Goal: Task Accomplishment & Management: Use online tool/utility

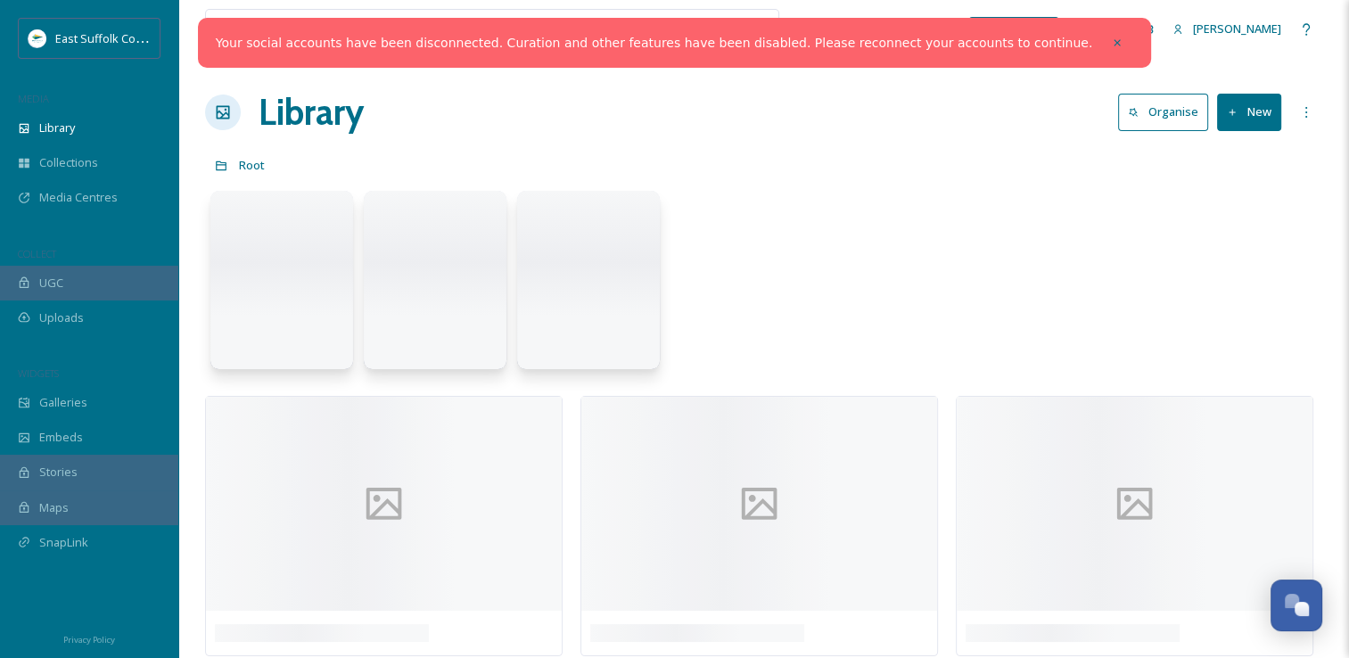
scroll to position [6803, 0]
click at [52, 403] on span "Galleries" at bounding box center [63, 402] width 48 height 17
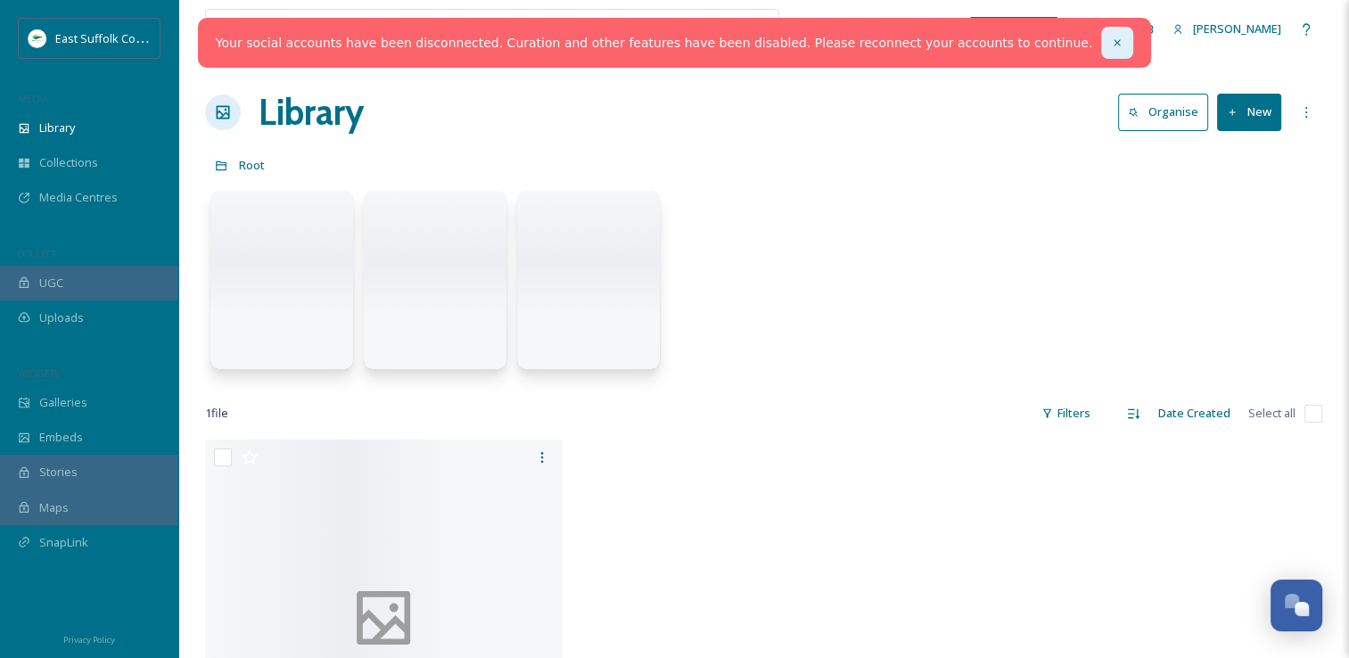
click at [1111, 45] on icon at bounding box center [1117, 43] width 12 height 12
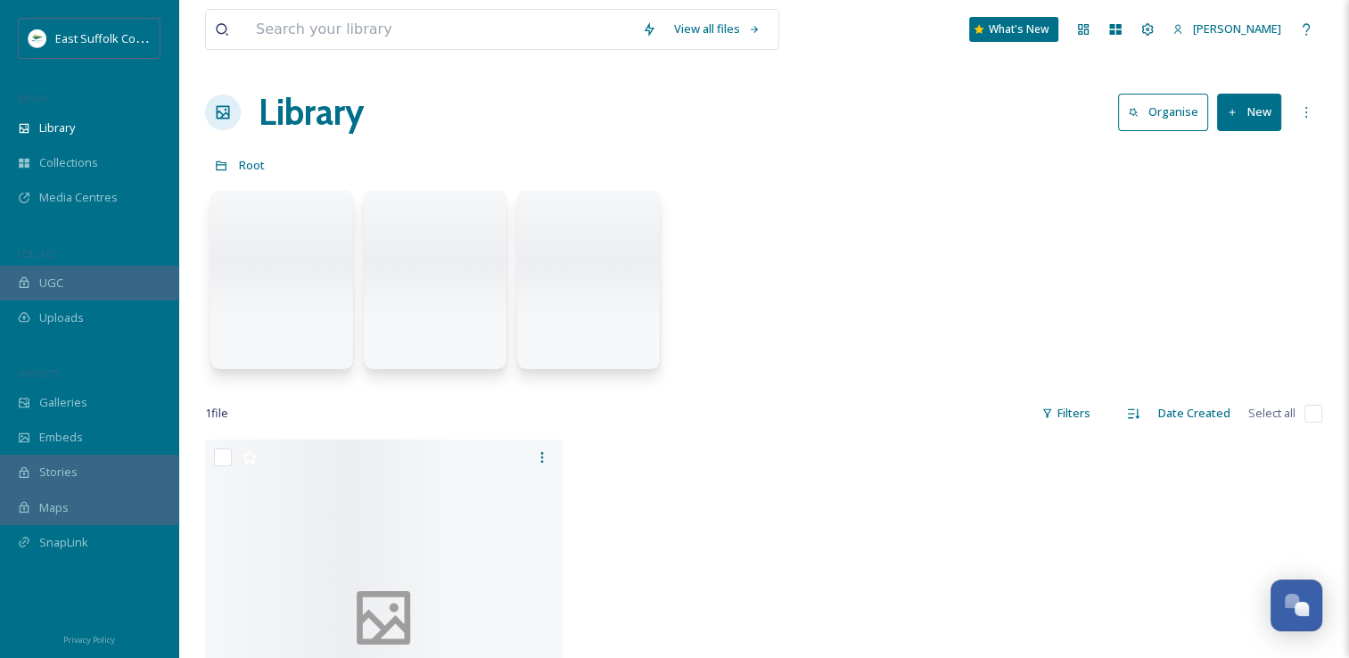
scroll to position [7089, 0]
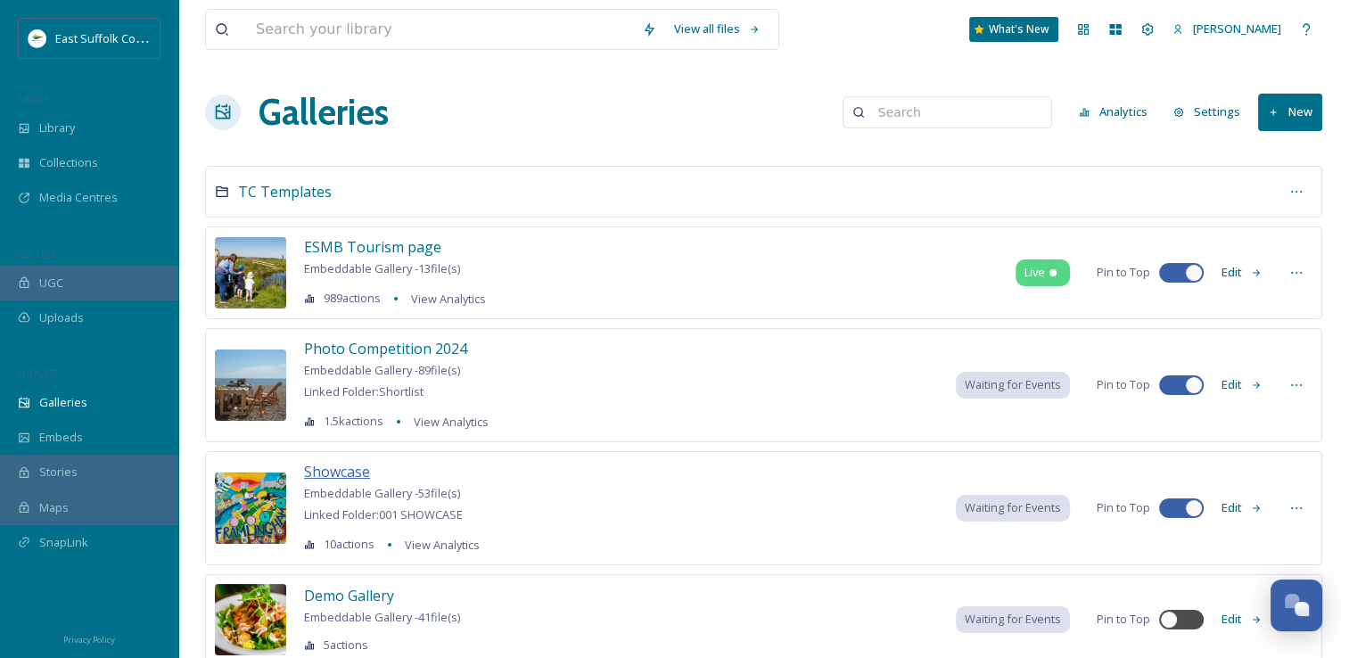
click at [338, 471] on span "Showcase" at bounding box center [337, 472] width 66 height 20
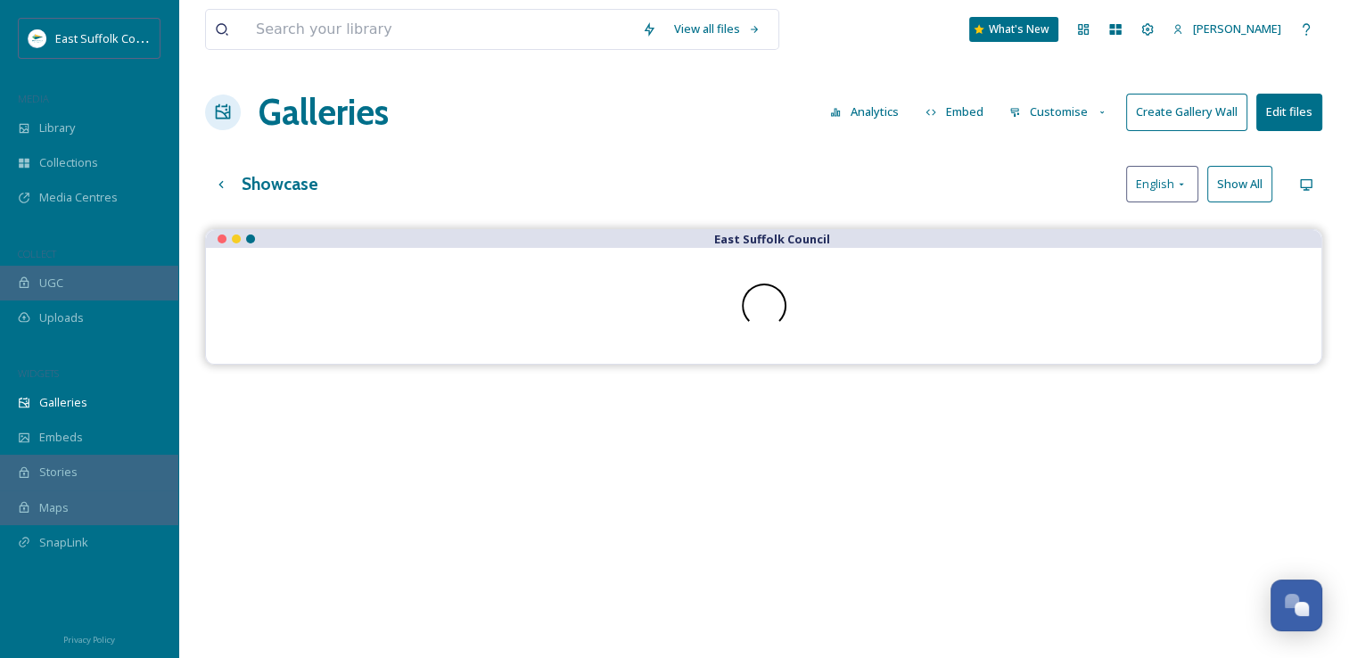
click at [1083, 105] on button "Customise" at bounding box center [1058, 112] width 117 height 35
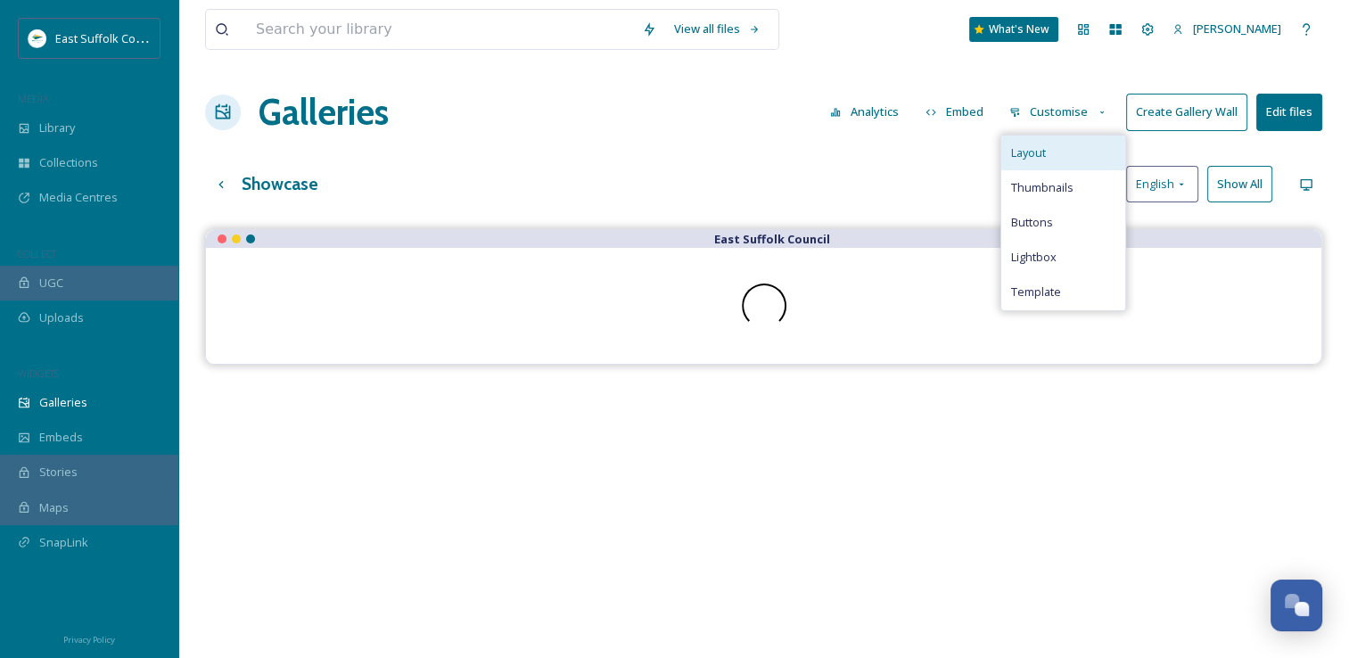
click at [1057, 159] on div "Layout" at bounding box center [1063, 153] width 124 height 35
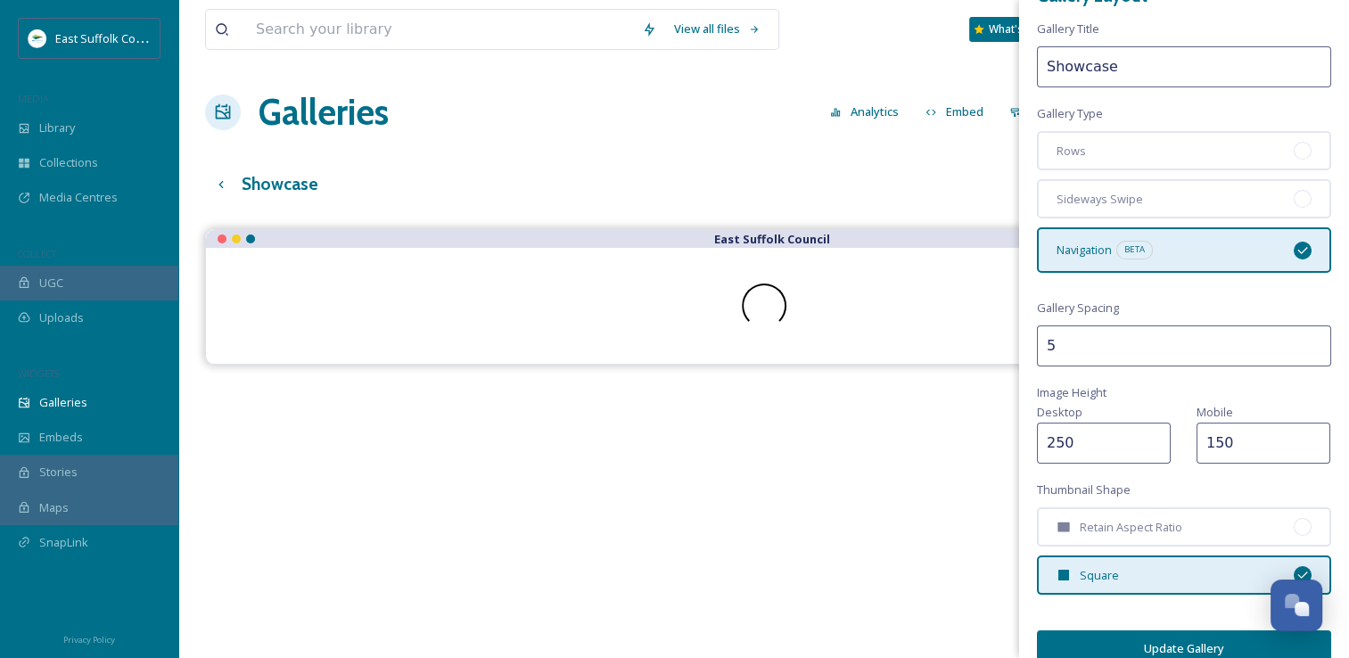
scroll to position [60, 0]
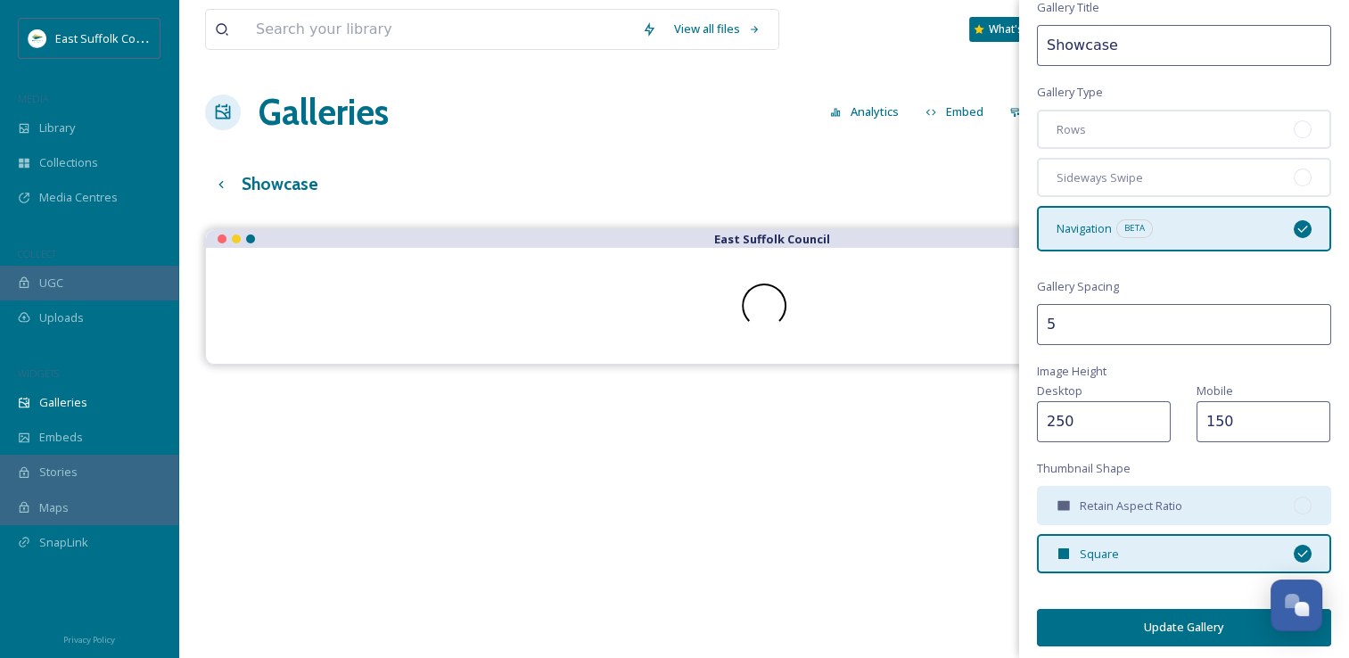
click at [1130, 515] on div "Retain Aspect Ratio" at bounding box center [1184, 505] width 294 height 39
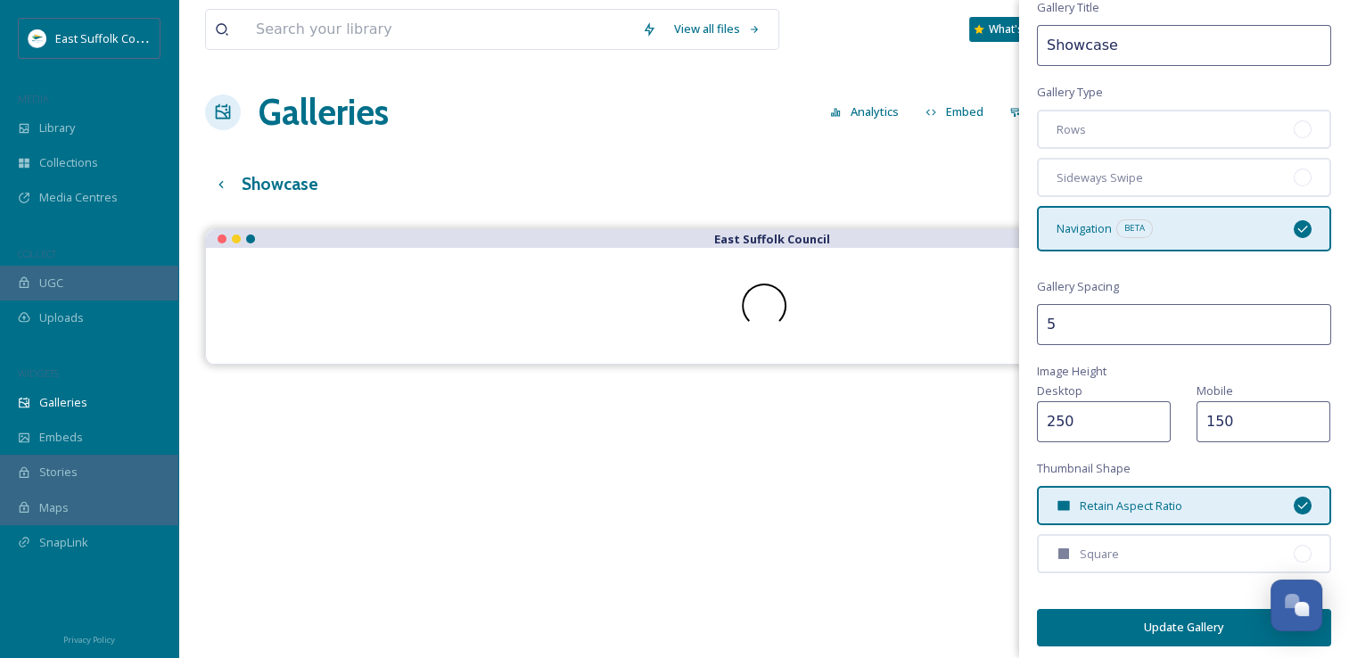
click at [1132, 613] on button "Update Gallery" at bounding box center [1184, 627] width 294 height 37
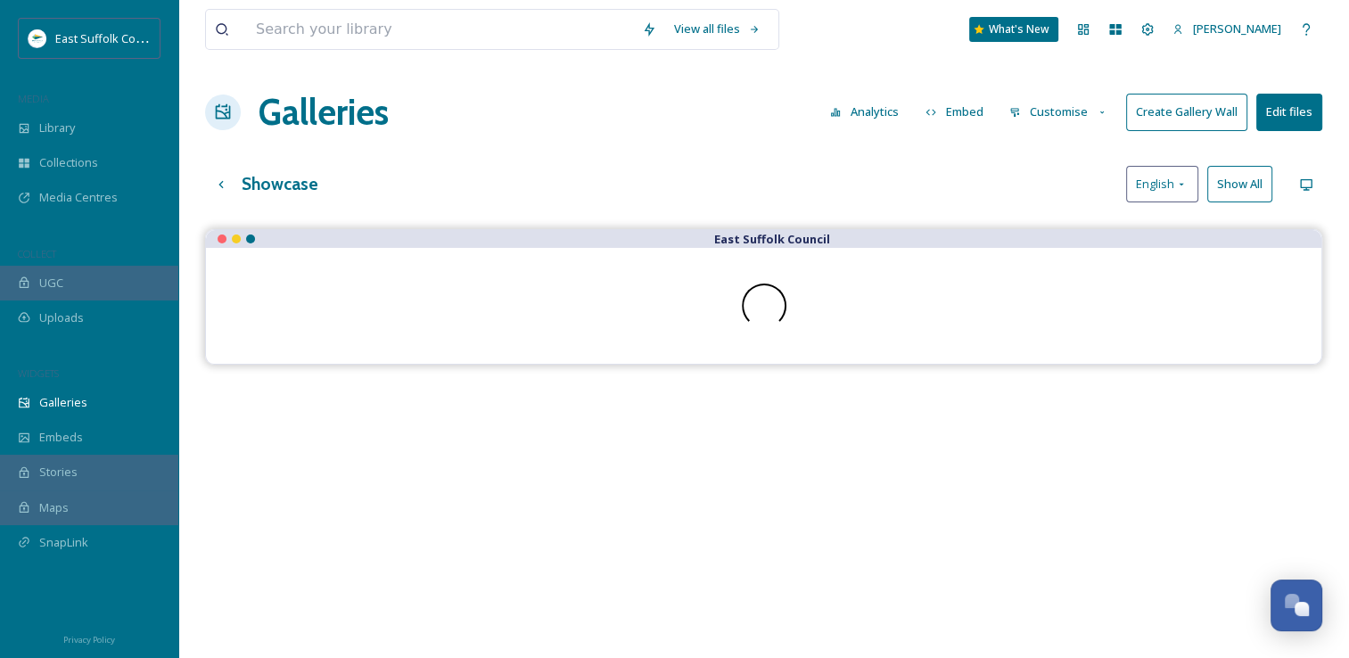
click at [471, 166] on div "Showcase English Show All" at bounding box center [763, 184] width 1117 height 37
click at [1179, 119] on button "Create Gallery Wall" at bounding box center [1186, 112] width 121 height 37
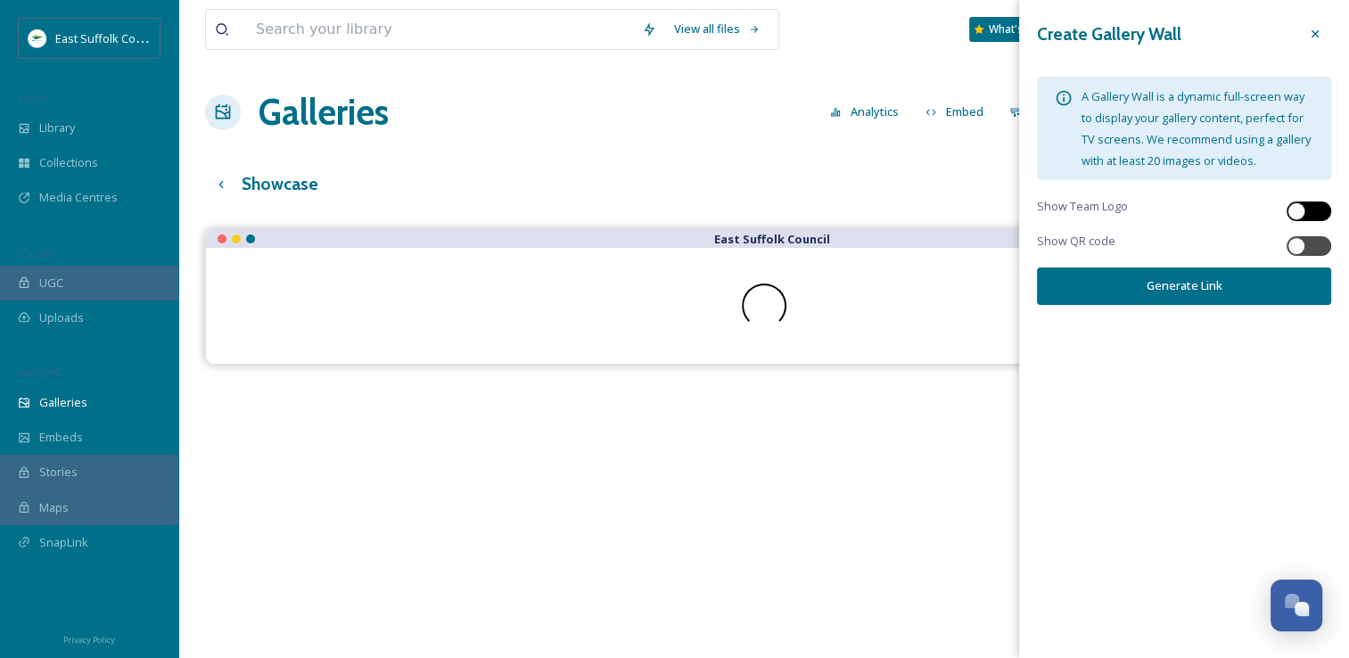
click at [1299, 208] on div at bounding box center [1297, 211] width 18 height 18
checkbox input "true"
click at [1305, 244] on div at bounding box center [1297, 246] width 18 height 18
checkbox input "true"
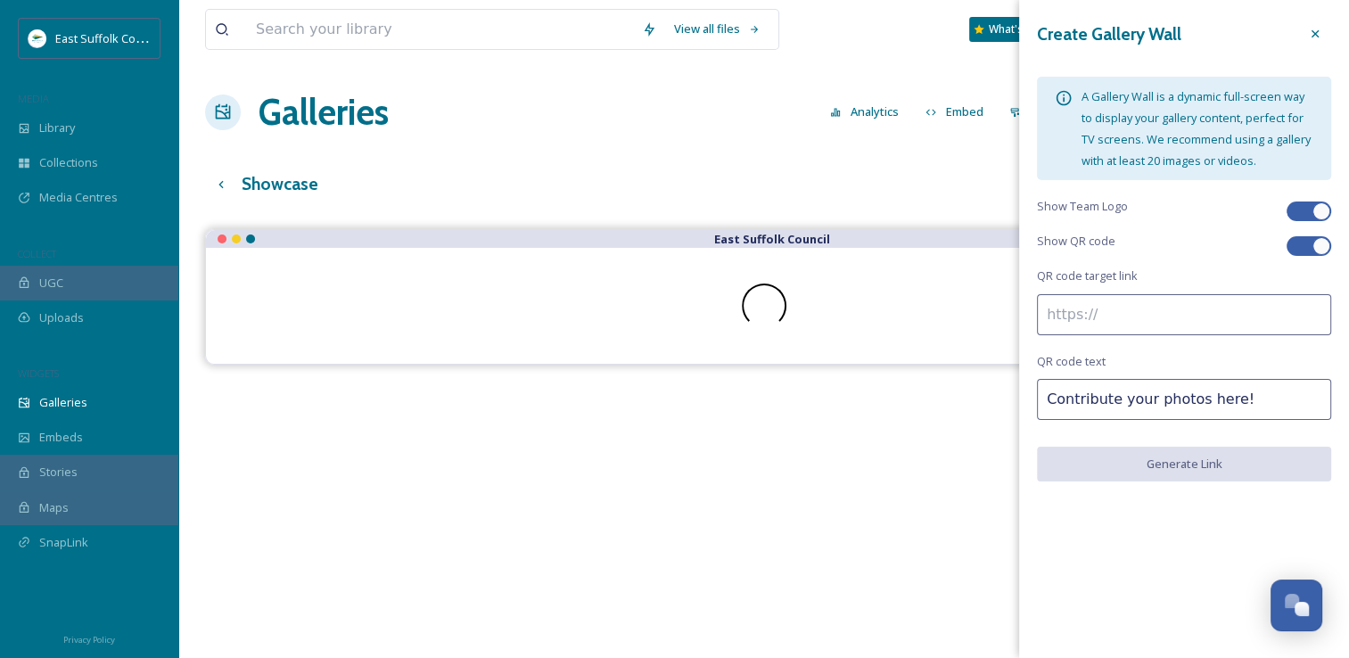
drag, startPoint x: 1071, startPoint y: 310, endPoint x: 1085, endPoint y: 305, distance: 15.2
click at [1071, 309] on input at bounding box center [1184, 314] width 294 height 41
drag, startPoint x: 1231, startPoint y: 407, endPoint x: 1025, endPoint y: 404, distance: 205.1
click at [1025, 404] on div "Create Gallery Wall A Gallery Wall is a dynamic full-screen way to display your…" at bounding box center [1184, 249] width 330 height 499
click at [1196, 340] on div "Create Gallery Wall A Gallery Wall is a dynamic full-screen way to display your…" at bounding box center [1184, 249] width 330 height 499
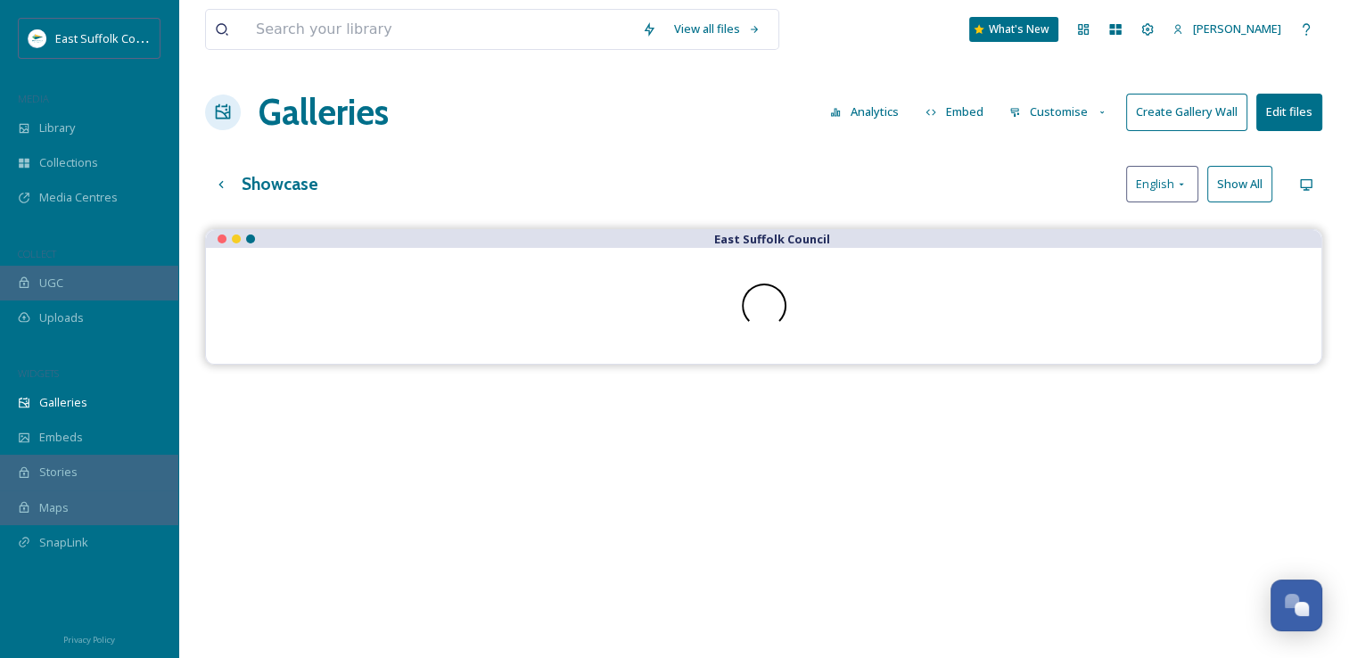
drag, startPoint x: 805, startPoint y: 158, endPoint x: 773, endPoint y: 191, distance: 46.0
click at [780, 198] on div "View all files What's New [PERSON_NAME] Galleries Analytics Embed Customise Cre…" at bounding box center [763, 457] width 1171 height 914
click at [63, 119] on span "Library" at bounding box center [57, 127] width 36 height 17
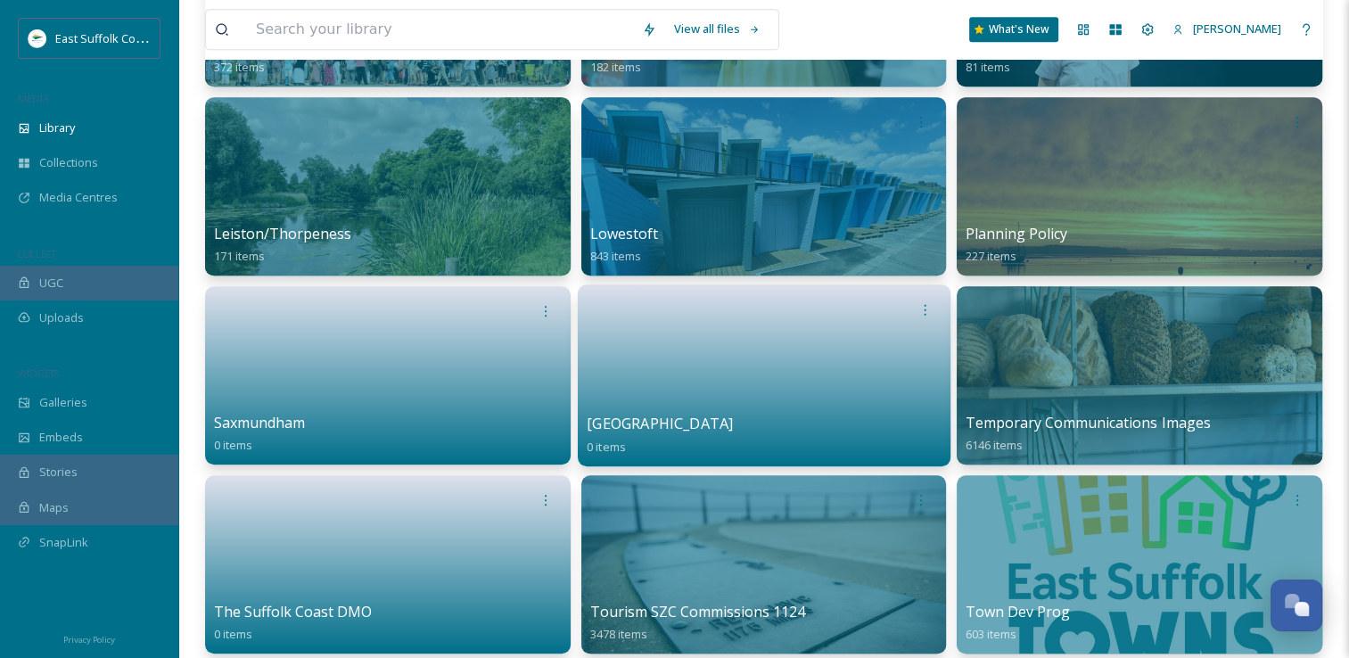
scroll to position [1070, 0]
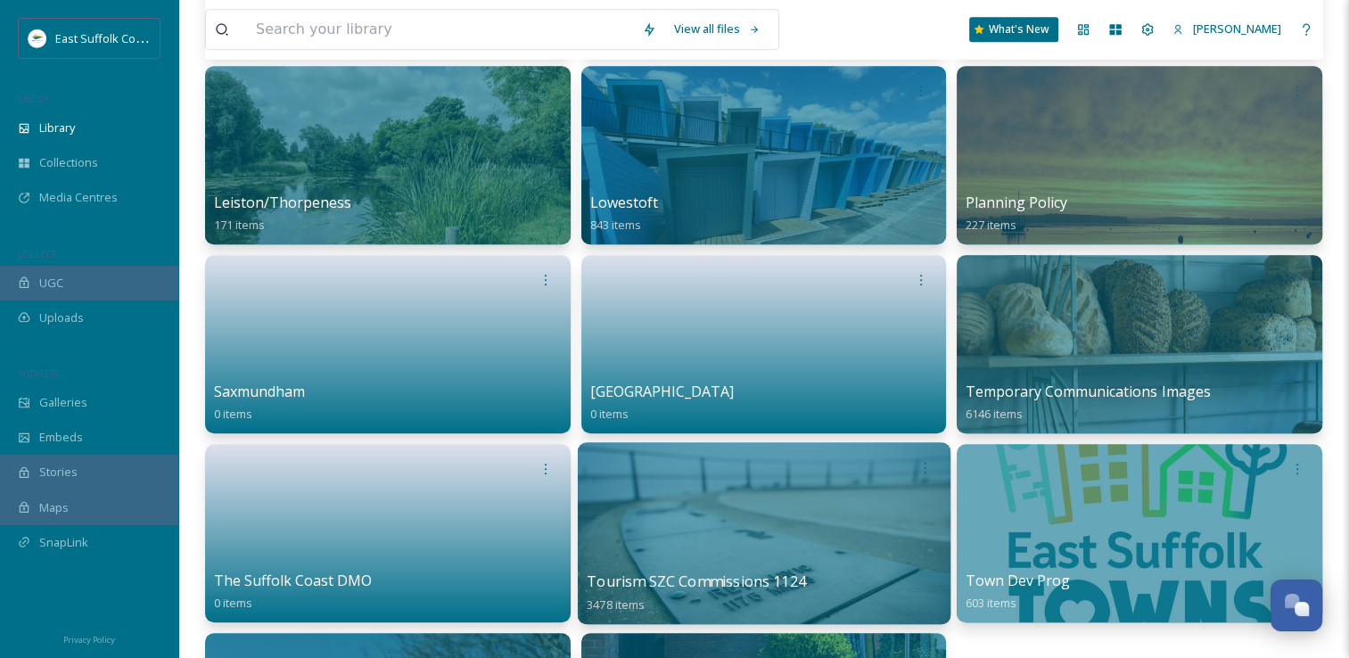
click at [804, 482] on div at bounding box center [764, 467] width 354 height 33
click at [788, 512] on div at bounding box center [764, 533] width 373 height 182
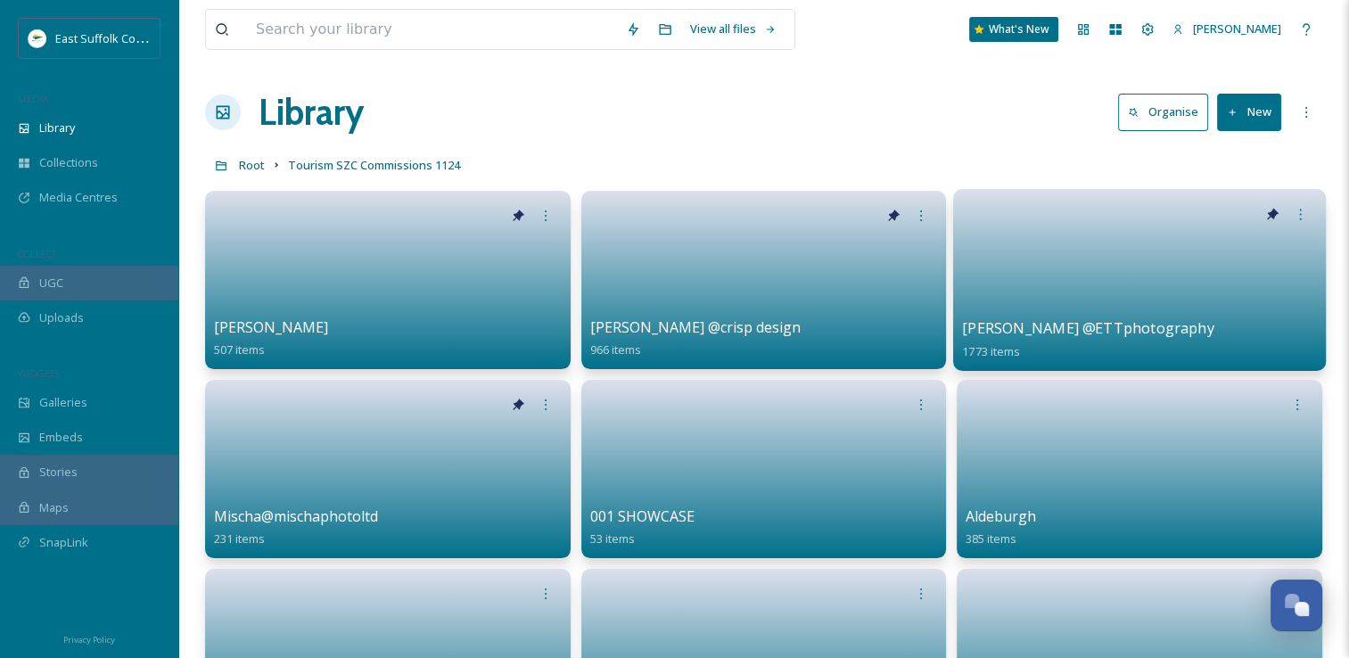
click at [1024, 276] on link at bounding box center [1139, 274] width 354 height 86
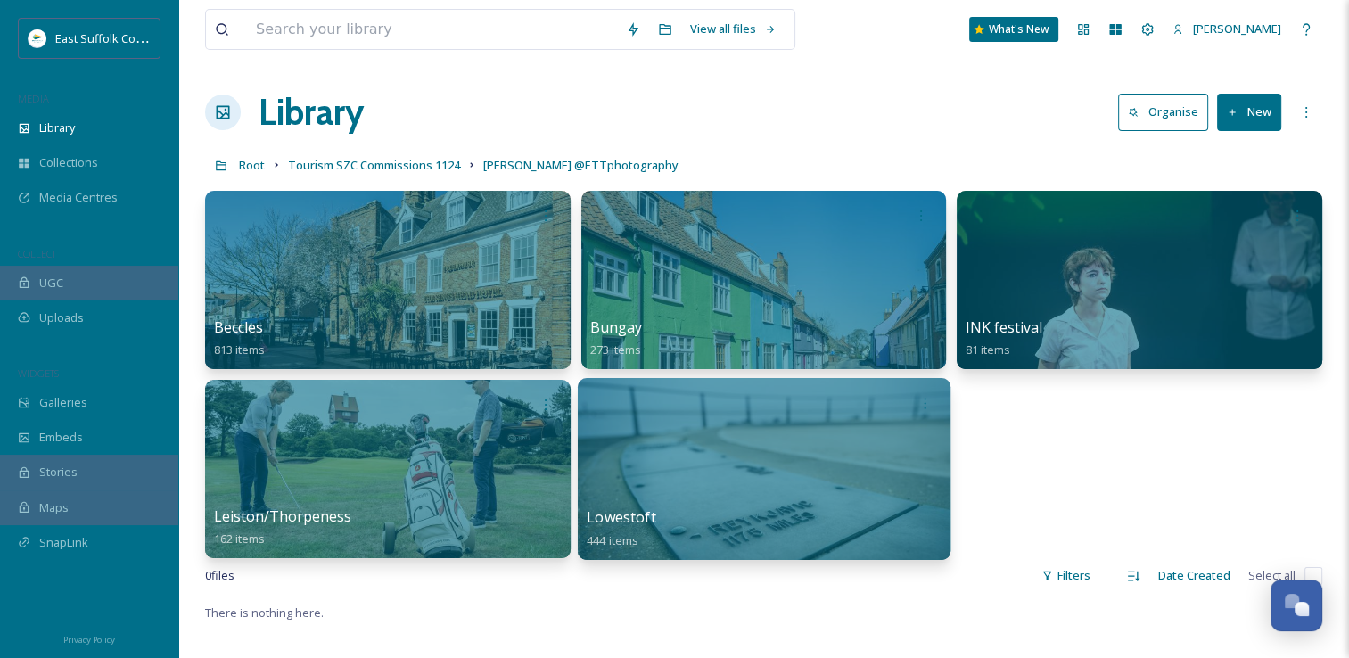
click at [786, 490] on div at bounding box center [764, 469] width 373 height 182
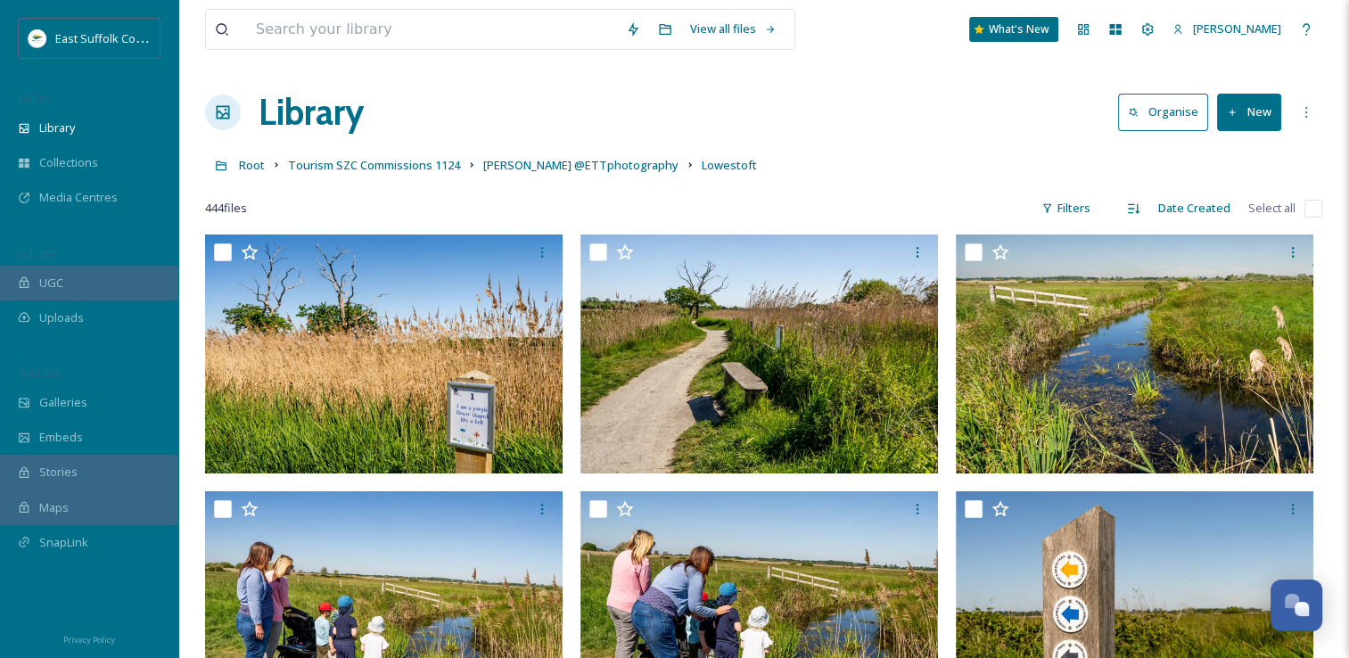
drag, startPoint x: 910, startPoint y: 482, endPoint x: 922, endPoint y: -66, distance: 547.6
click at [251, 164] on span "Root" at bounding box center [252, 165] width 26 height 16
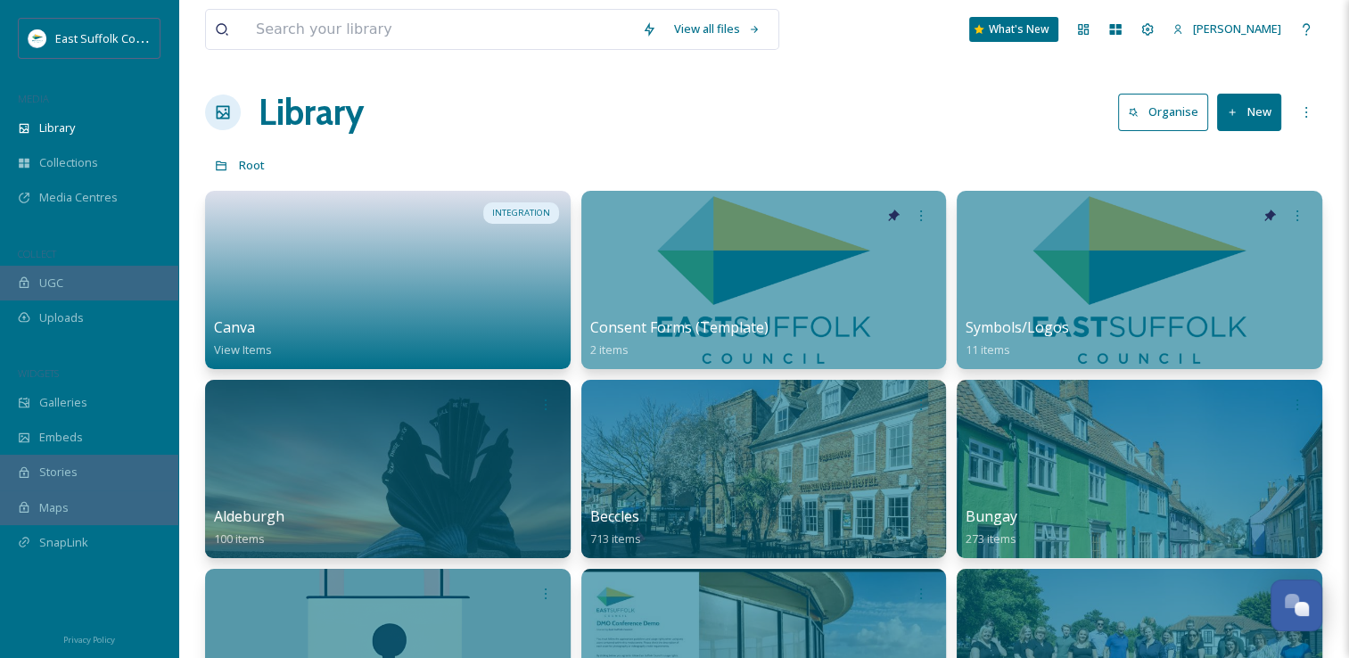
click at [647, 148] on div "Root" at bounding box center [763, 165] width 1117 height 34
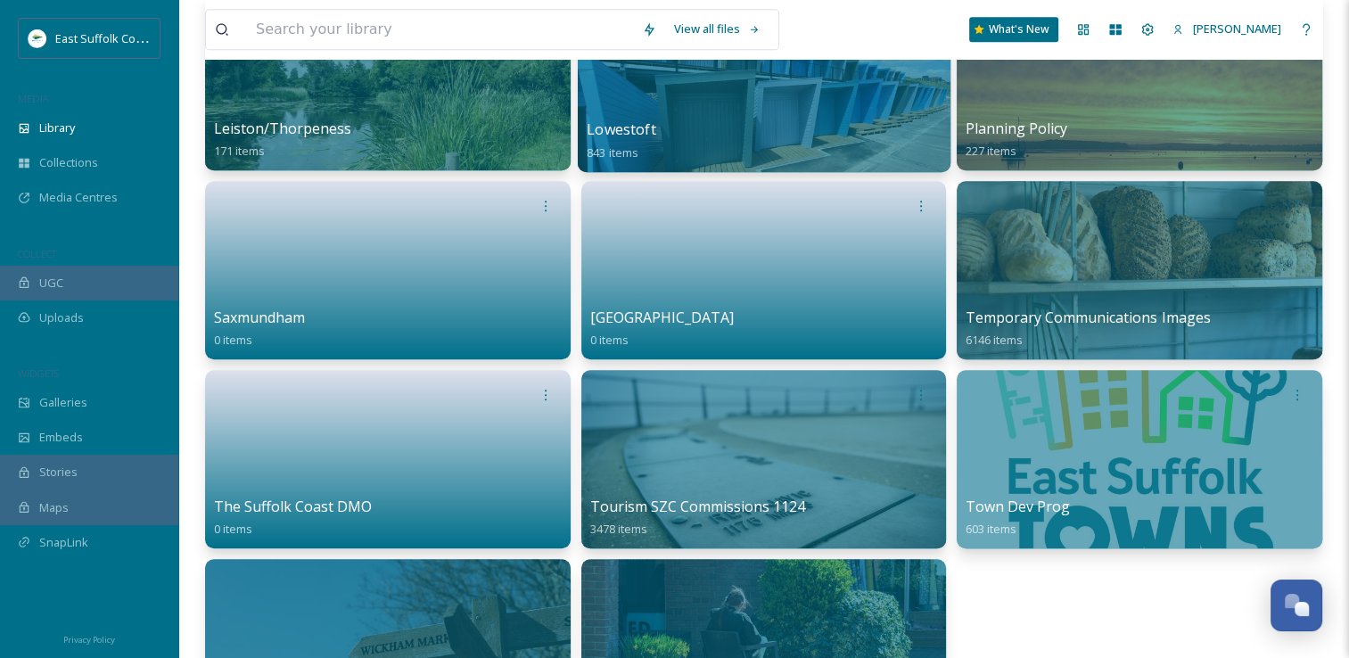
scroll to position [1248, 0]
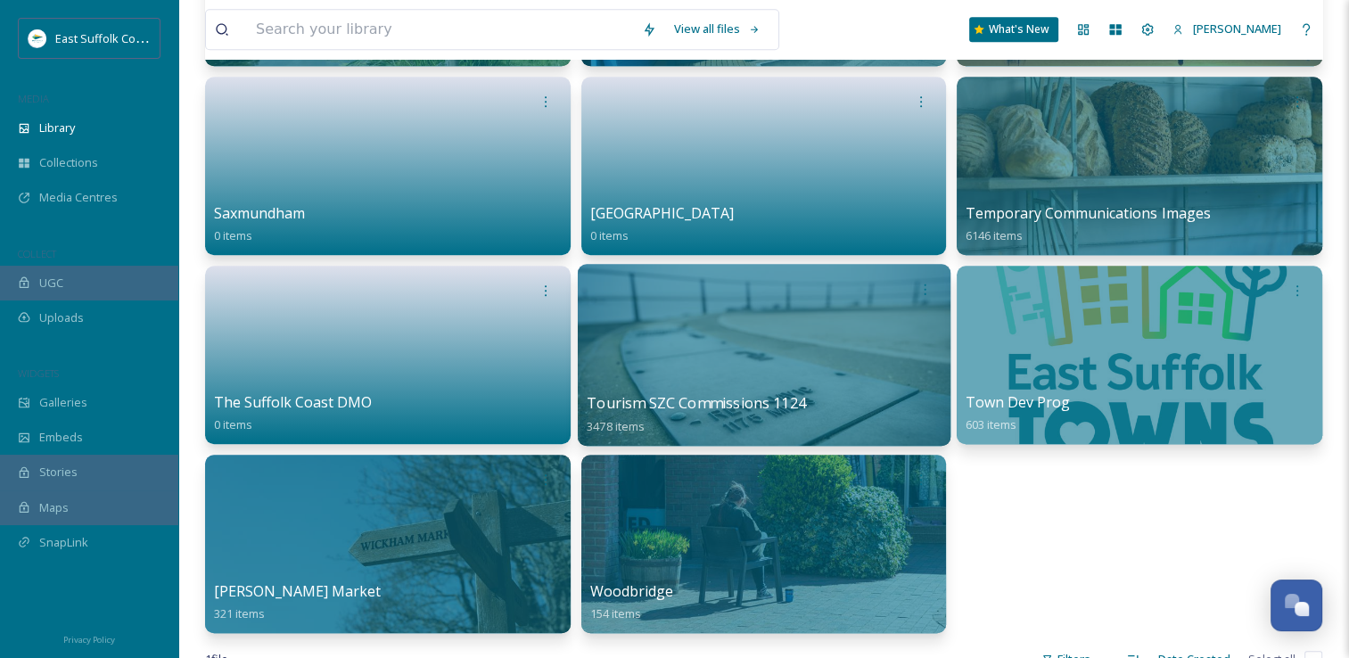
click at [783, 376] on div at bounding box center [764, 355] width 373 height 182
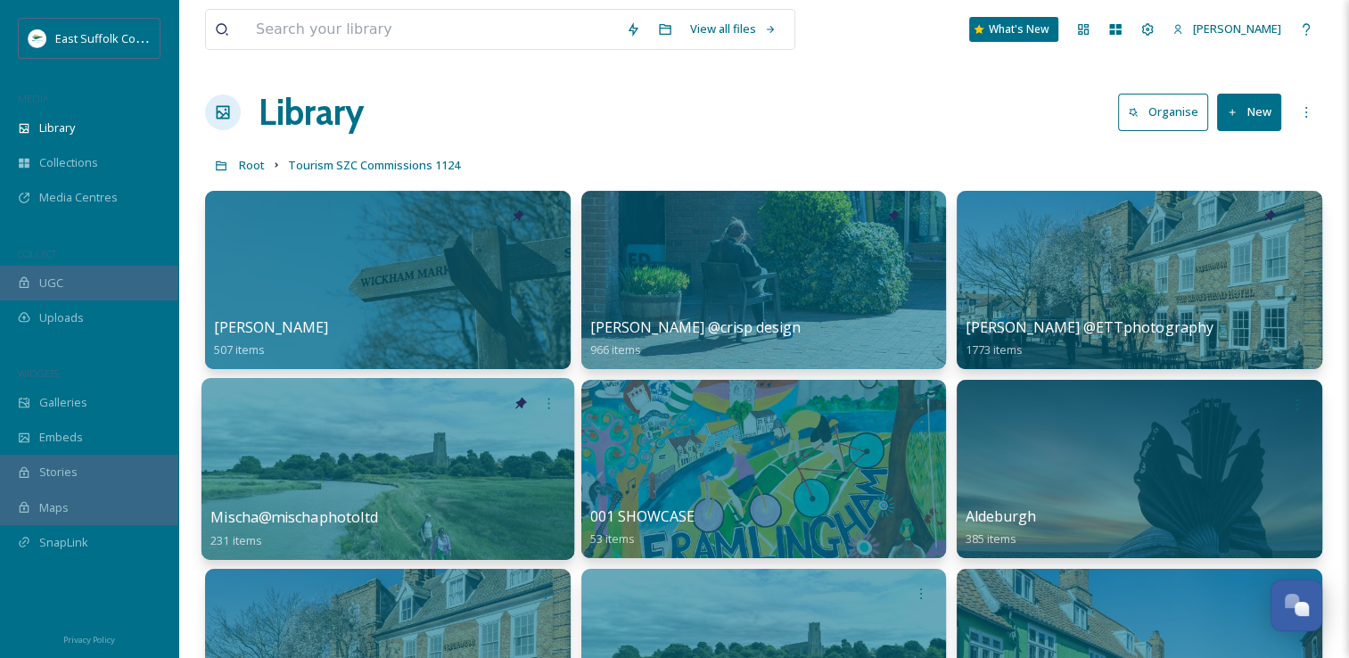
click at [399, 459] on div at bounding box center [388, 469] width 373 height 182
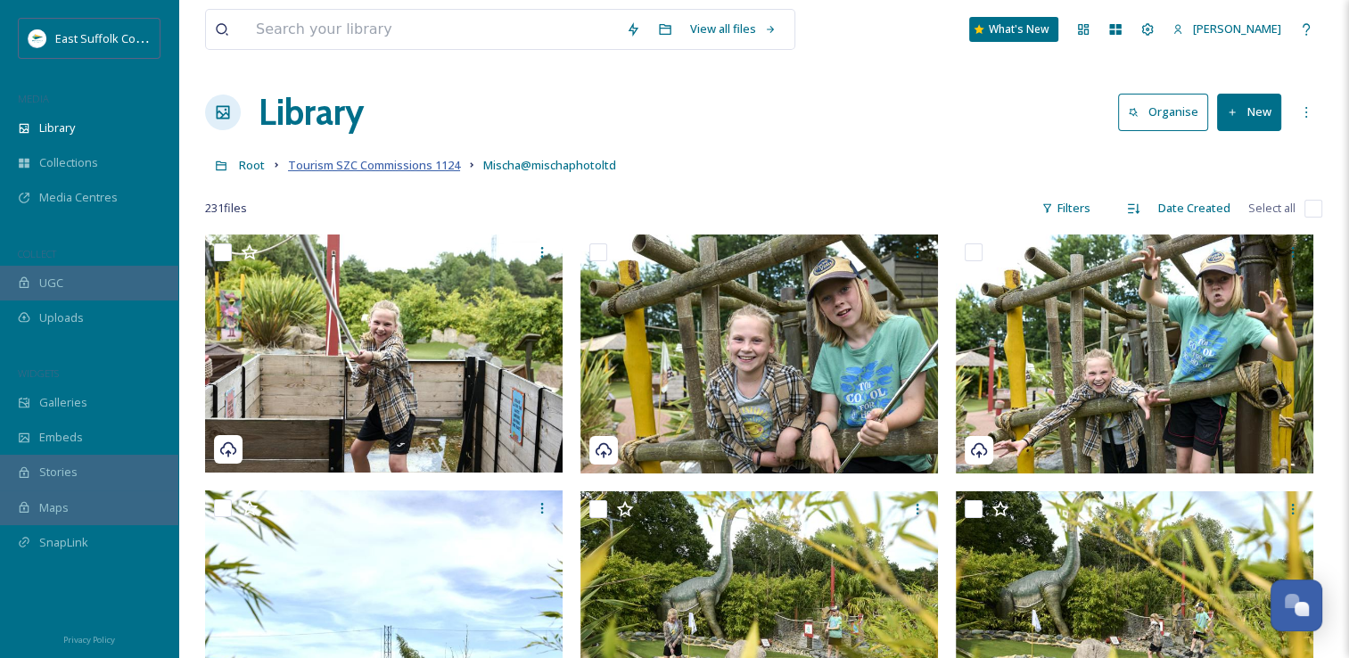
click at [333, 159] on span "Tourism SZC Commissions 1124" at bounding box center [374, 165] width 172 height 16
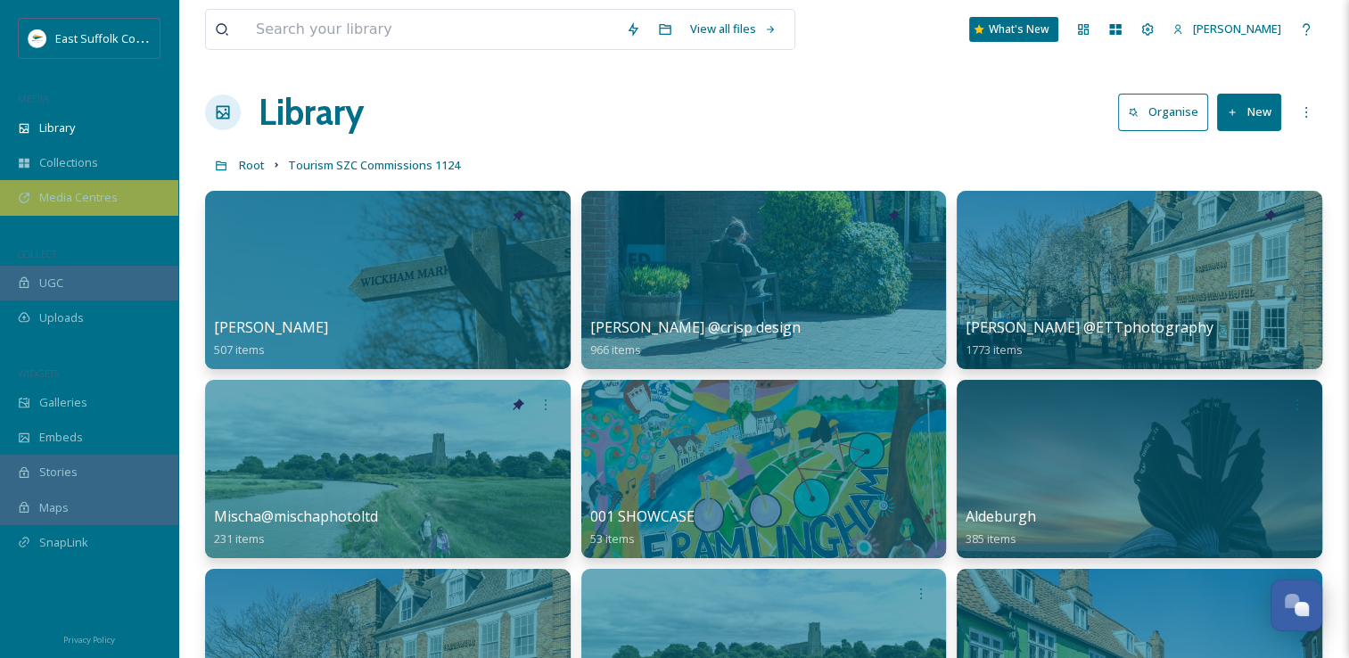
click at [77, 196] on span "Media Centres" at bounding box center [78, 197] width 78 height 17
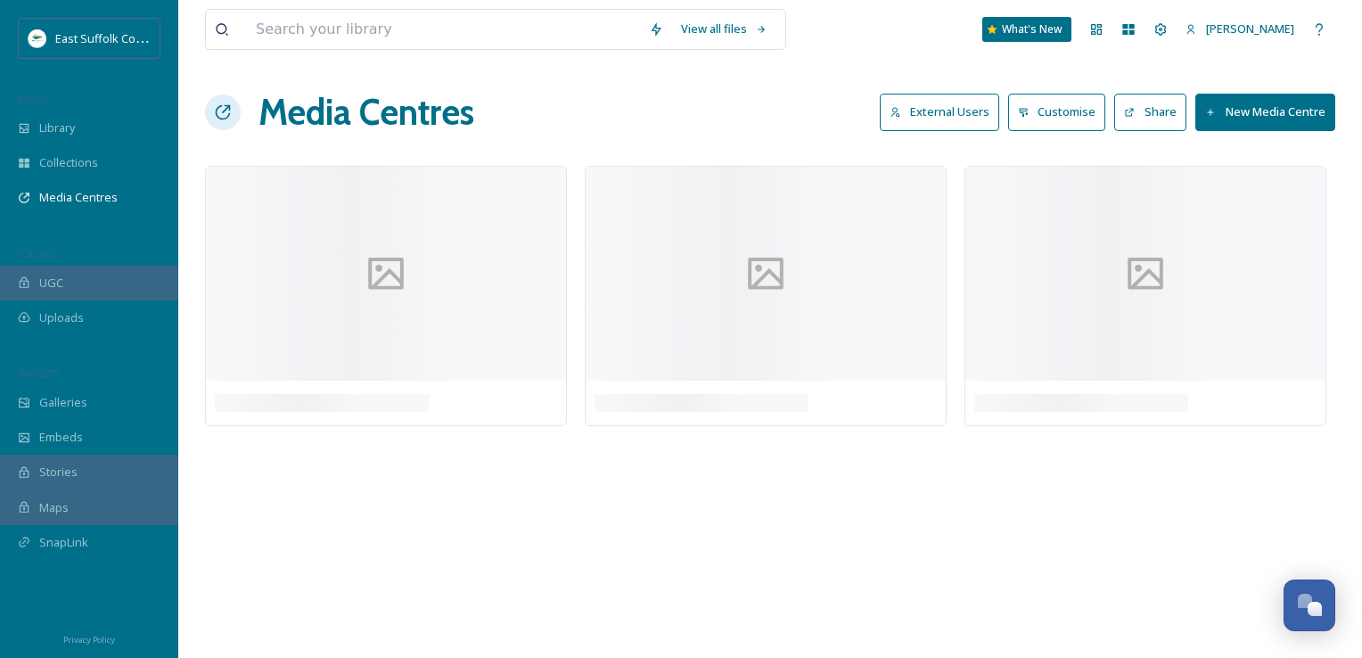
click at [894, 125] on button "External Users" at bounding box center [939, 112] width 119 height 37
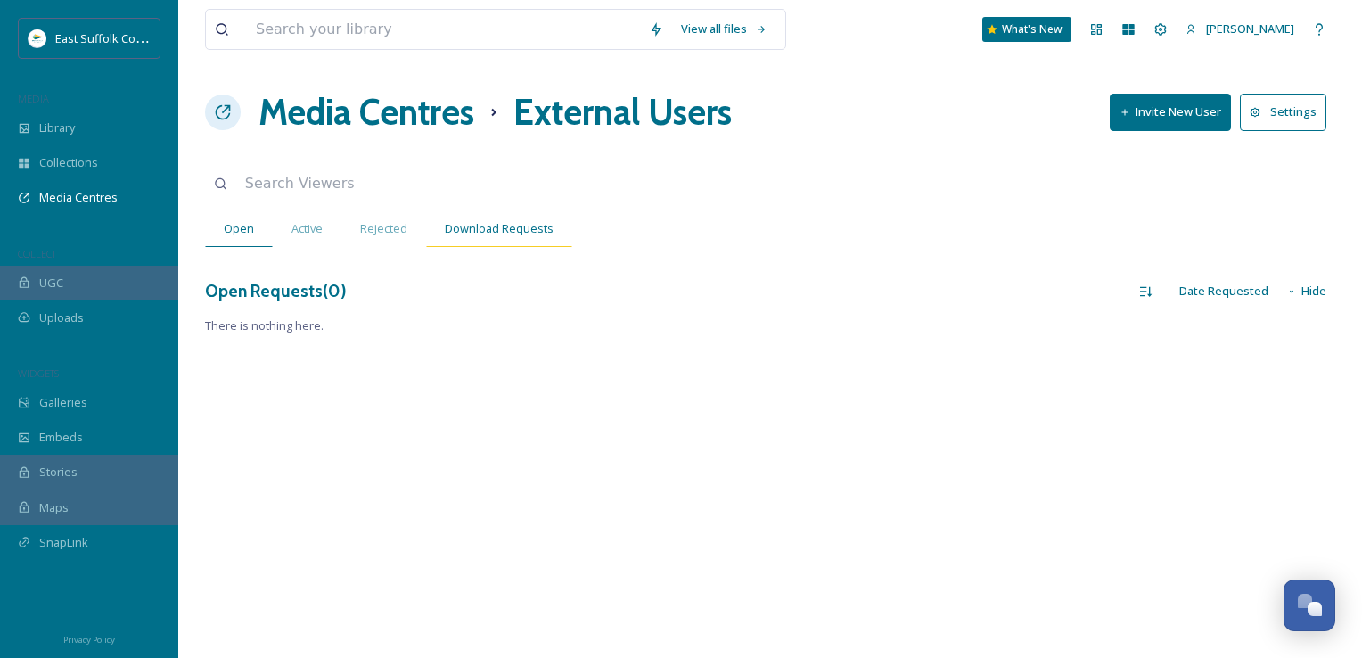
click at [501, 234] on span "Download Requests" at bounding box center [499, 228] width 109 height 17
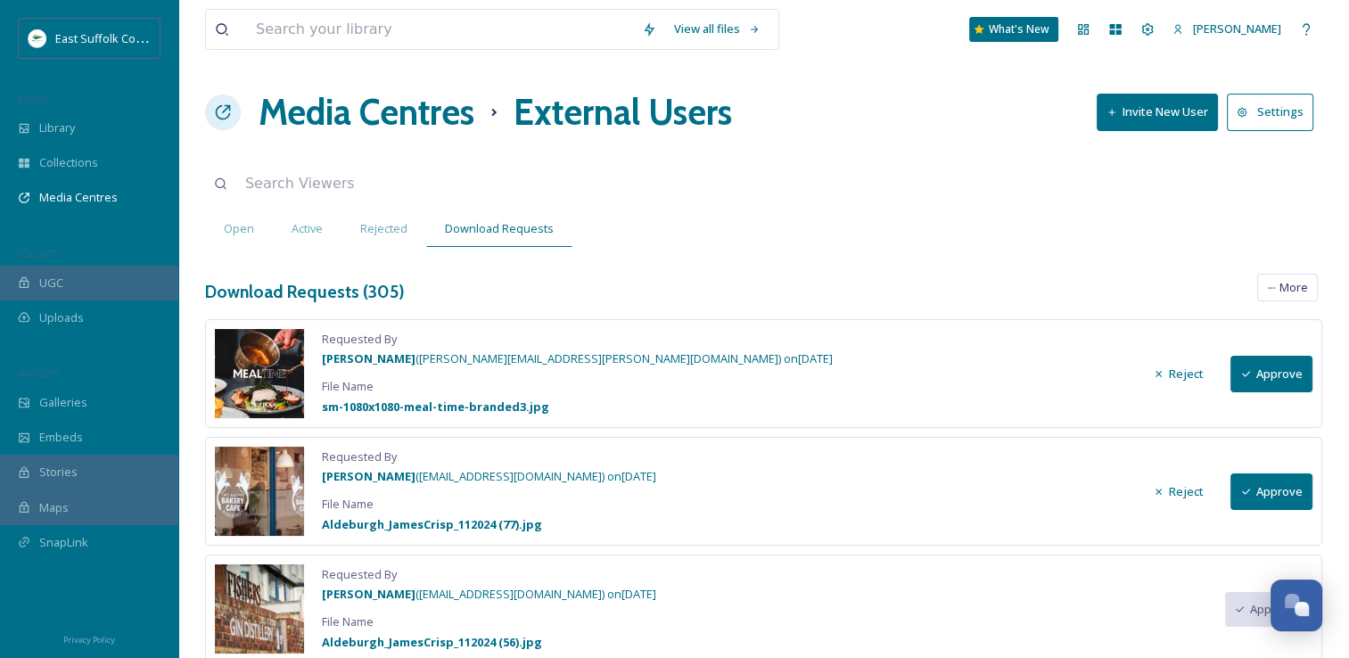
click at [1295, 488] on button "Approve" at bounding box center [1272, 491] width 82 height 37
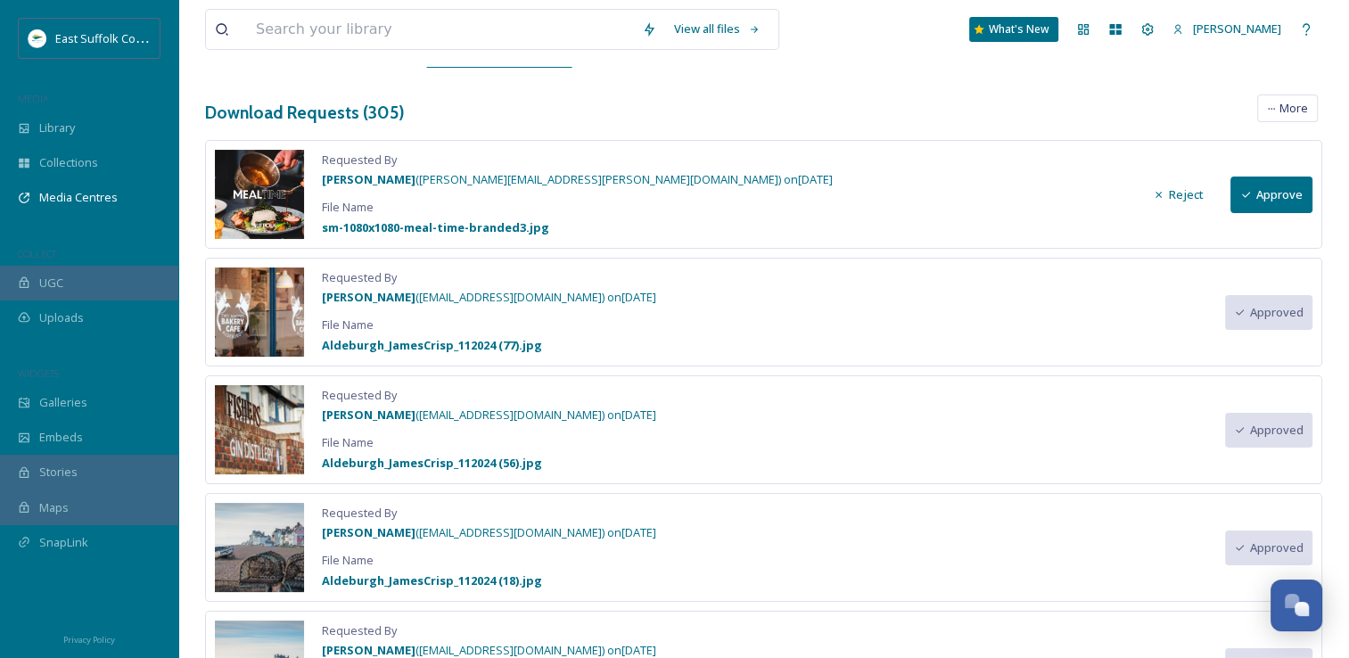
scroll to position [178, 0]
click at [1091, 22] on icon at bounding box center [1083, 29] width 14 height 14
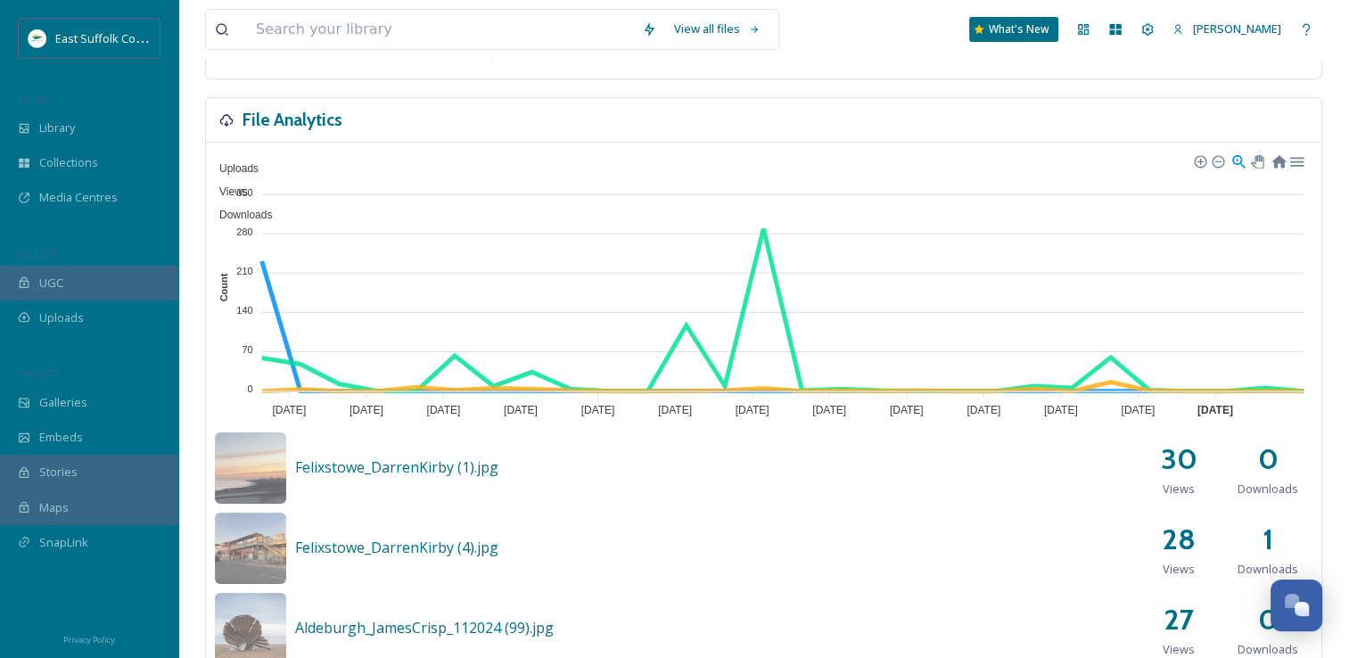
scroll to position [357, 0]
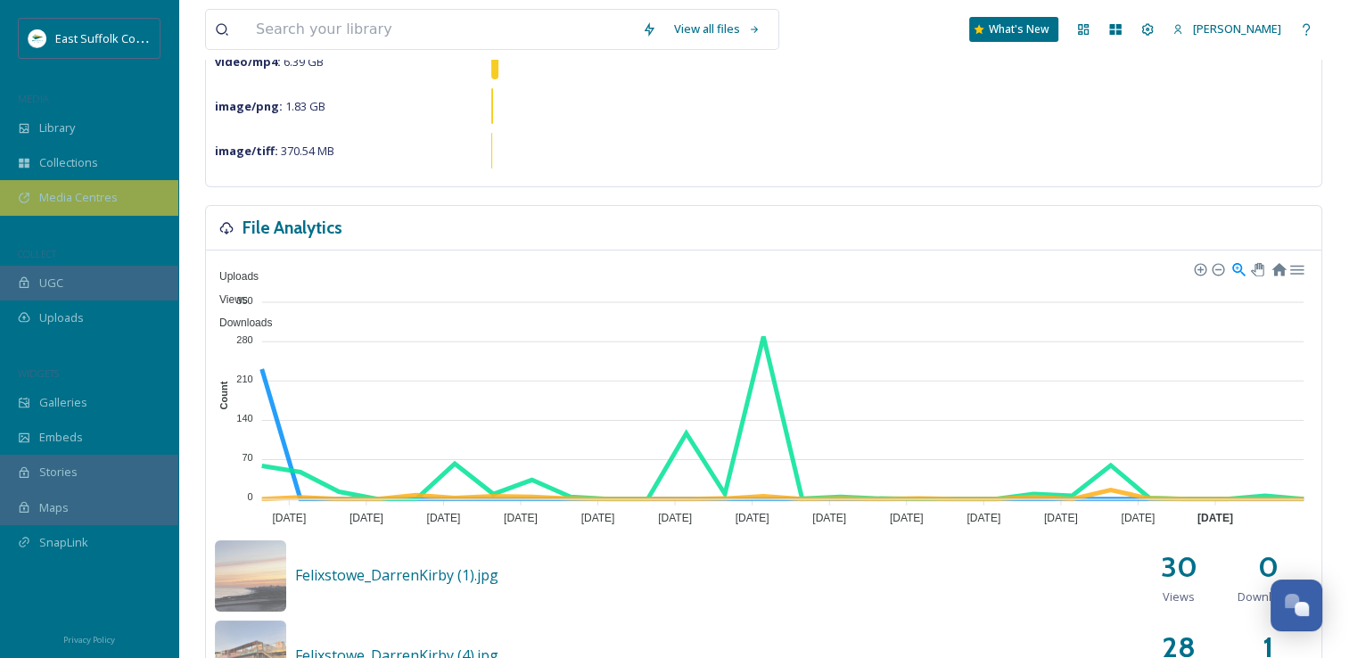
click at [73, 209] on div "Media Centres" at bounding box center [89, 197] width 178 height 35
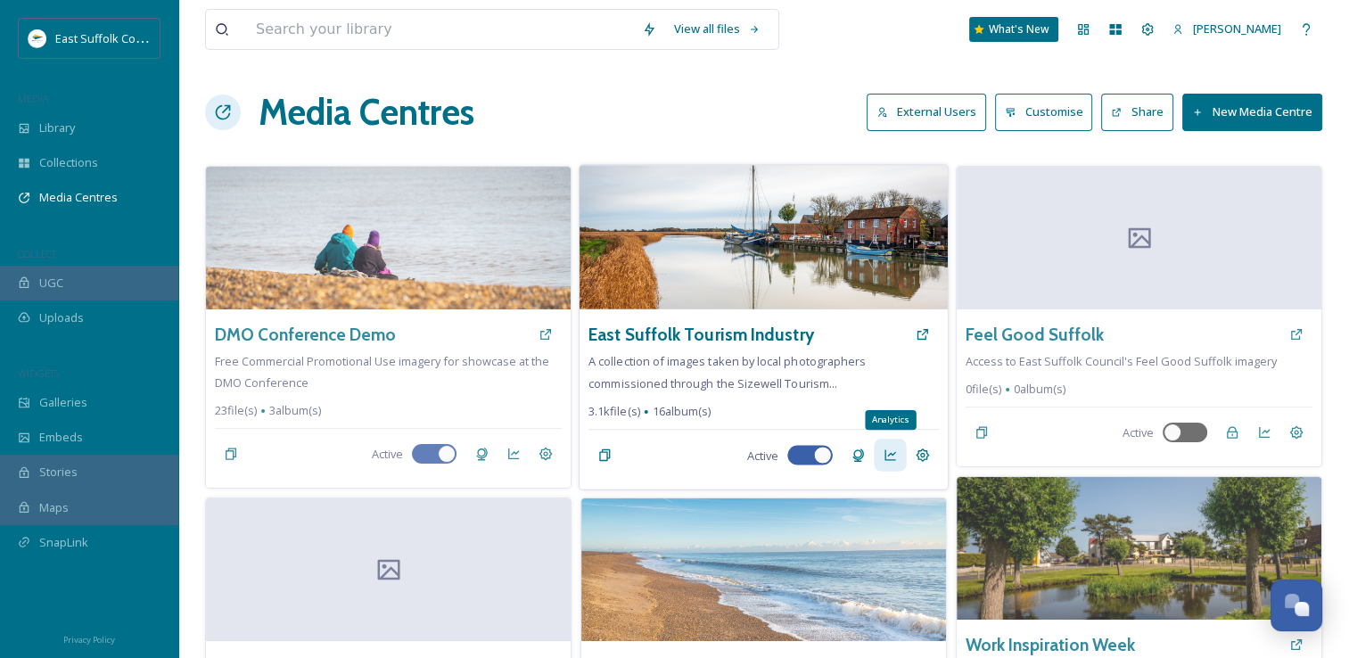
click at [888, 453] on icon at bounding box center [890, 456] width 14 height 14
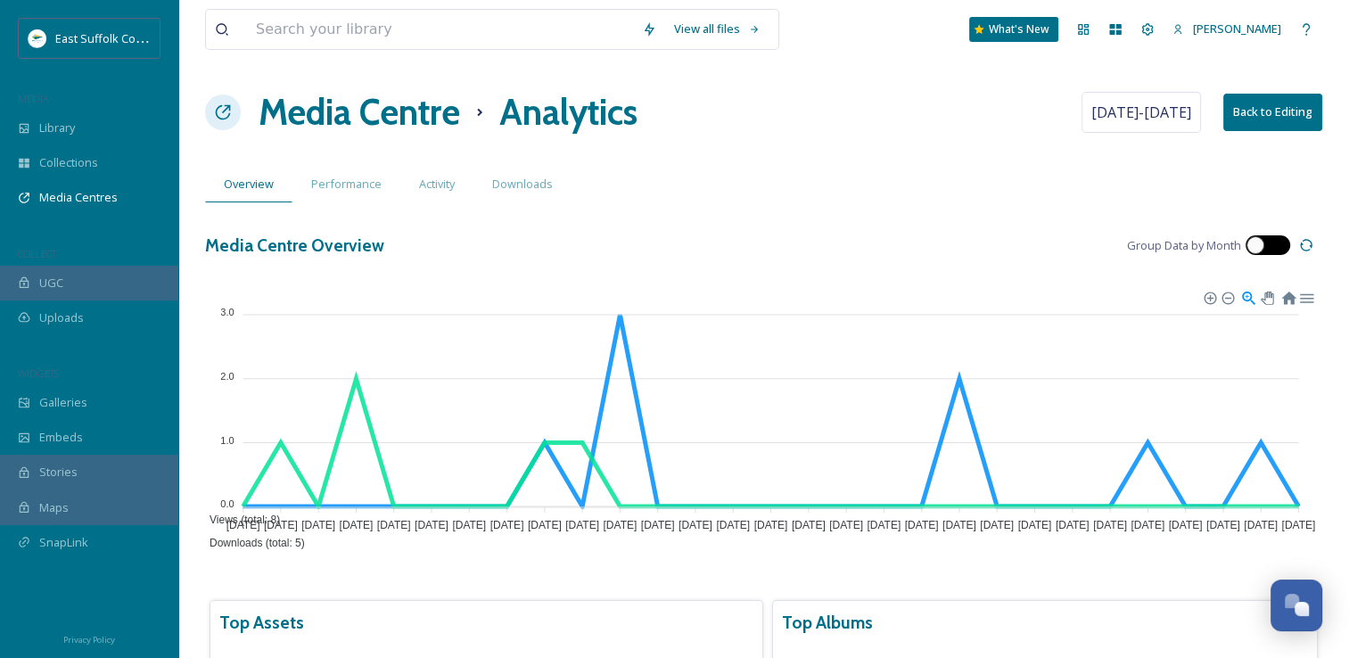
click at [1262, 247] on div at bounding box center [1256, 245] width 18 height 18
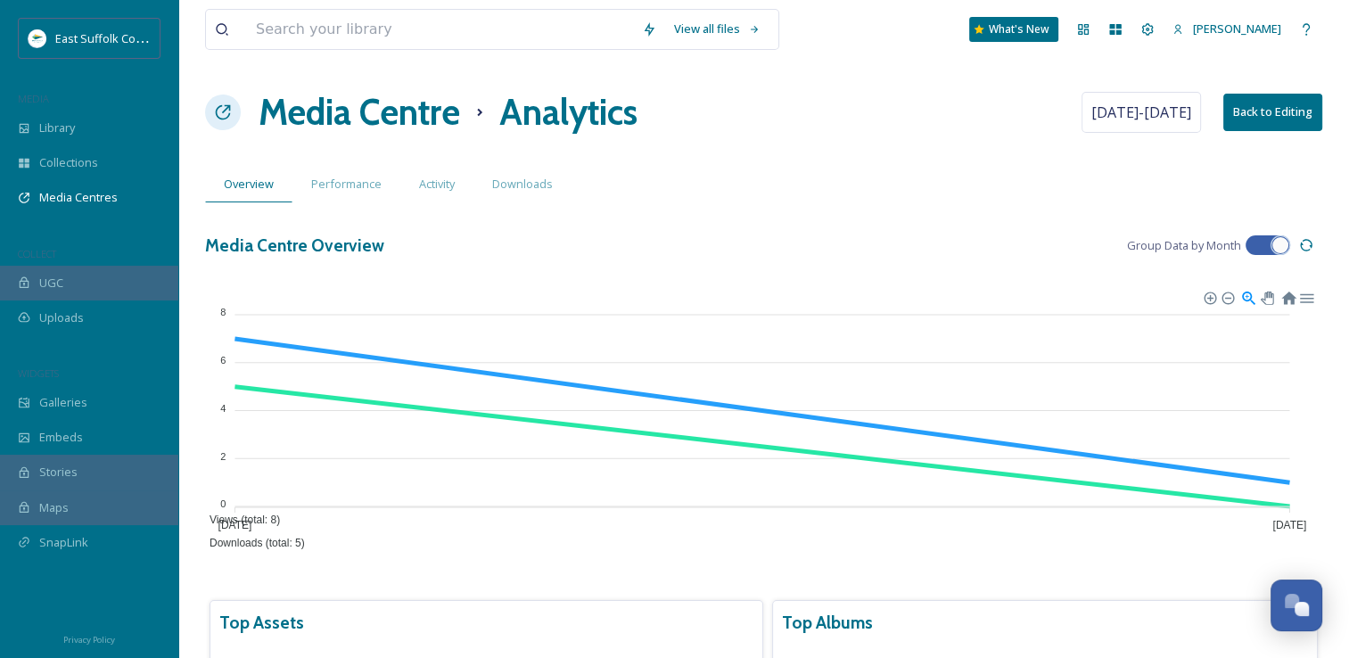
click at [1258, 244] on div at bounding box center [1259, 245] width 12 height 9
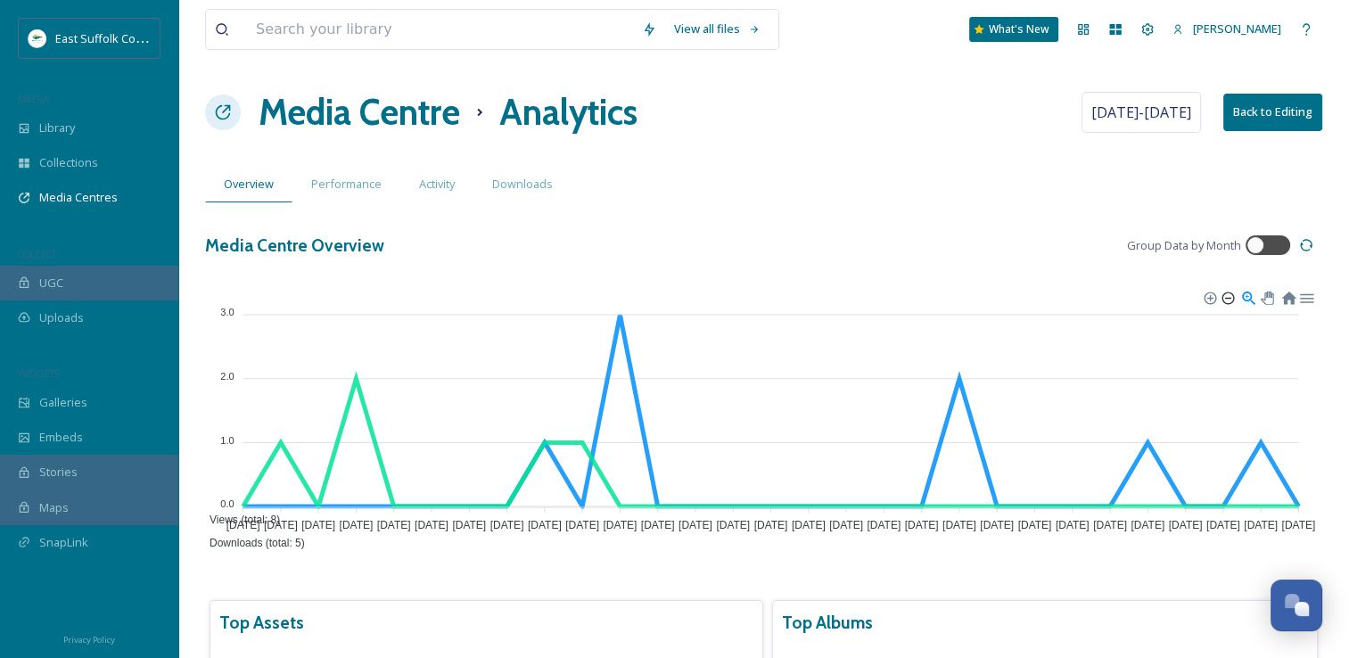
click at [1224, 294] on div at bounding box center [1227, 297] width 12 height 12
click at [1240, 302] on div at bounding box center [1247, 297] width 15 height 15
click at [1232, 295] on div at bounding box center [1227, 297] width 12 height 12
click at [1231, 297] on div at bounding box center [1227, 297] width 12 height 12
click at [1263, 243] on div at bounding box center [1256, 245] width 18 height 18
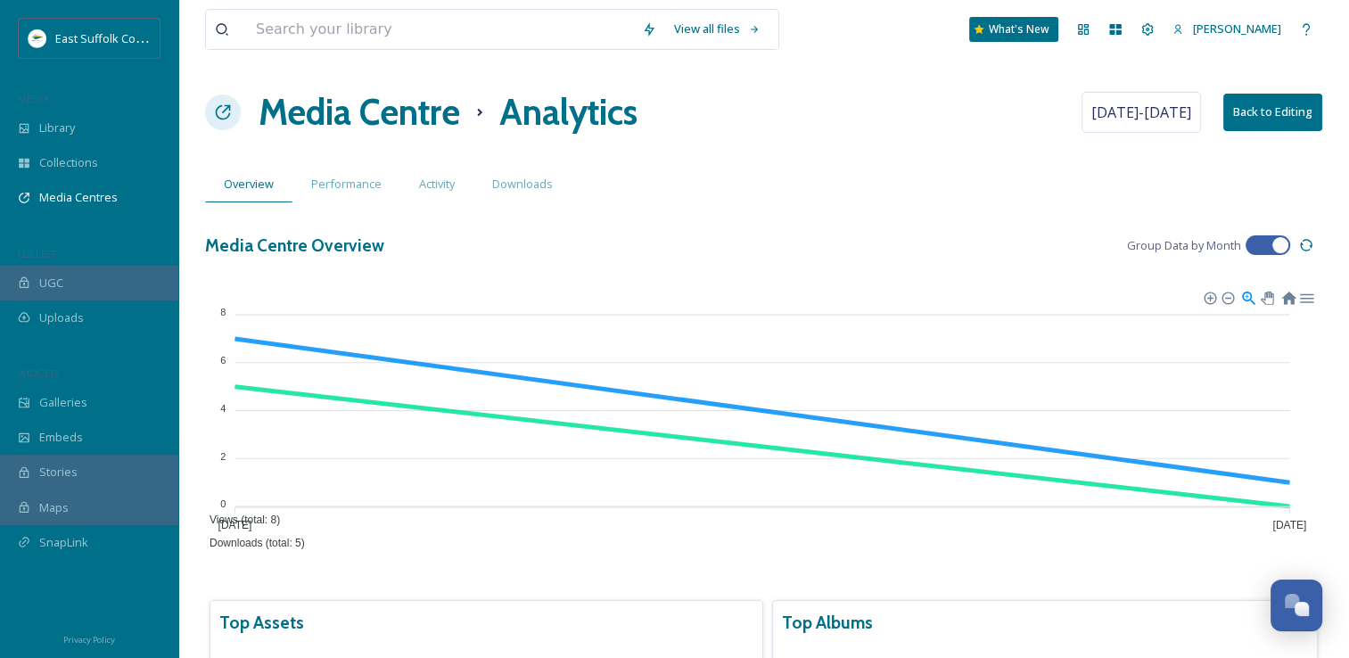
click at [1263, 244] on div at bounding box center [1259, 245] width 12 height 9
checkbox input "false"
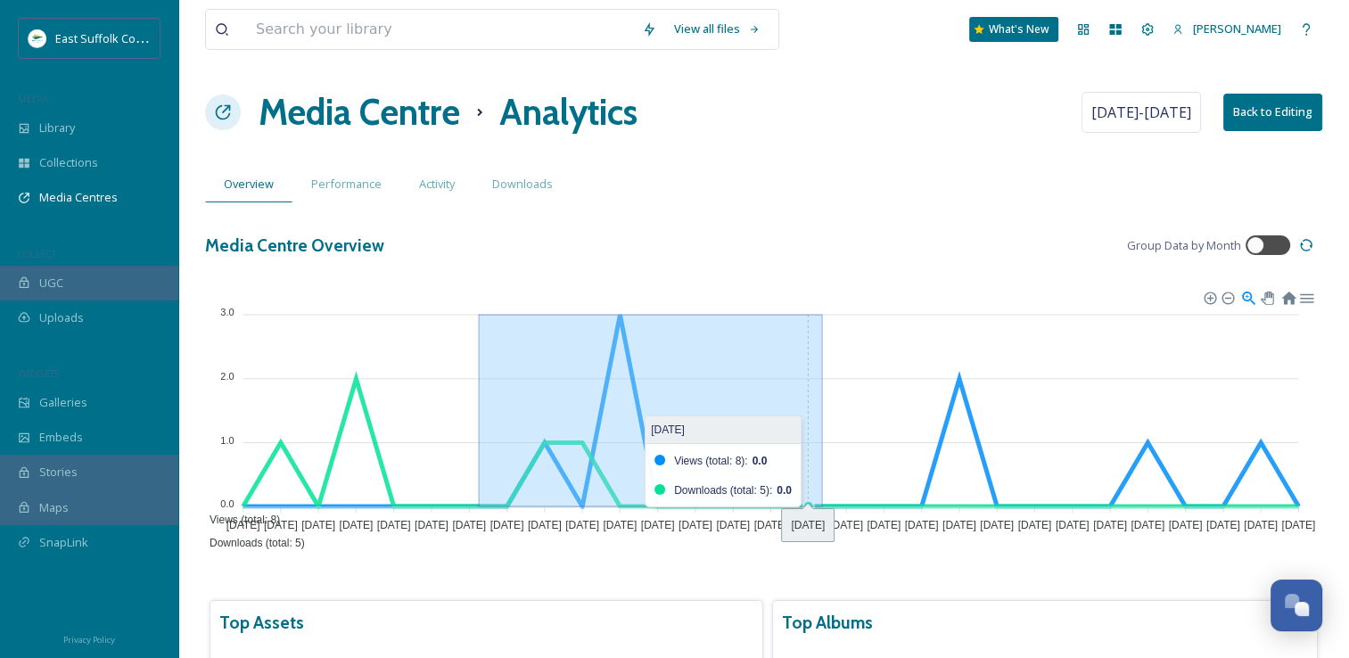
drag, startPoint x: 485, startPoint y: 440, endPoint x: 822, endPoint y: 424, distance: 337.4
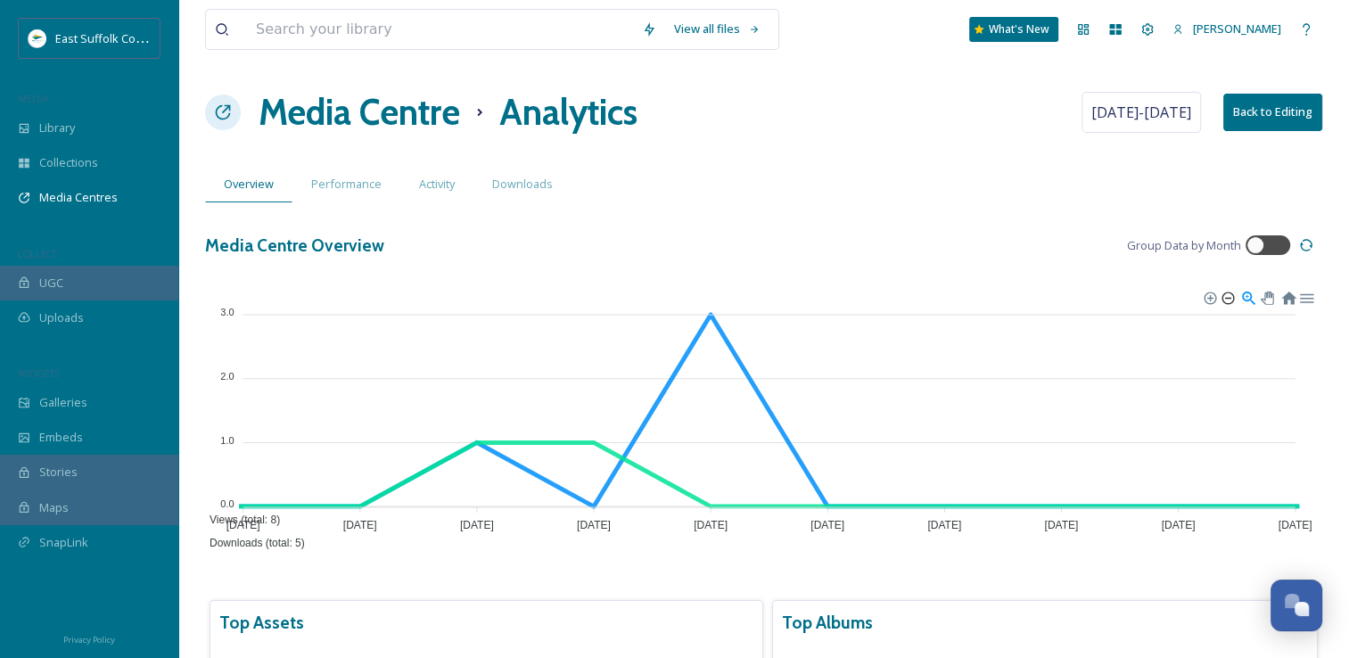
click at [1221, 291] on div at bounding box center [1227, 297] width 12 height 12
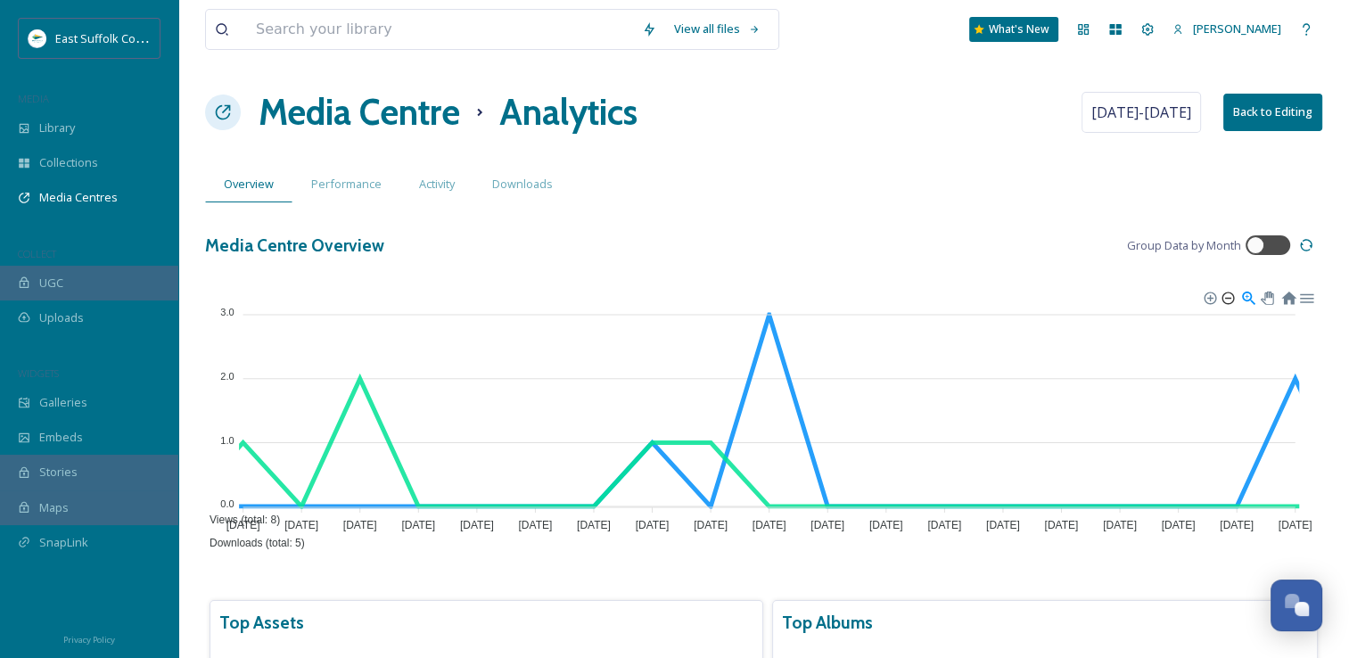
click at [1221, 292] on div at bounding box center [1227, 297] width 12 height 12
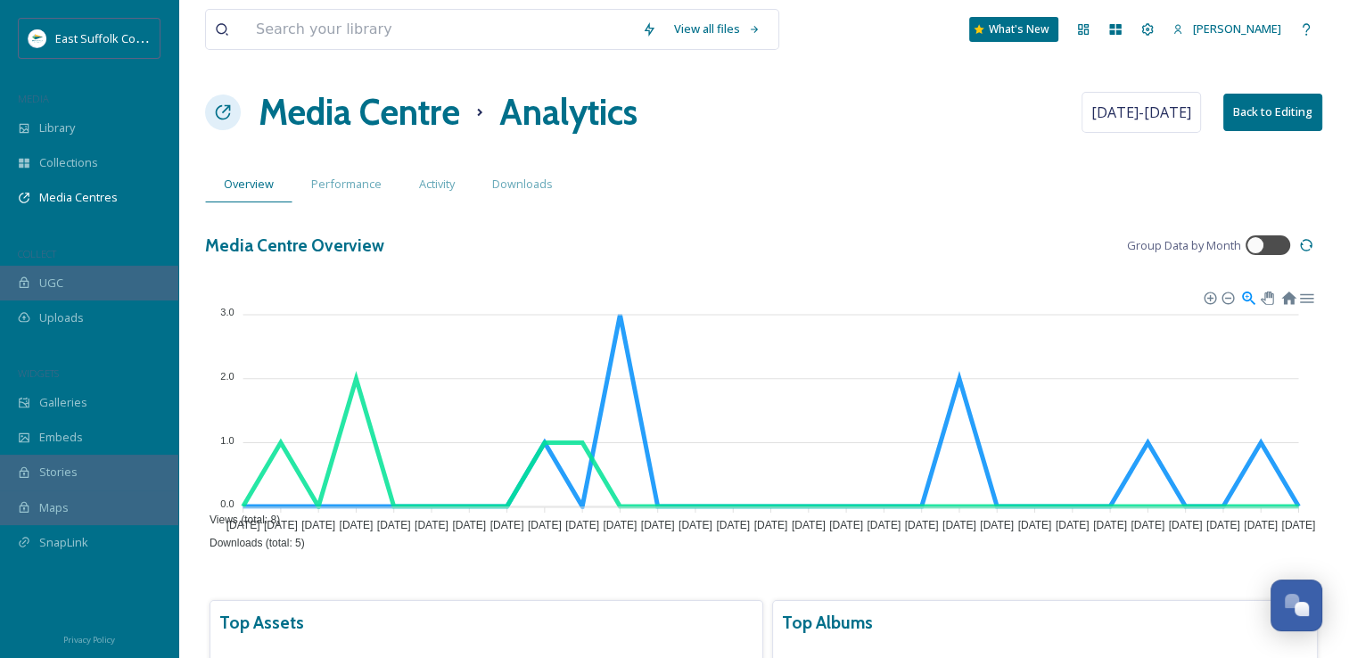
click at [704, 239] on div "Media Centre Overview Group Data by Month" at bounding box center [763, 245] width 1117 height 32
click at [420, 191] on span "Activity" at bounding box center [437, 184] width 36 height 17
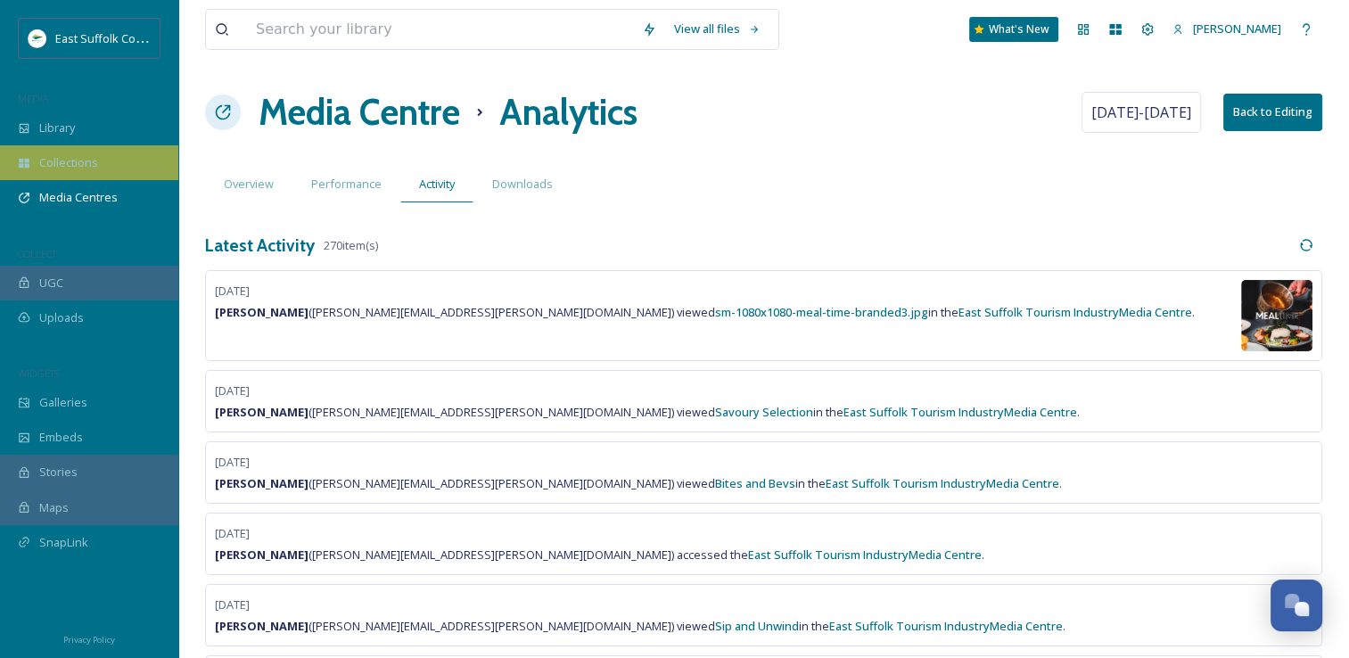
click at [46, 148] on div "Collections" at bounding box center [89, 162] width 178 height 35
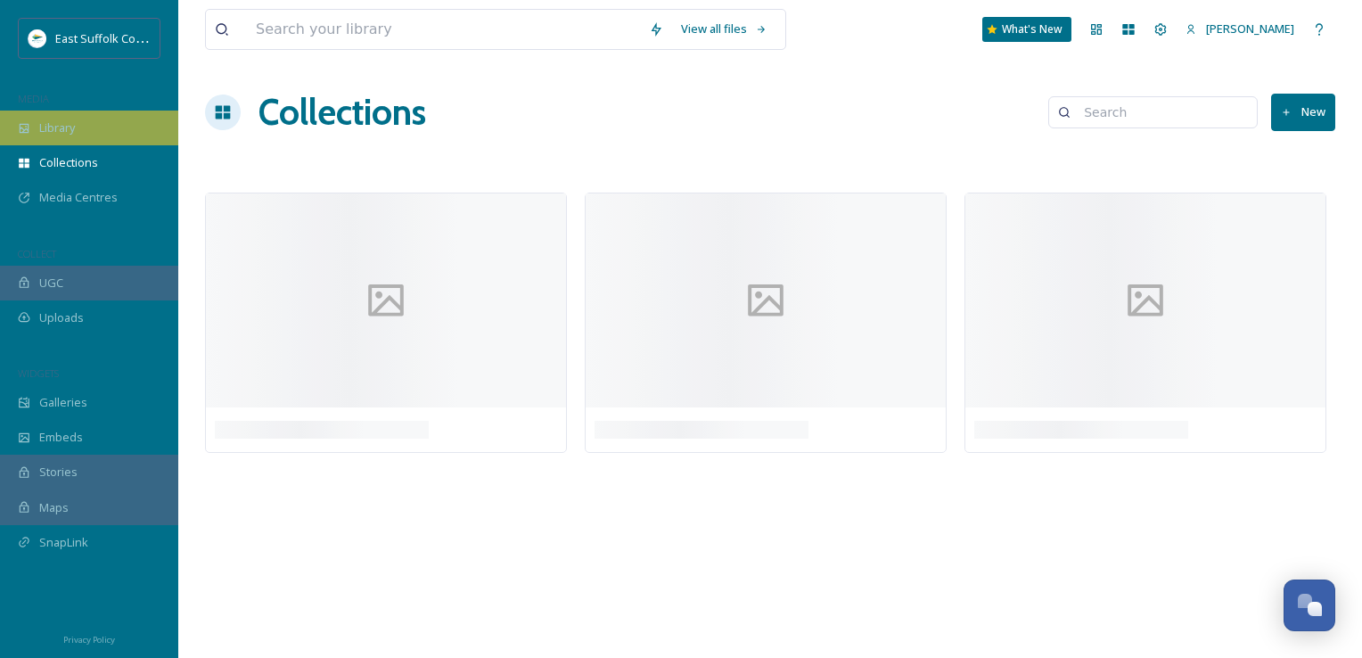
click at [48, 133] on span "Library" at bounding box center [57, 127] width 36 height 17
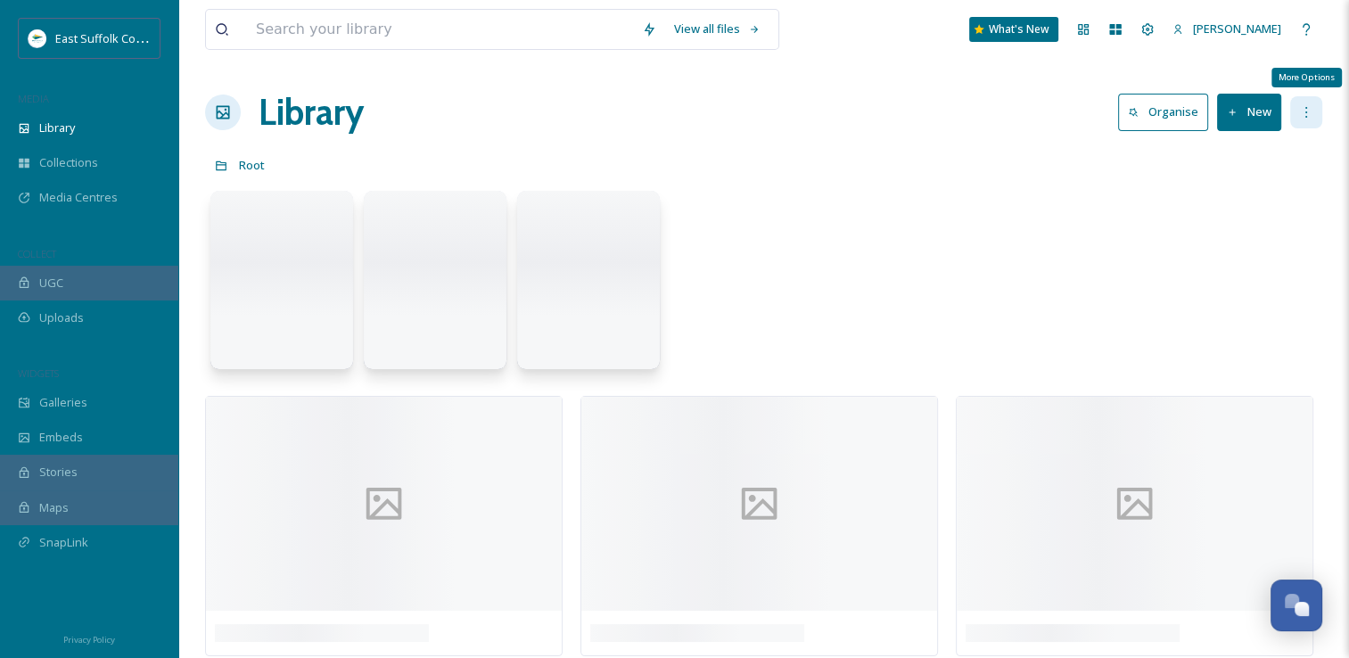
click at [1310, 116] on icon at bounding box center [1306, 112] width 14 height 14
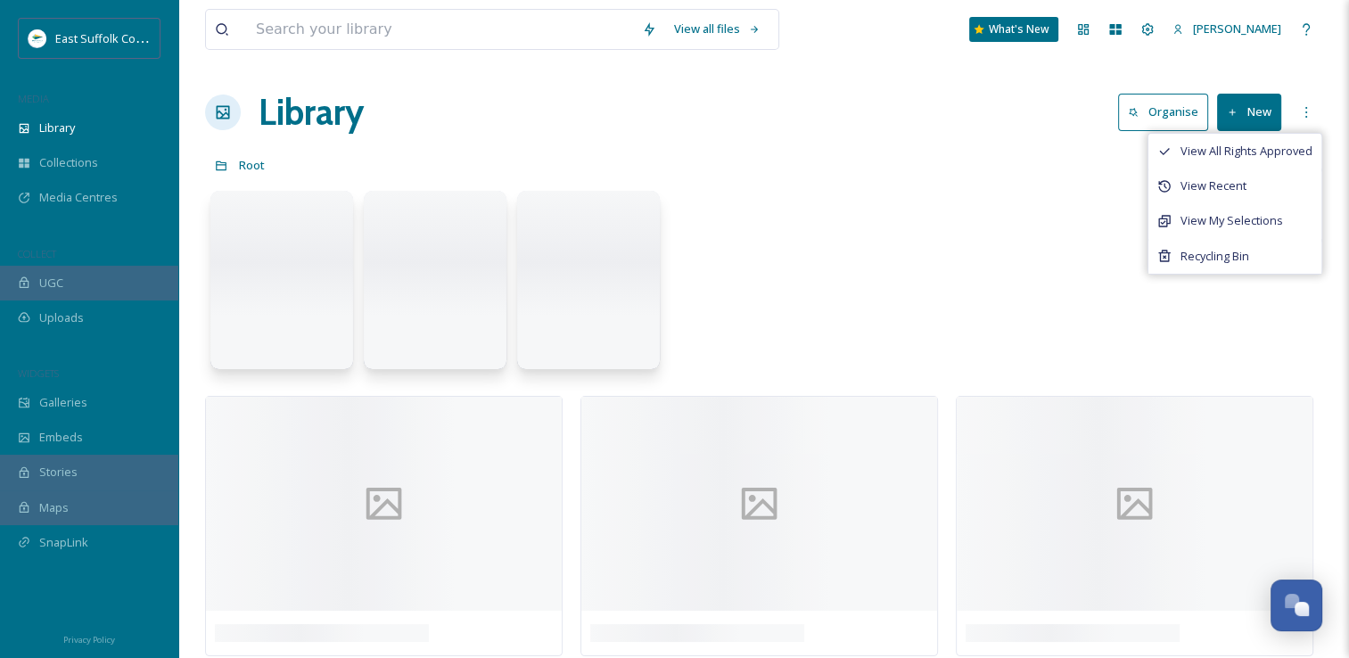
click at [720, 152] on div "Root" at bounding box center [763, 165] width 1117 height 34
click at [911, 111] on div "Library Organise New" at bounding box center [763, 113] width 1117 height 54
click at [696, 98] on div "Library Organise New" at bounding box center [763, 113] width 1117 height 54
click at [921, 115] on div "Library Organise New" at bounding box center [763, 113] width 1117 height 54
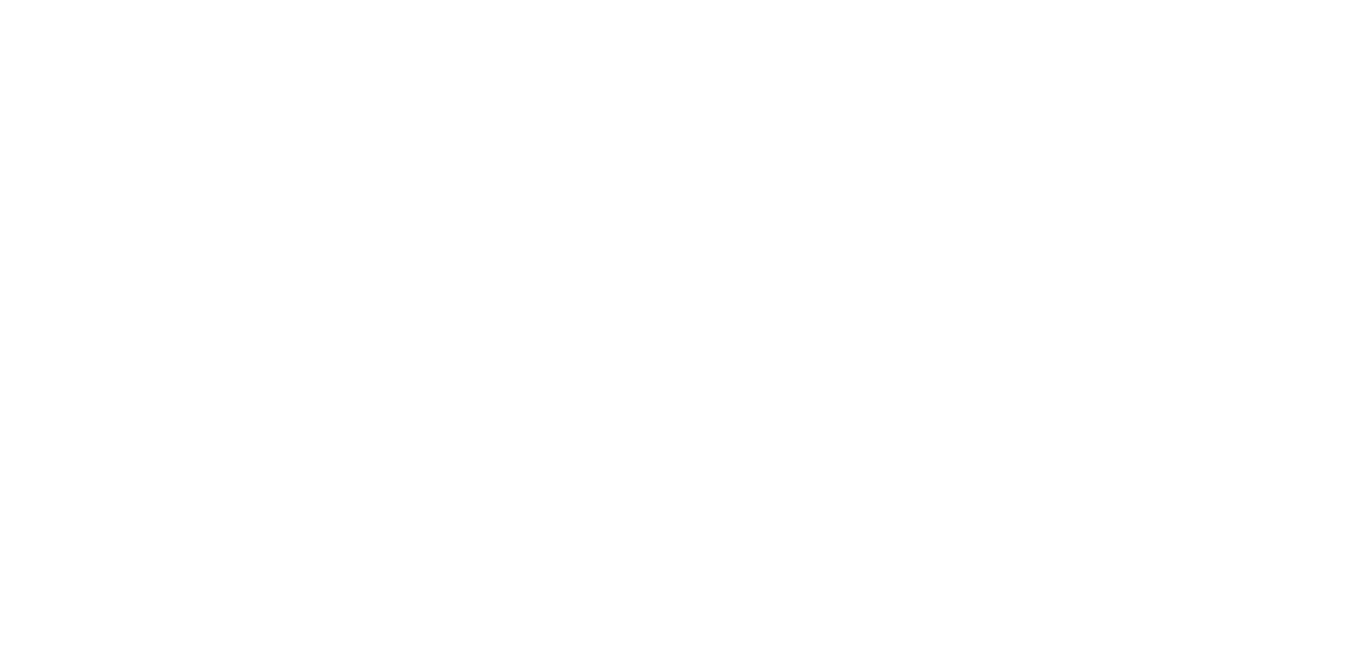
click at [509, 0] on html at bounding box center [681, 0] width 1362 height 0
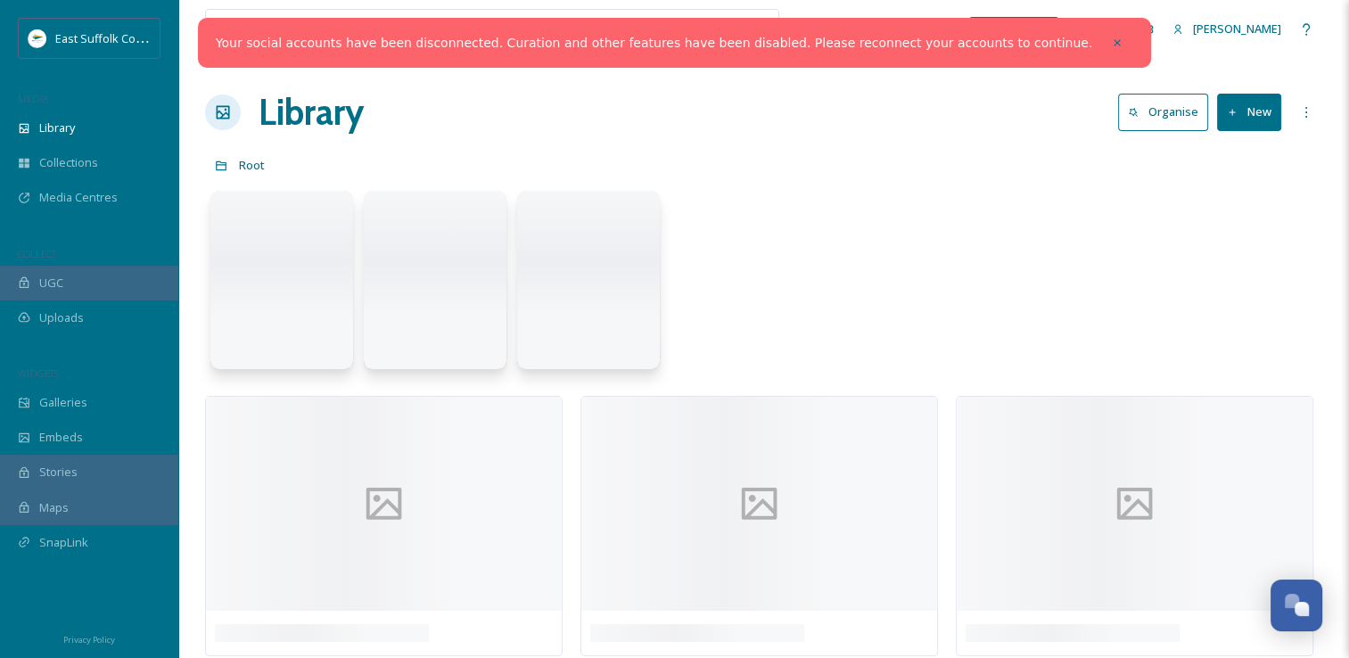
scroll to position [6803, 0]
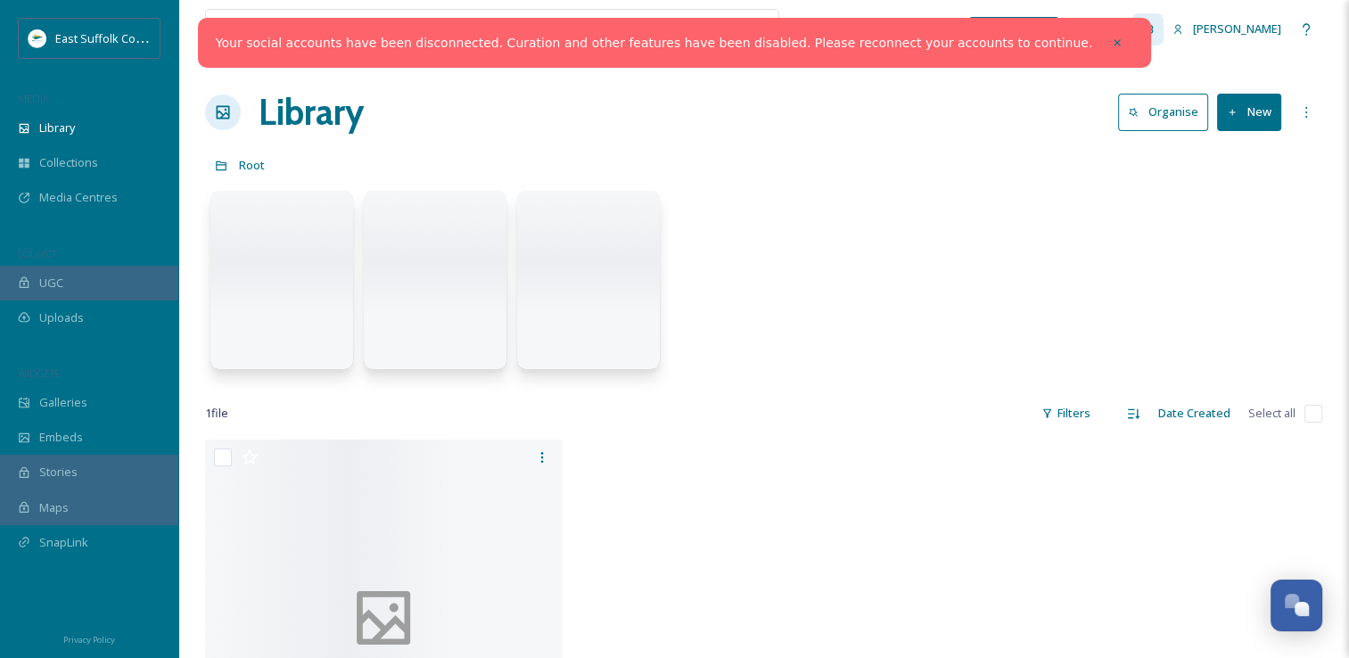
click at [1155, 33] on icon at bounding box center [1147, 29] width 14 height 14
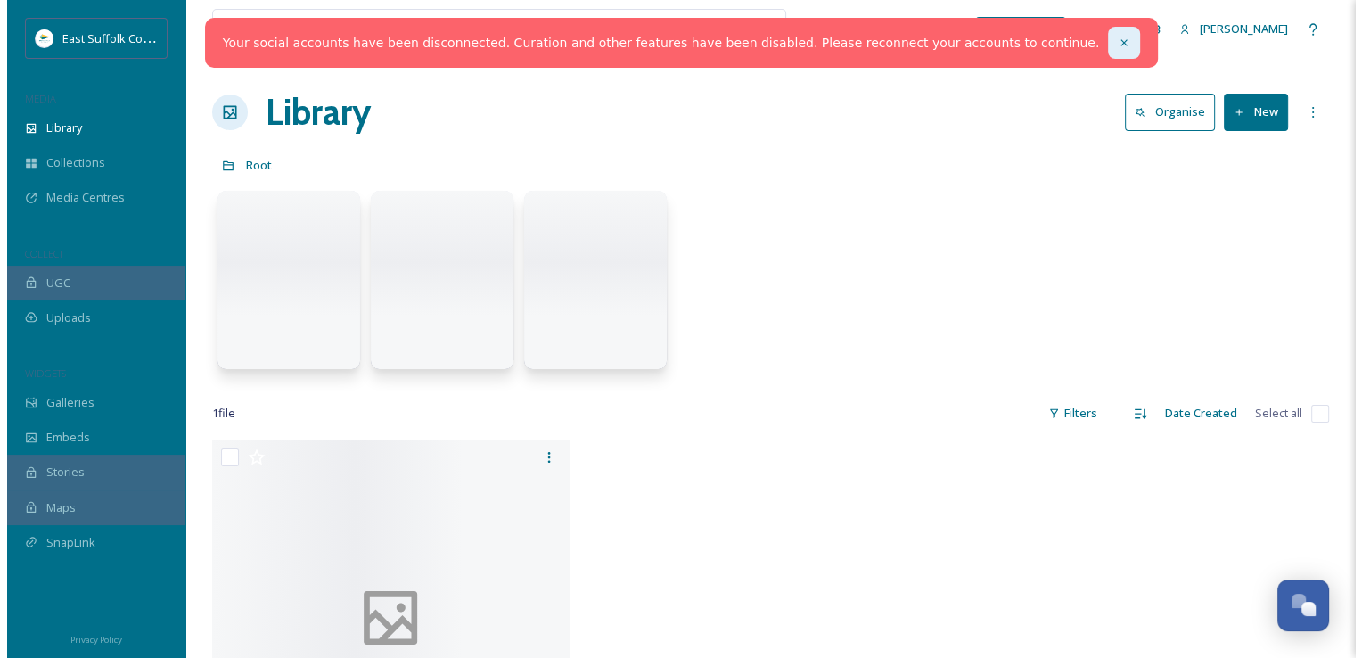
scroll to position [7089, 0]
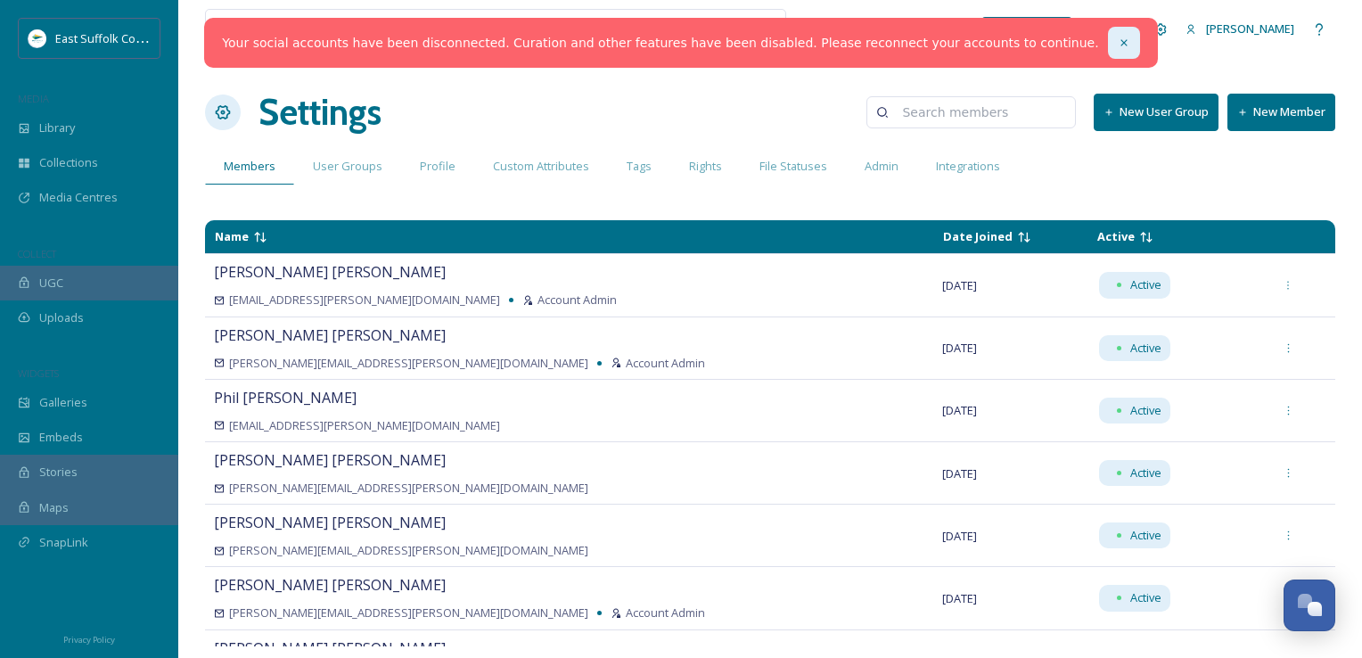
click at [1108, 54] on div at bounding box center [1124, 43] width 32 height 32
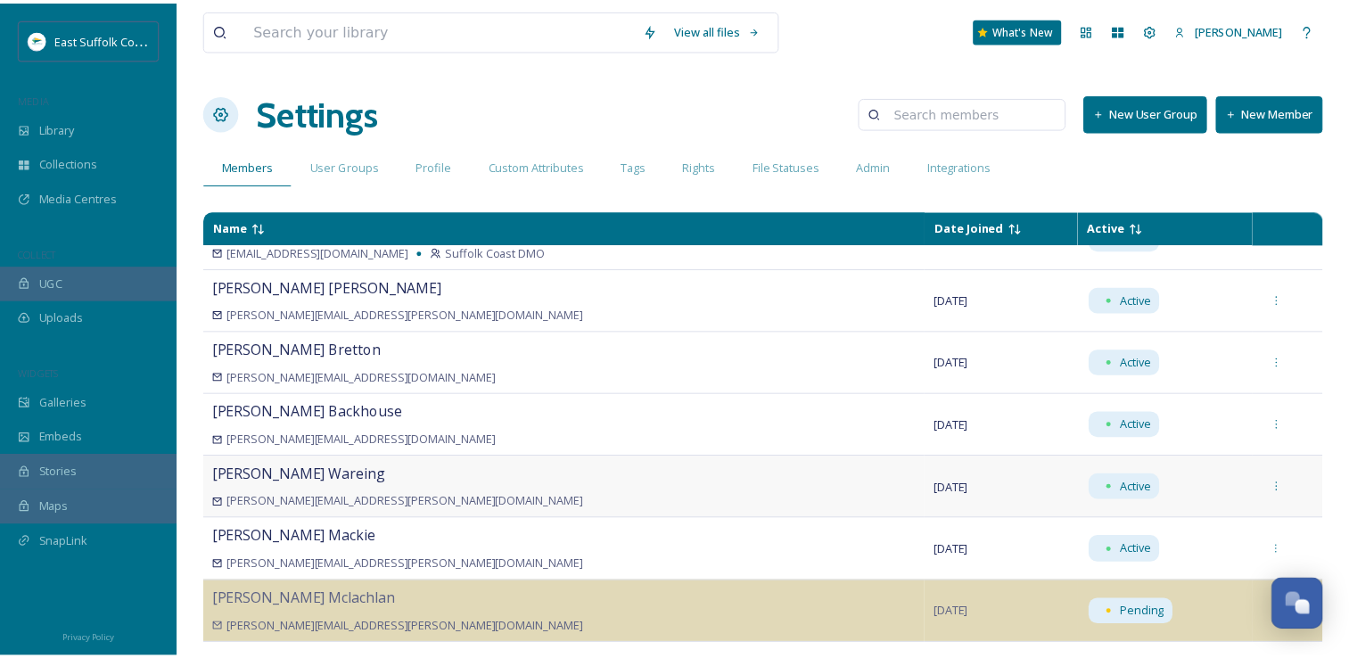
scroll to position [1248, 0]
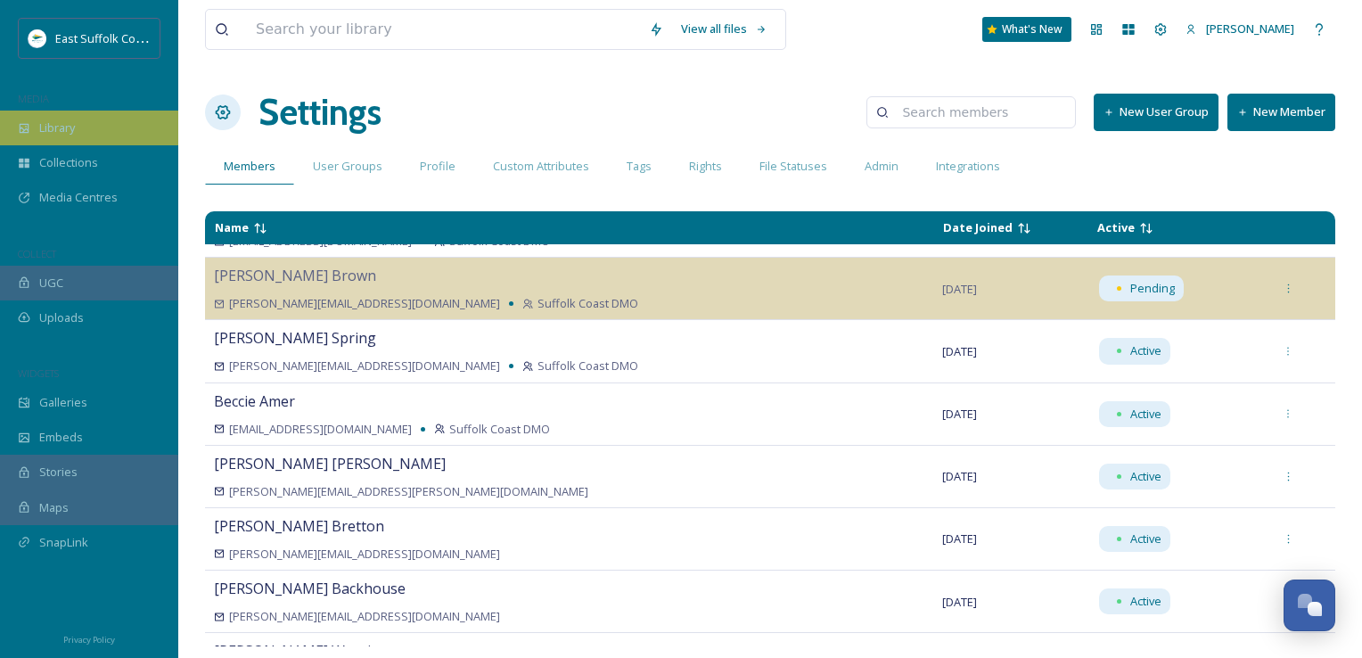
click at [105, 127] on div "Library" at bounding box center [89, 128] width 178 height 35
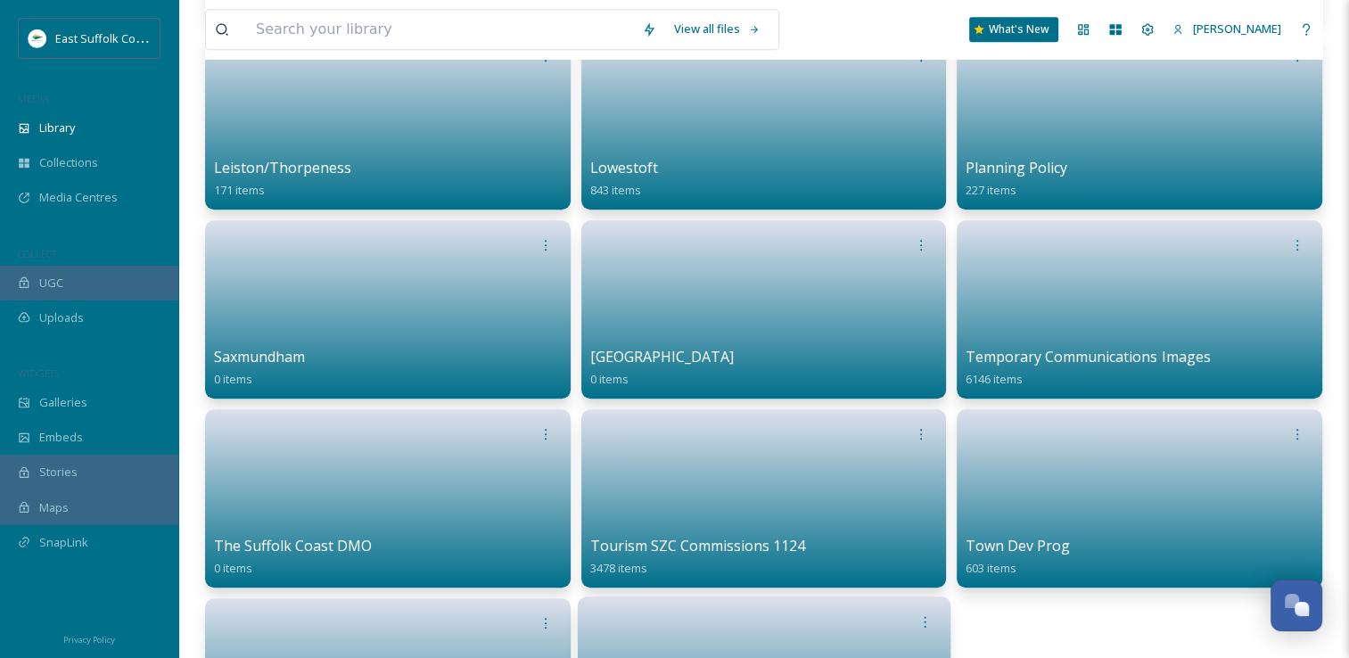
scroll to position [1338, 0]
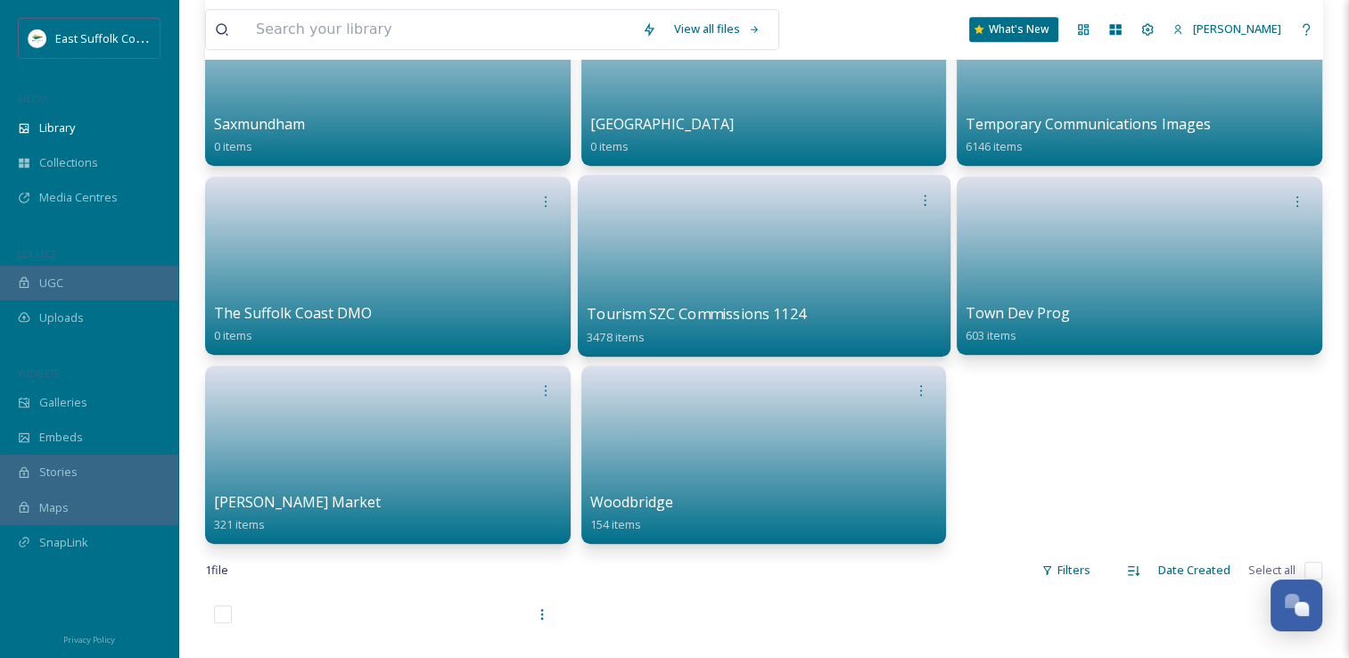
click at [721, 267] on link at bounding box center [764, 260] width 354 height 86
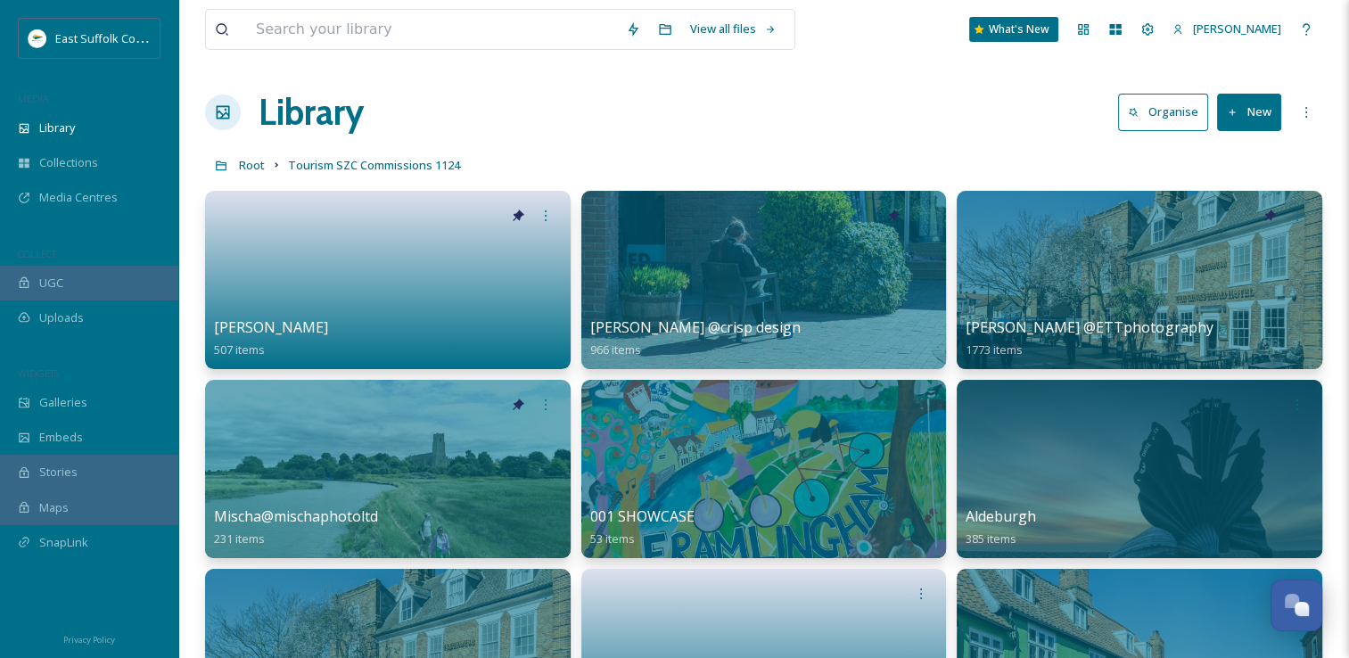
click at [677, 123] on div "Library Organise New" at bounding box center [763, 113] width 1117 height 54
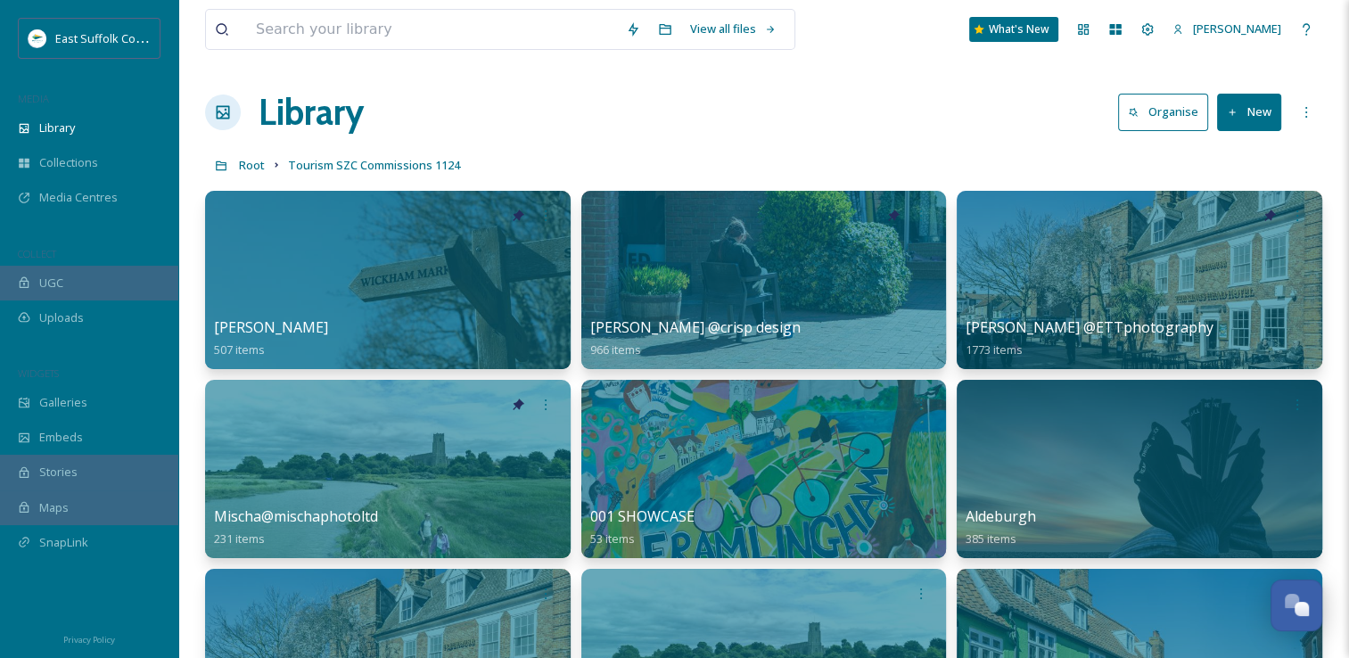
click at [793, 152] on div "Root Tourism SZC Commissions 1124" at bounding box center [763, 165] width 1117 height 34
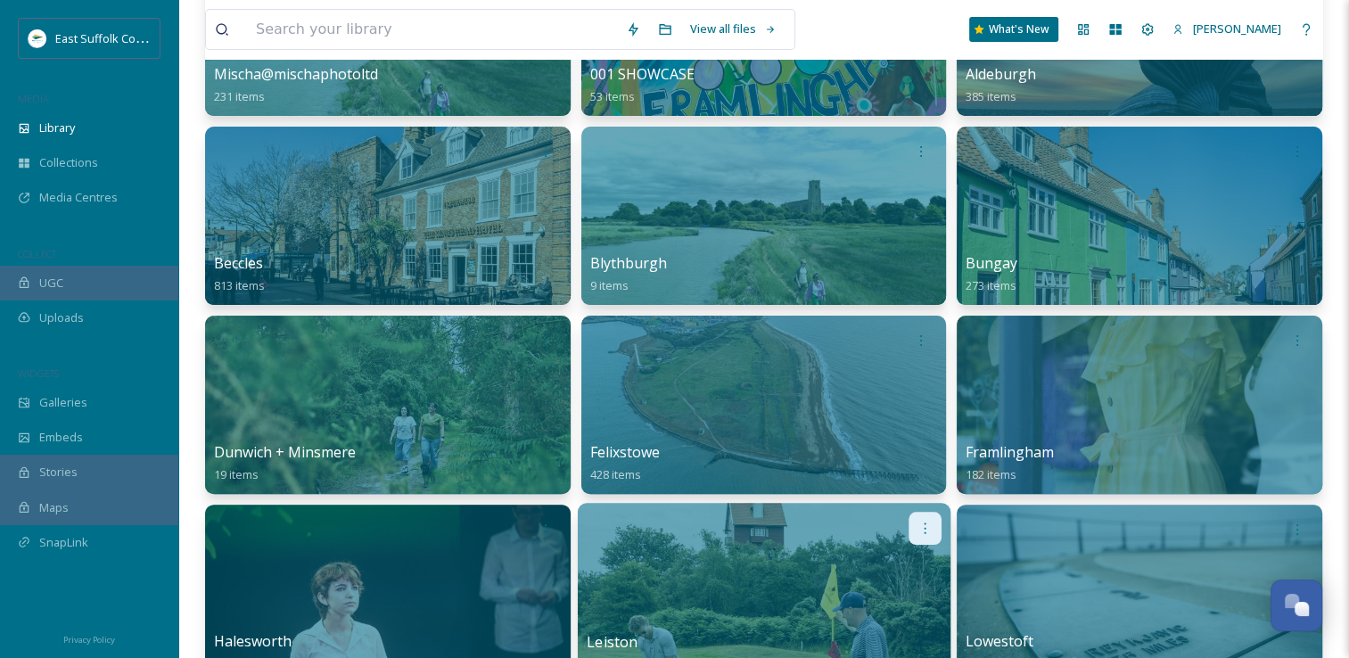
scroll to position [446, 0]
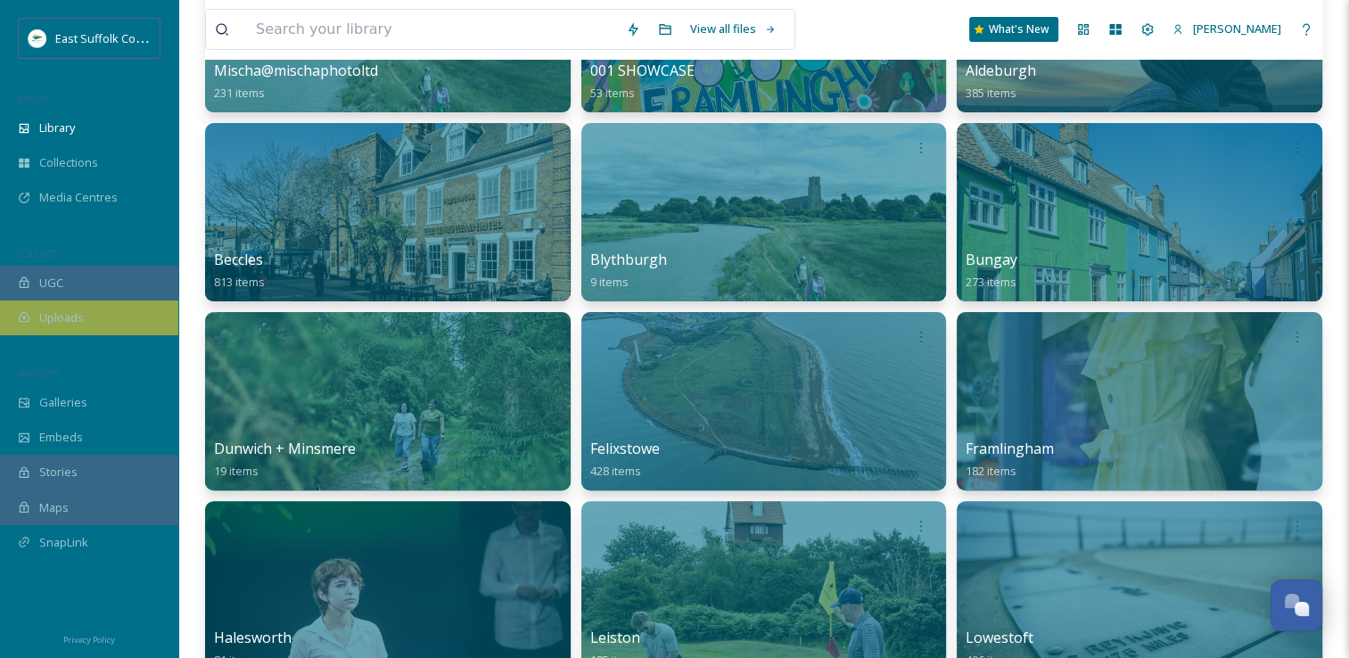
click at [79, 331] on div "Uploads" at bounding box center [89, 317] width 178 height 35
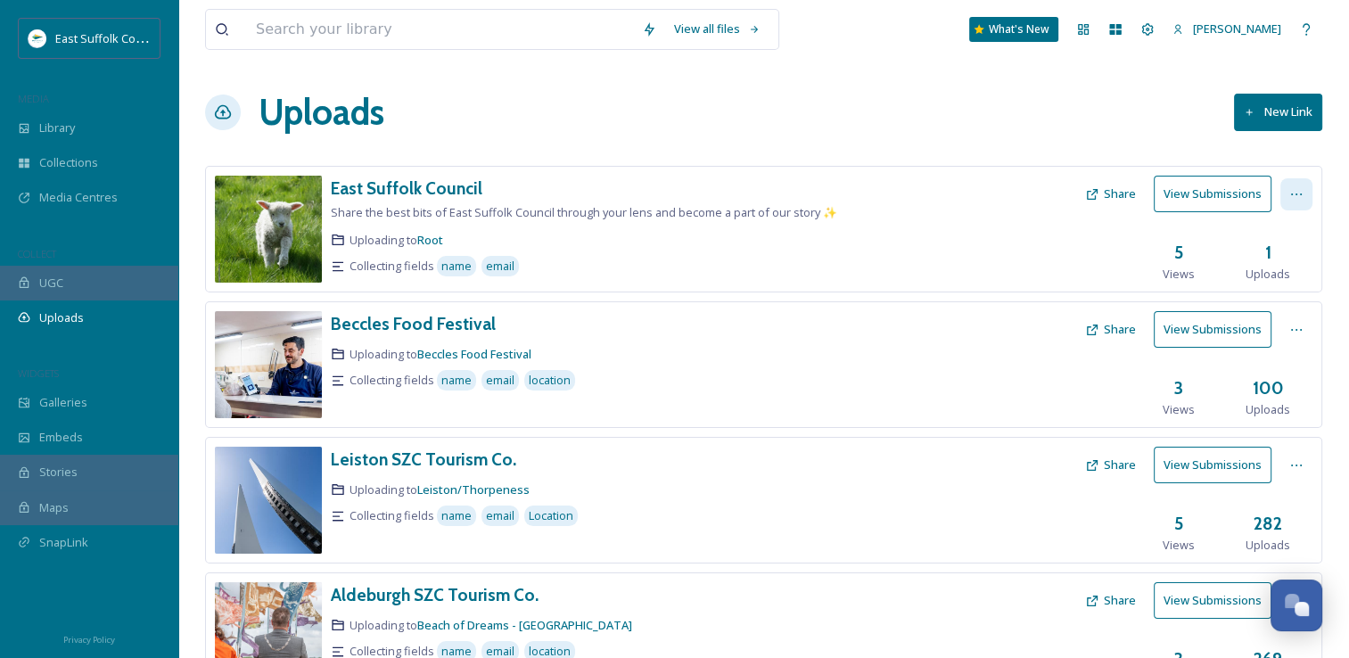
click at [1295, 194] on icon at bounding box center [1296, 194] width 14 height 14
click at [1098, 196] on icon at bounding box center [1092, 194] width 11 height 11
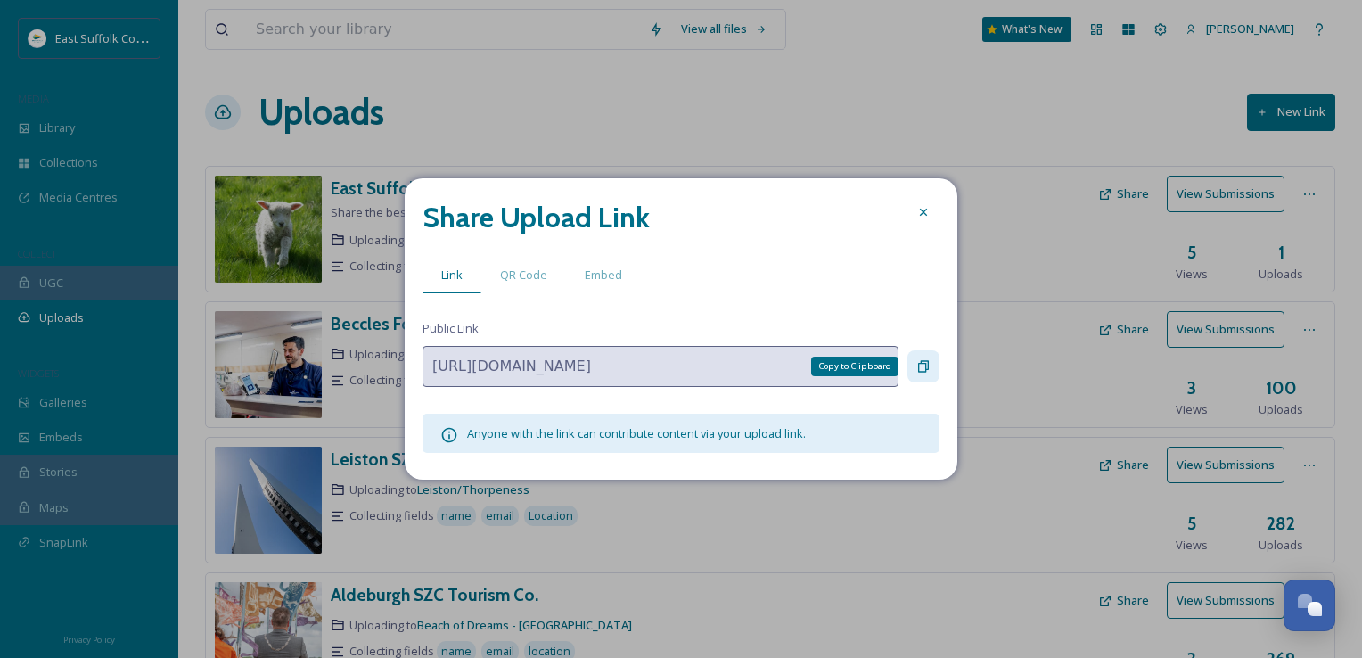
click at [918, 359] on icon at bounding box center [924, 366] width 14 height 14
click at [925, 209] on icon at bounding box center [924, 212] width 14 height 14
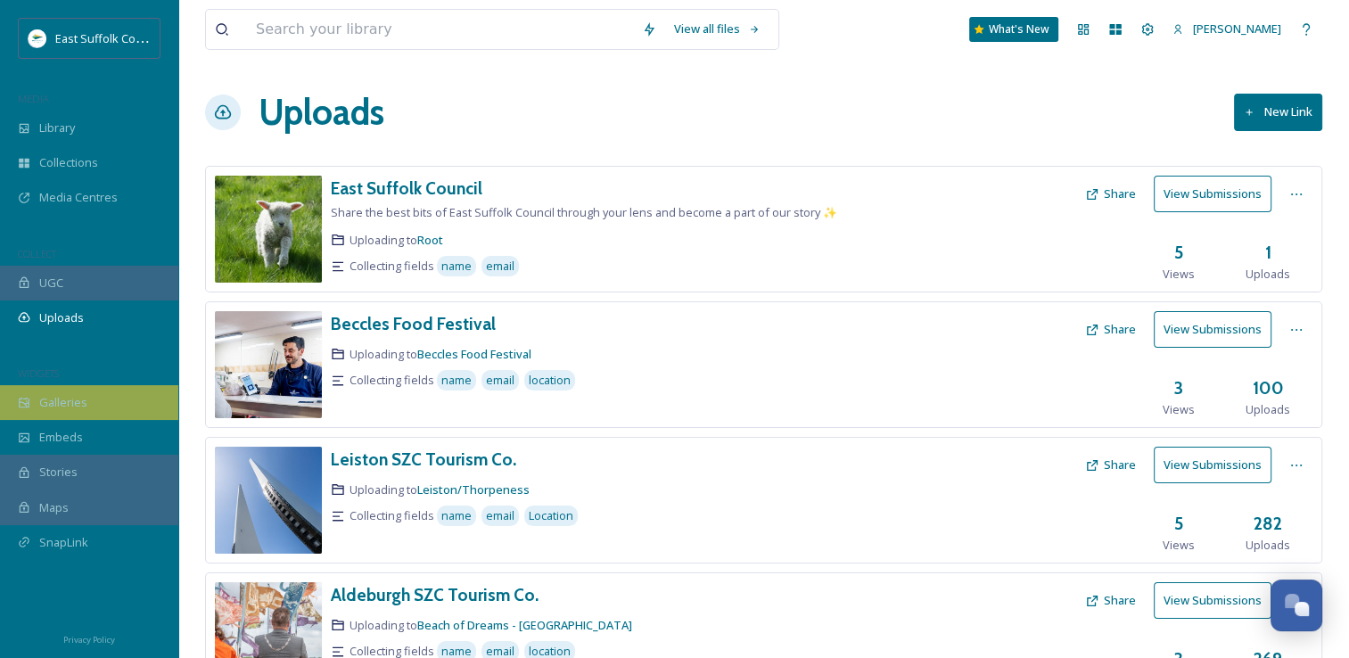
click at [63, 411] on div "Galleries" at bounding box center [89, 402] width 178 height 35
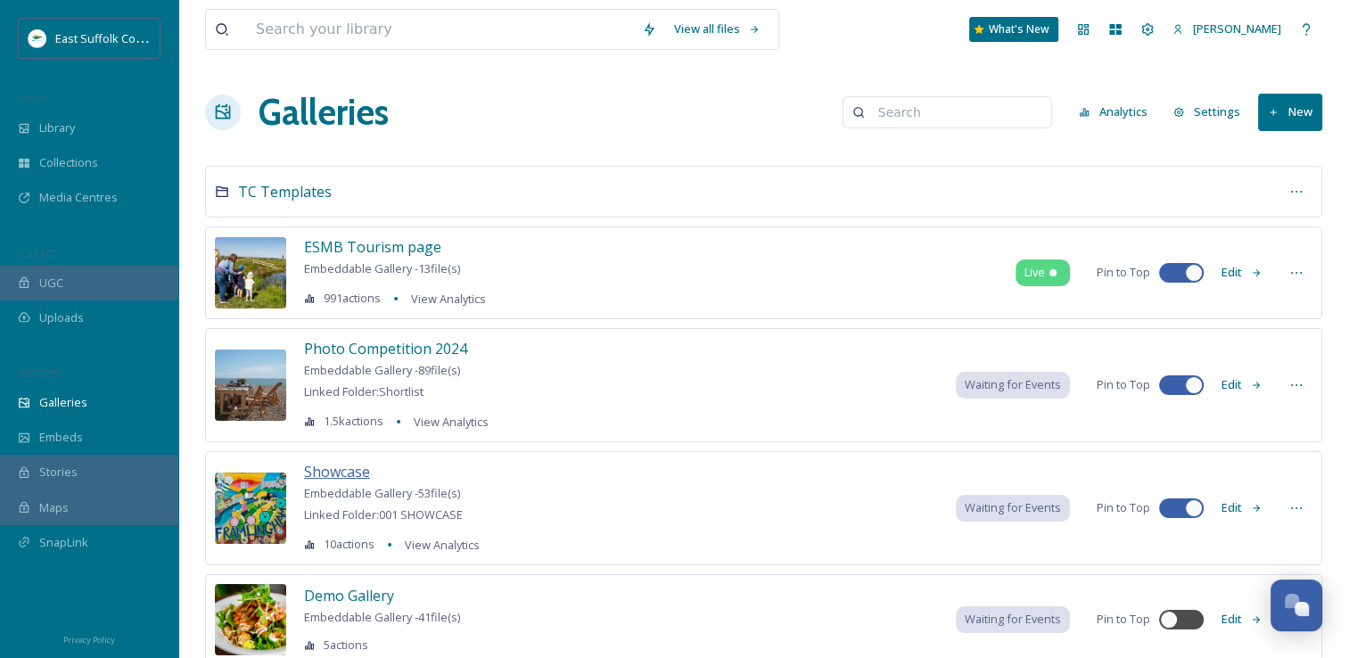
click at [346, 465] on span "Showcase" at bounding box center [337, 472] width 66 height 20
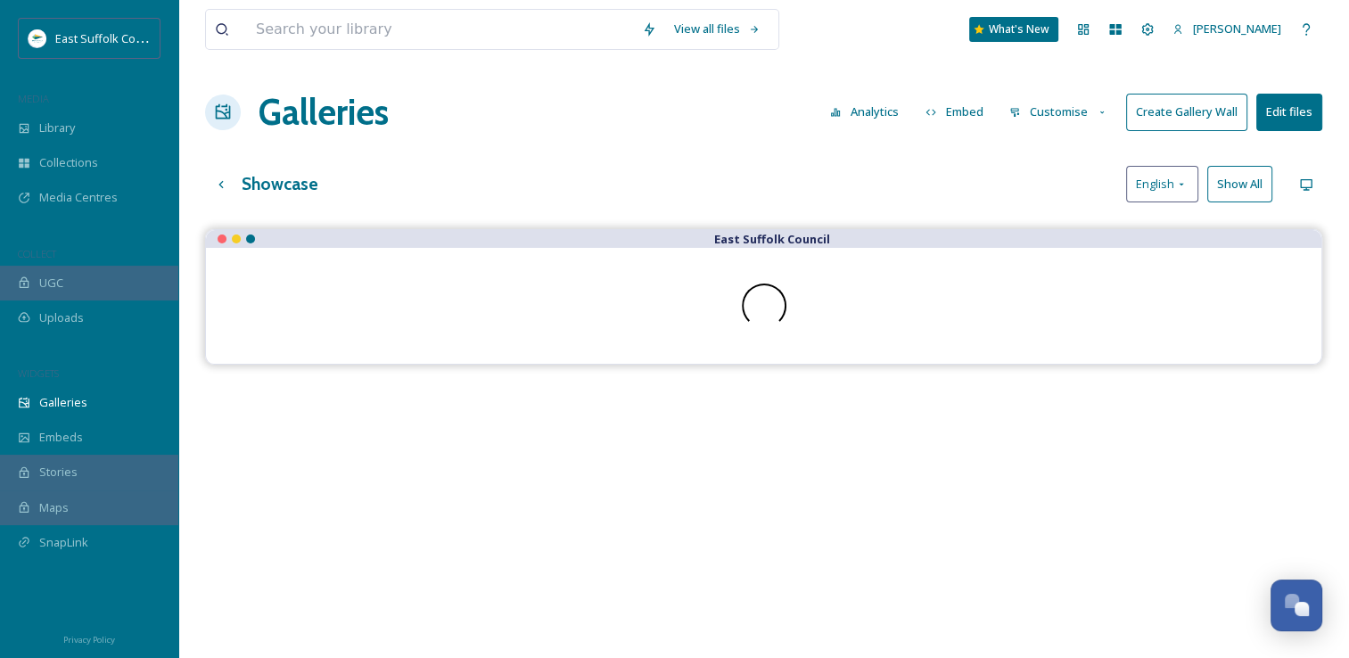
click at [1177, 109] on button "Create Gallery Wall" at bounding box center [1186, 112] width 121 height 37
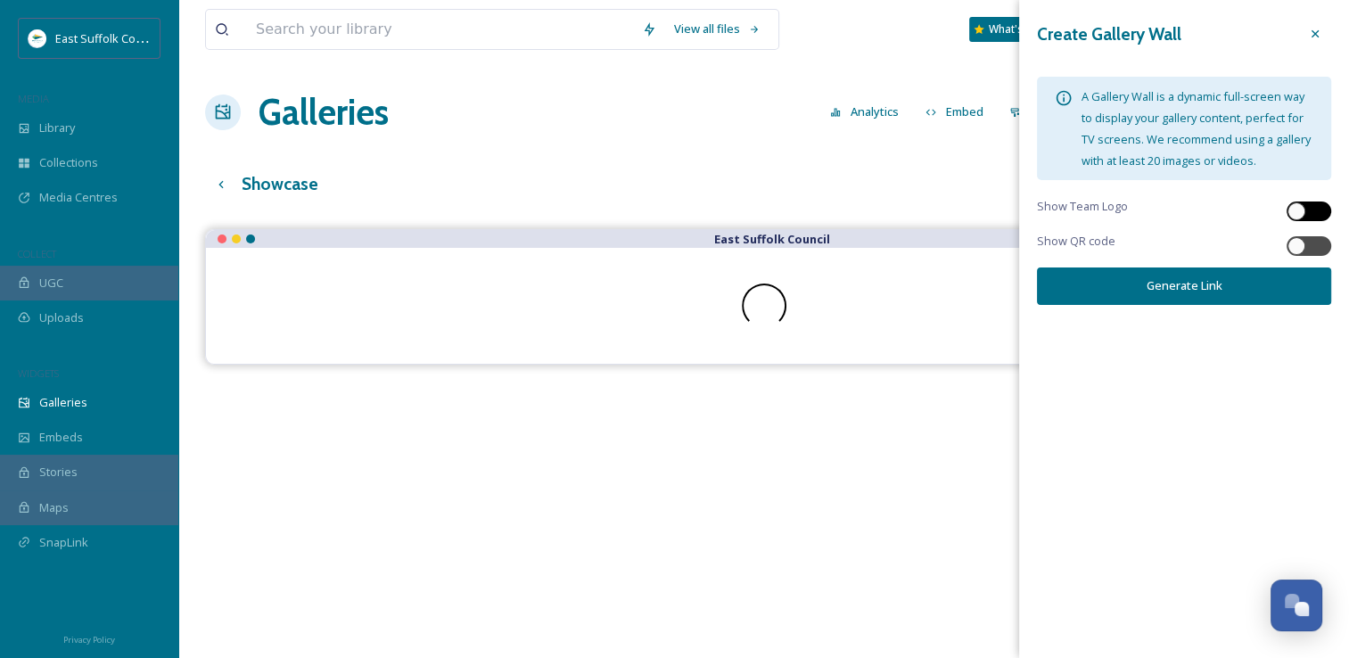
drag, startPoint x: 1285, startPoint y: 199, endPoint x: 1297, endPoint y: 208, distance: 15.3
click at [1287, 199] on div "Show Team Logo" at bounding box center [1184, 211] width 294 height 26
click at [1298, 209] on div at bounding box center [1297, 211] width 18 height 18
checkbox input "true"
click at [1295, 238] on div at bounding box center [1297, 246] width 18 height 18
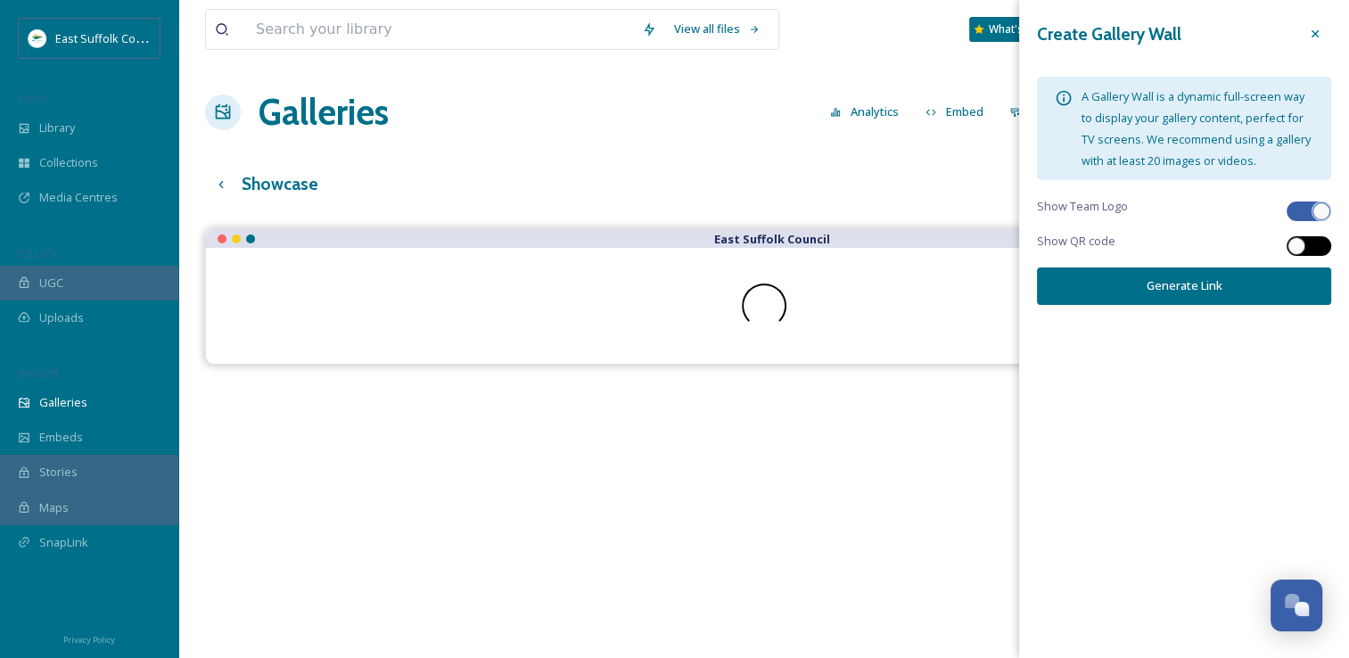
checkbox input "true"
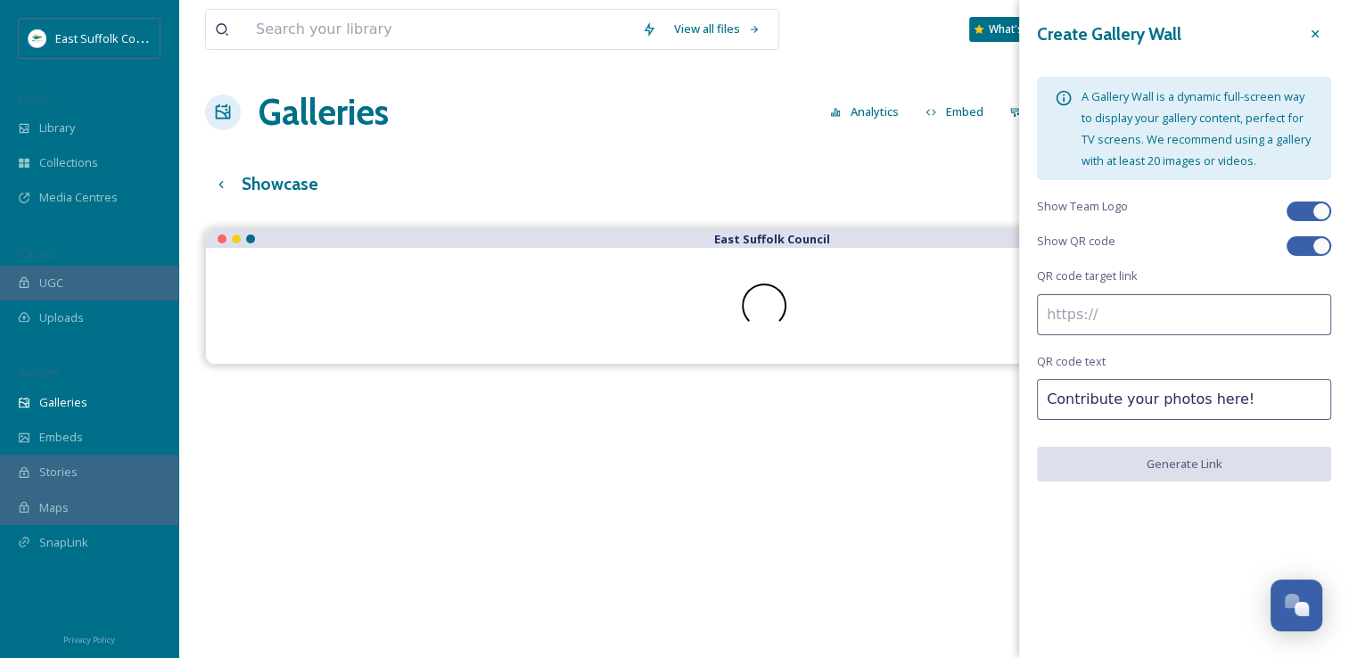
click at [1128, 333] on input at bounding box center [1184, 314] width 294 height 41
paste input "https://app.snapsea.io/p/link/east-suffolk-council"
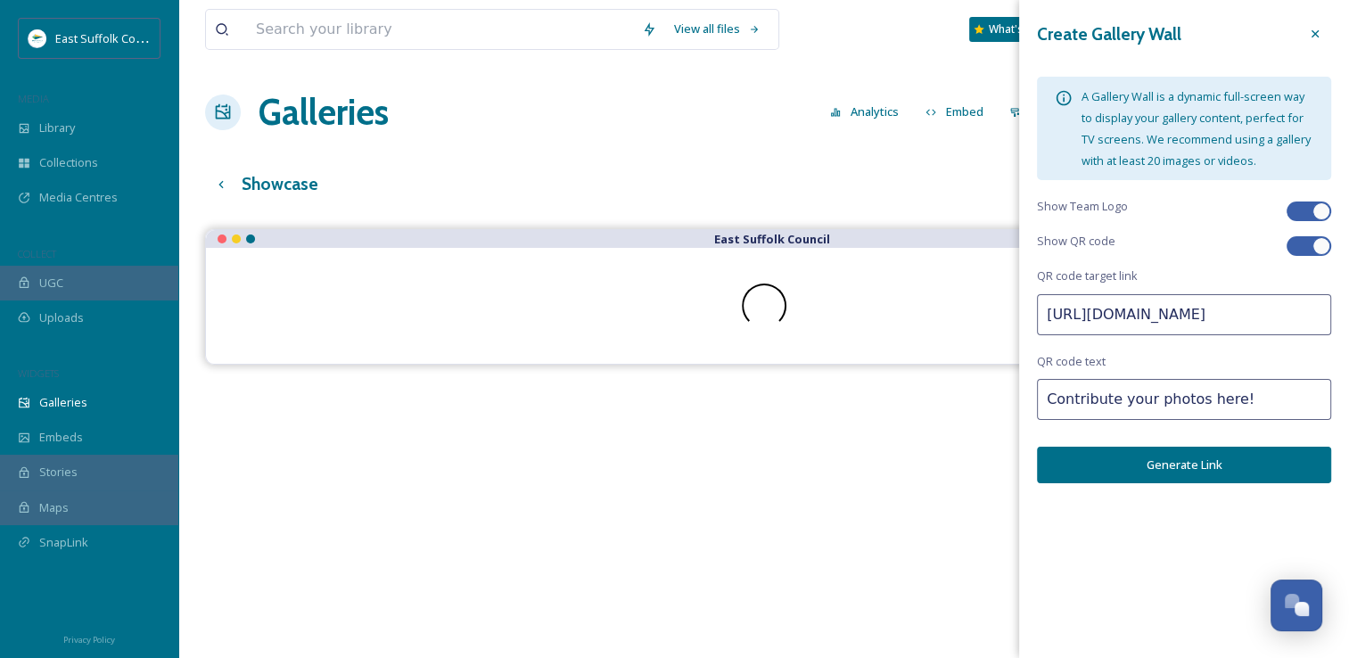
type input "https://app.snapsea.io/p/link/east-suffolk-council"
click at [1133, 472] on button "Generate Link" at bounding box center [1184, 465] width 294 height 37
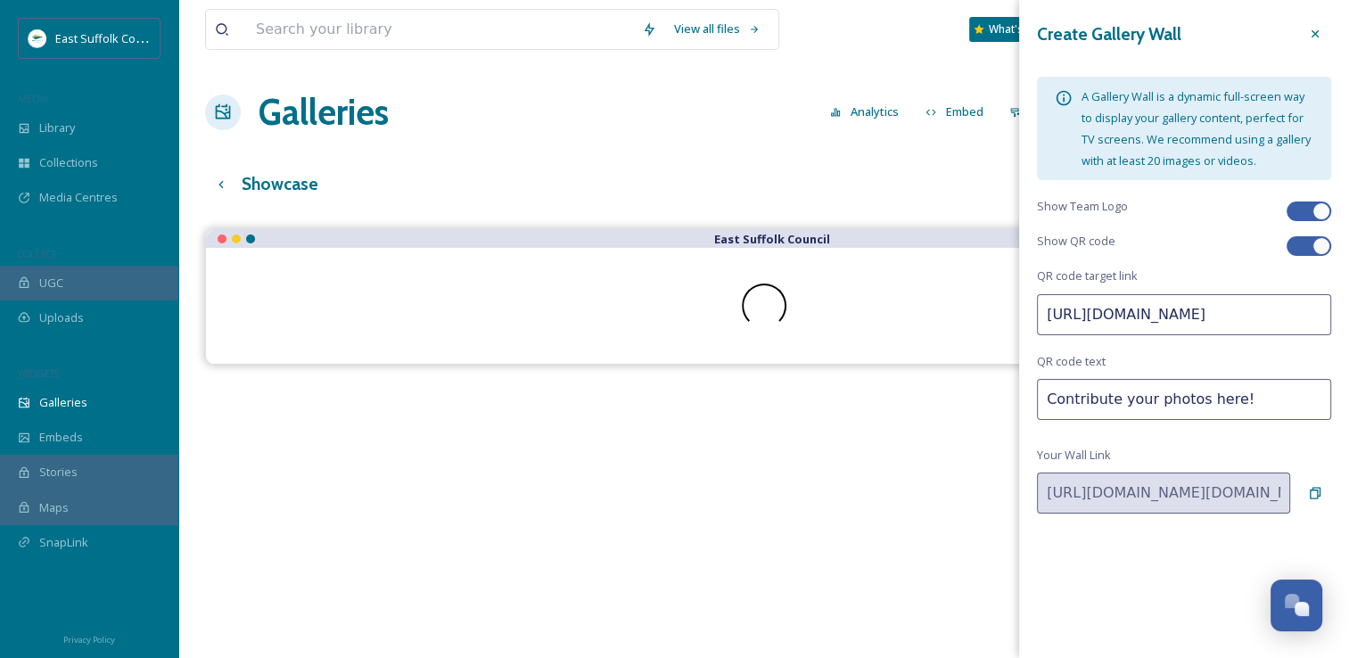
scroll to position [0, 0]
click at [1310, 491] on icon at bounding box center [1315, 493] width 11 height 12
click at [1318, 18] on div at bounding box center [1315, 34] width 32 height 32
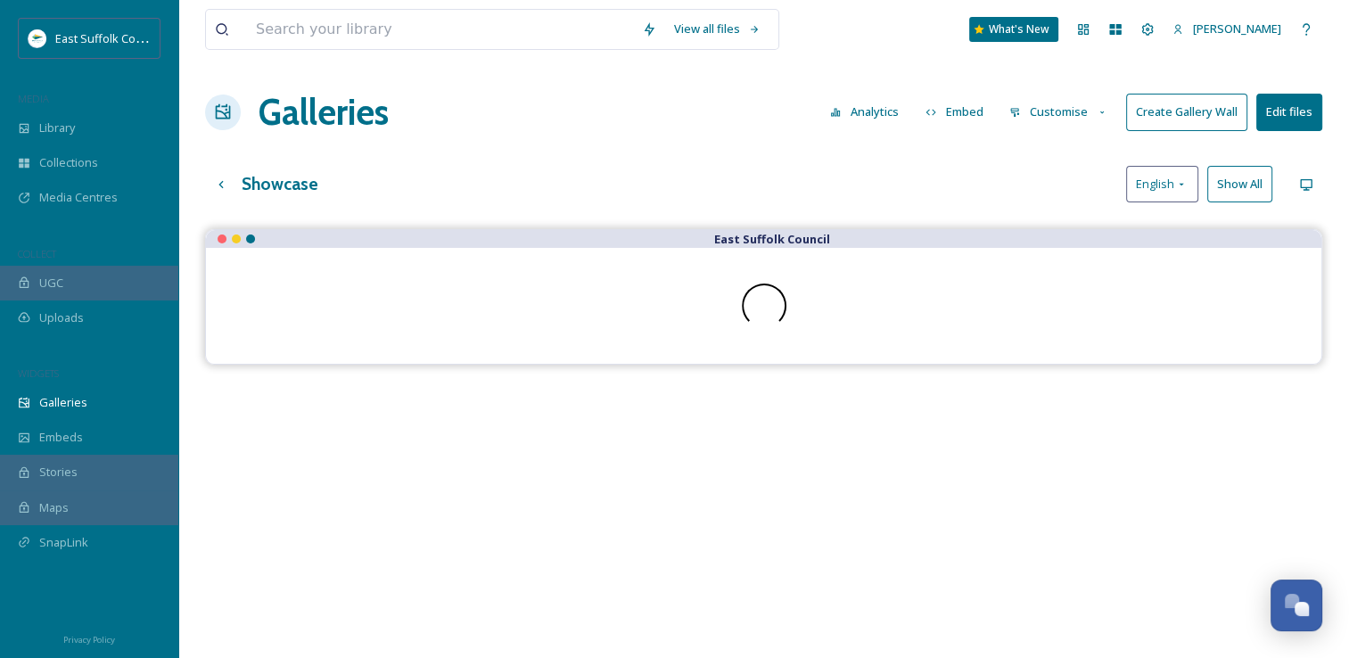
click at [1072, 118] on button "Customise" at bounding box center [1058, 112] width 117 height 35
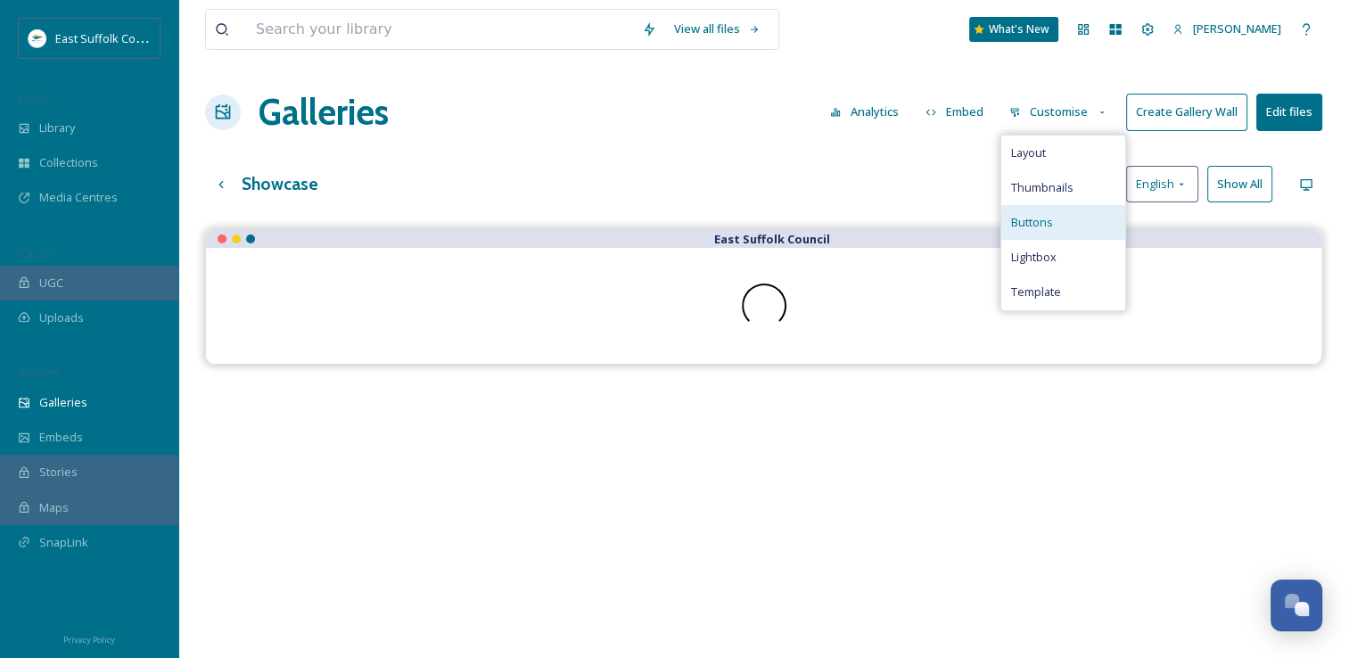
click at [1044, 216] on span "Buttons" at bounding box center [1031, 222] width 42 height 17
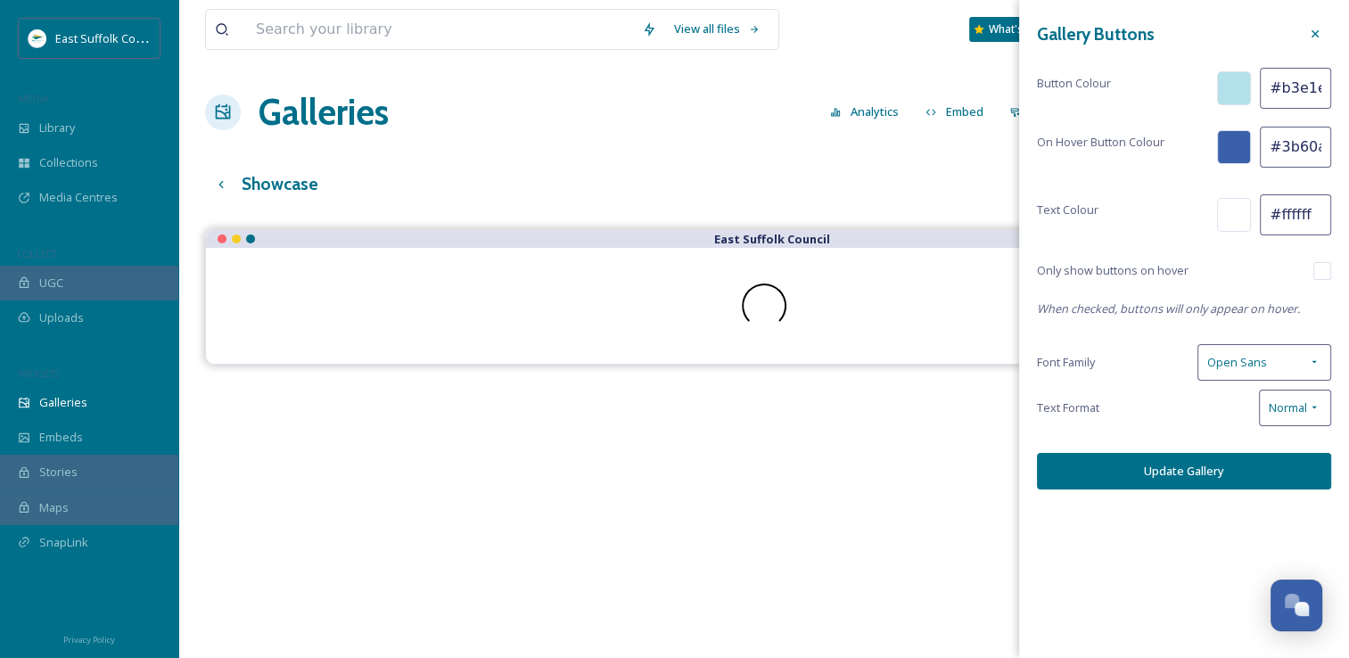
scroll to position [0, 3]
drag, startPoint x: 1279, startPoint y: 89, endPoint x: 1350, endPoint y: 95, distance: 71.6
click at [1349, 95] on html "East Suffolk Council MEDIA Library Collections Media Centres COLLECT UGC Upload…" at bounding box center [674, 457] width 1349 height 914
type input "#ffffff"
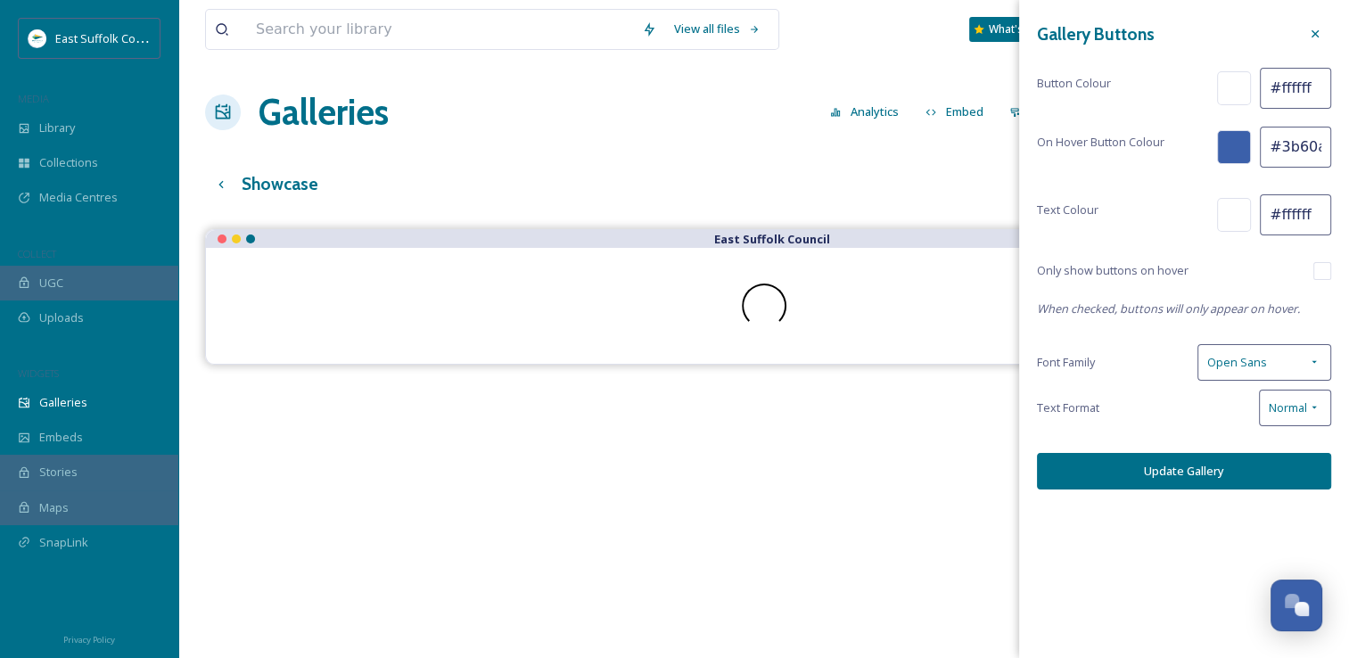
click at [1157, 462] on button "Update Gallery" at bounding box center [1184, 471] width 294 height 37
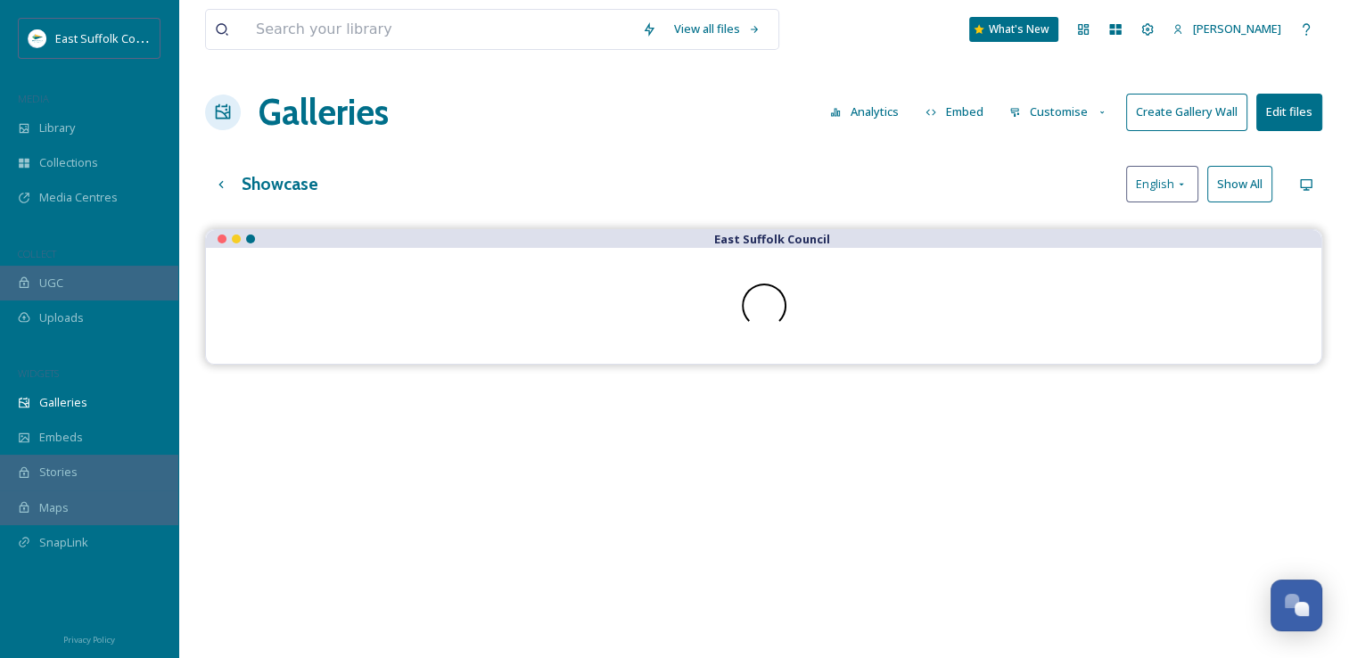
click at [1190, 107] on button "Create Gallery Wall" at bounding box center [1186, 112] width 121 height 37
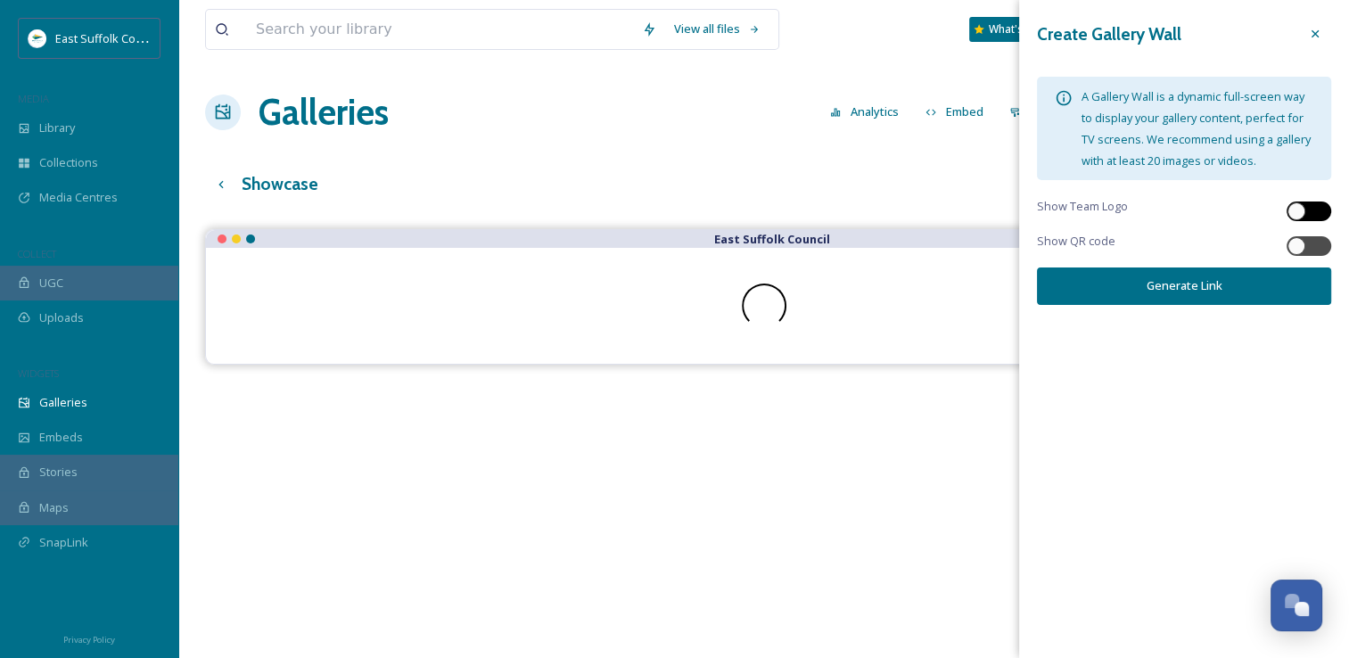
click at [1295, 209] on div at bounding box center [1297, 211] width 18 height 18
checkbox input "true"
click at [1302, 244] on div at bounding box center [1297, 246] width 18 height 18
checkbox input "true"
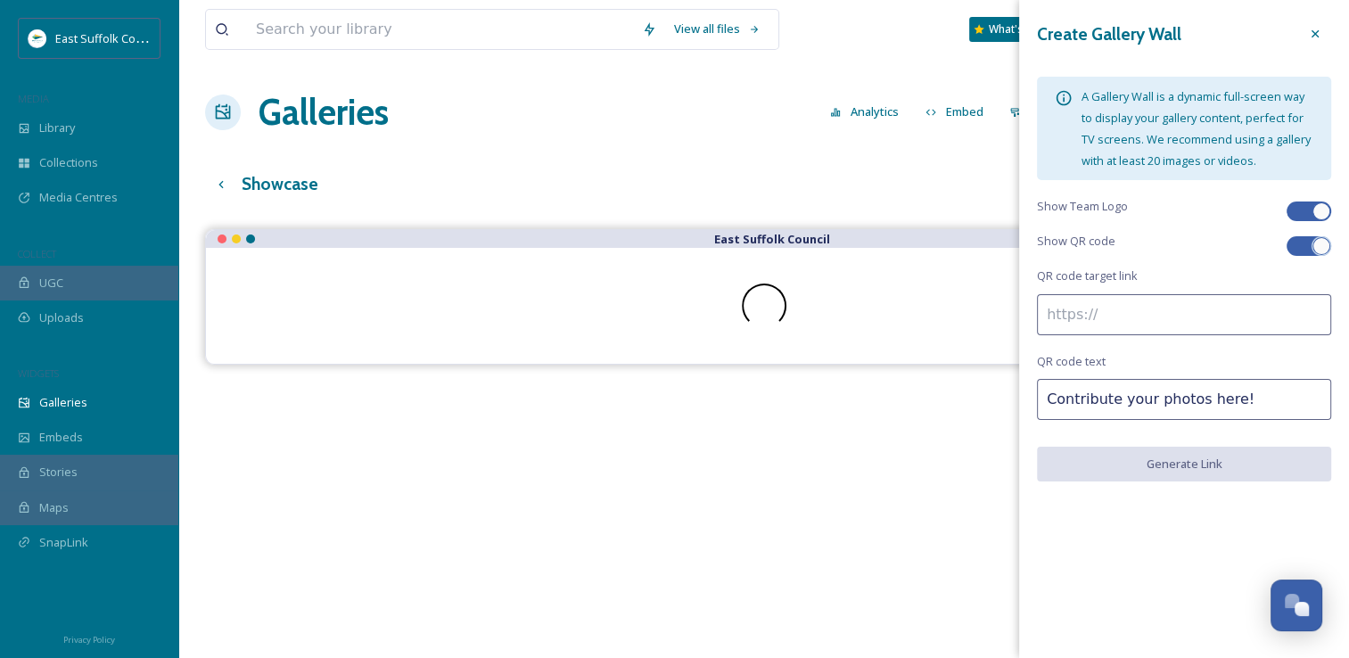
click at [1259, 332] on input at bounding box center [1184, 314] width 294 height 41
paste input "https://app.snapsea.io/p/wall/891b9422-861e-4c46-8939-15e3af475acd?tile=true&lo…"
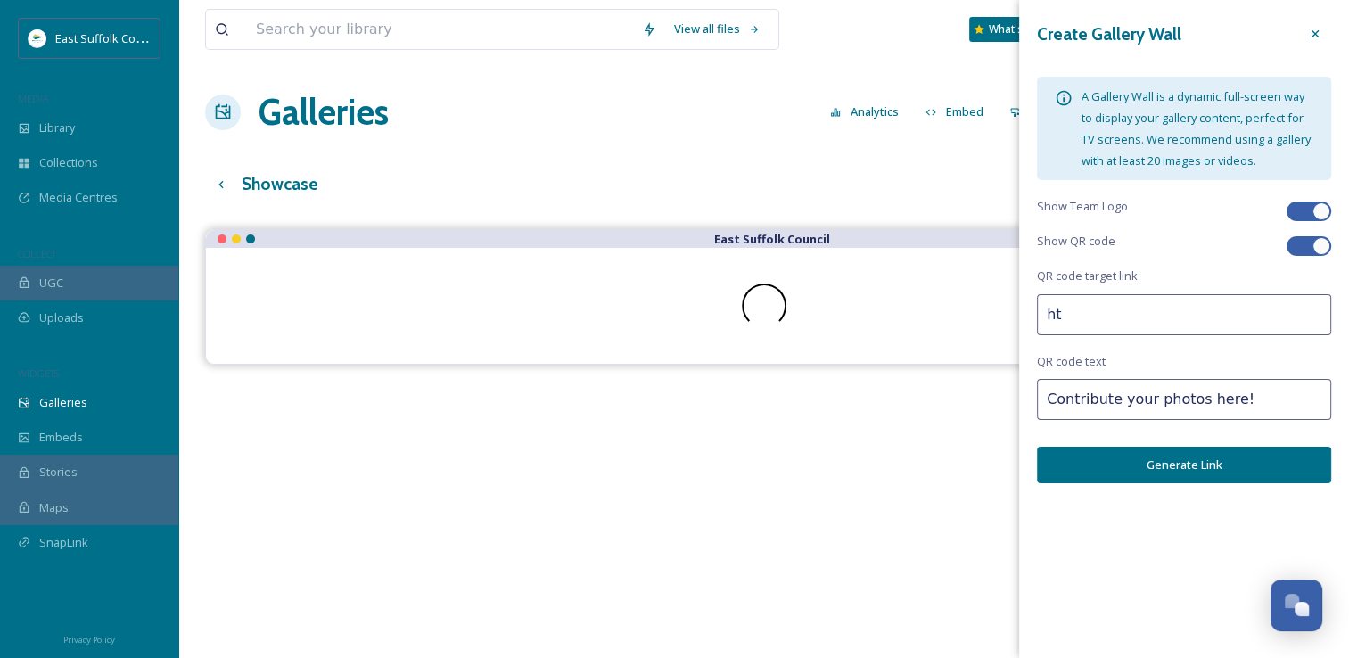
type input "h"
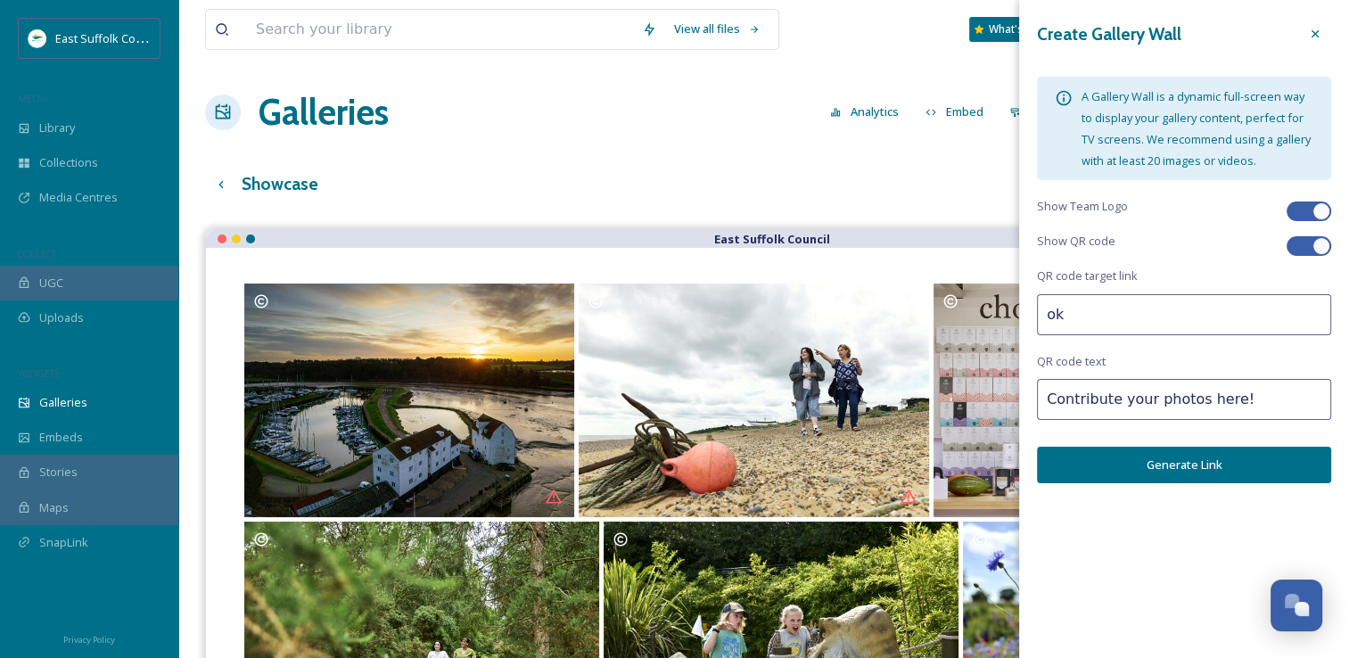
type input "o"
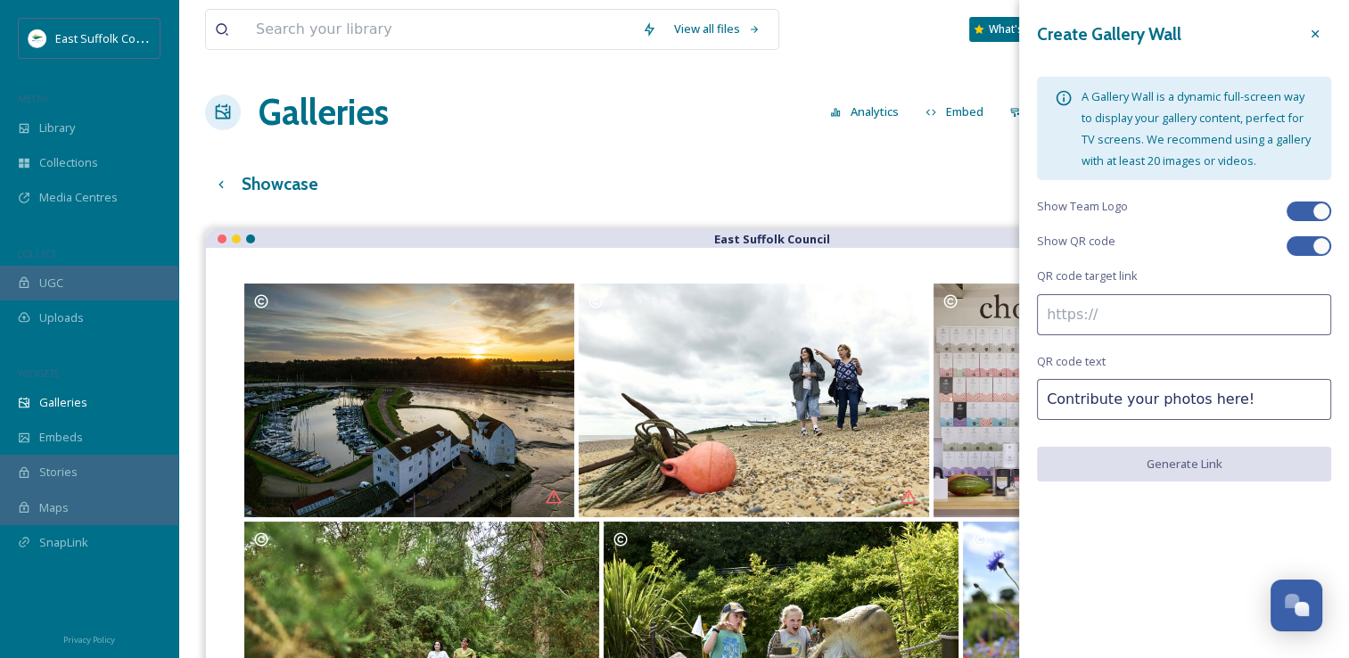
click at [1104, 310] on input at bounding box center [1184, 314] width 294 height 41
paste input "https://app.snapsea.io/p/media-centre/east-suffolk-council/east-suffolk-tourism…"
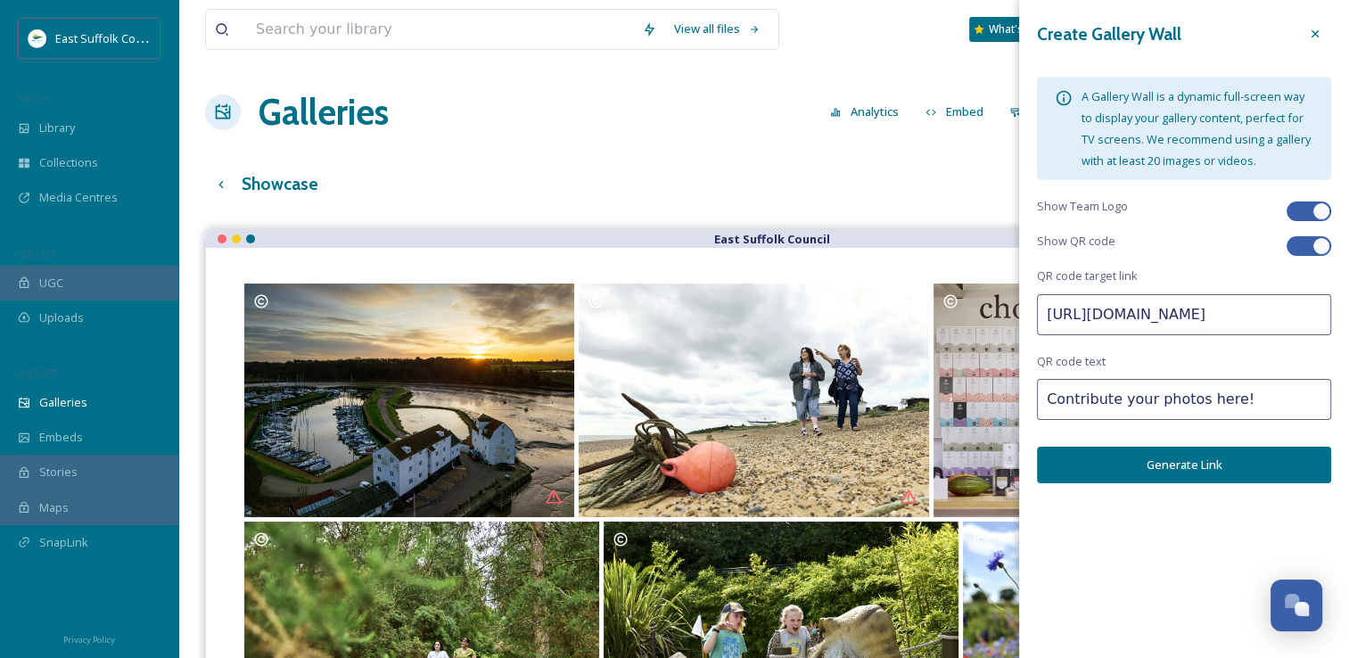
type input "https://app.snapsea.io/p/media-centre/east-suffolk-council/east-suffolk-tourism…"
click at [1164, 469] on button "Generate Link" at bounding box center [1184, 465] width 294 height 37
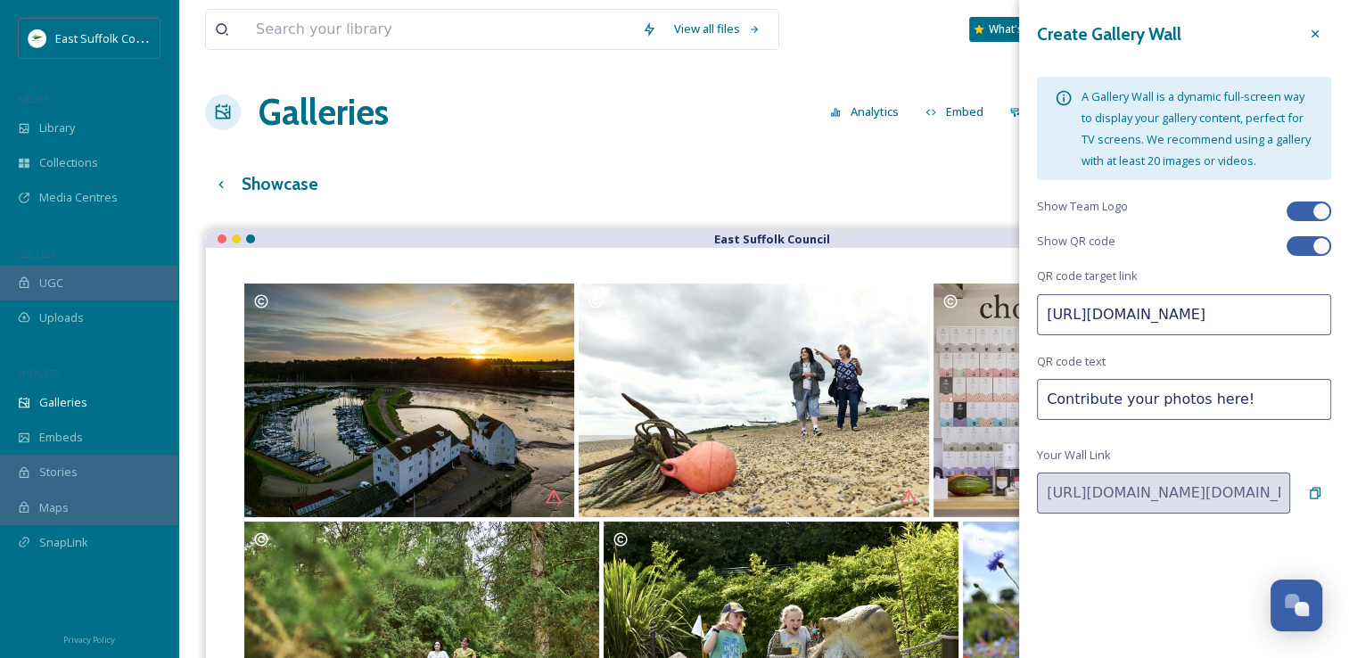
drag, startPoint x: 1206, startPoint y: 401, endPoint x: 1295, endPoint y: 396, distance: 89.3
click at [1295, 396] on input "Contribute your photos here!" at bounding box center [1184, 399] width 294 height 41
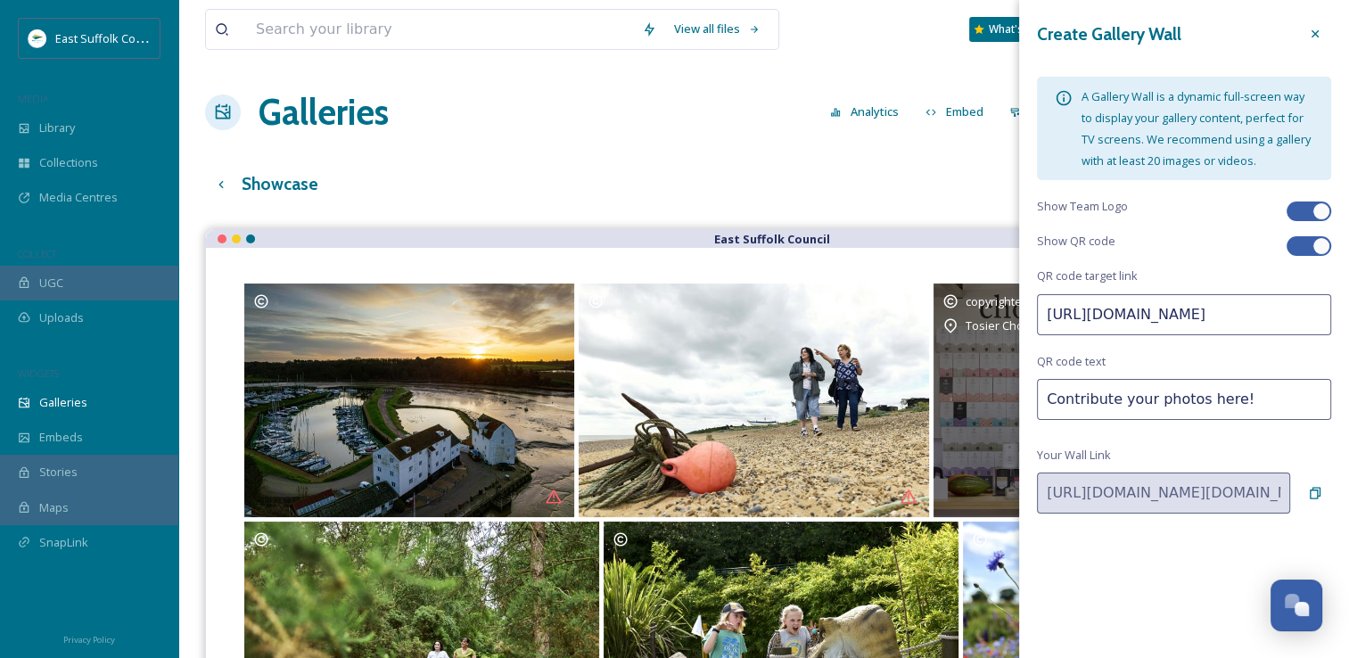
drag, startPoint x: 1258, startPoint y: 407, endPoint x: 982, endPoint y: 391, distance: 276.9
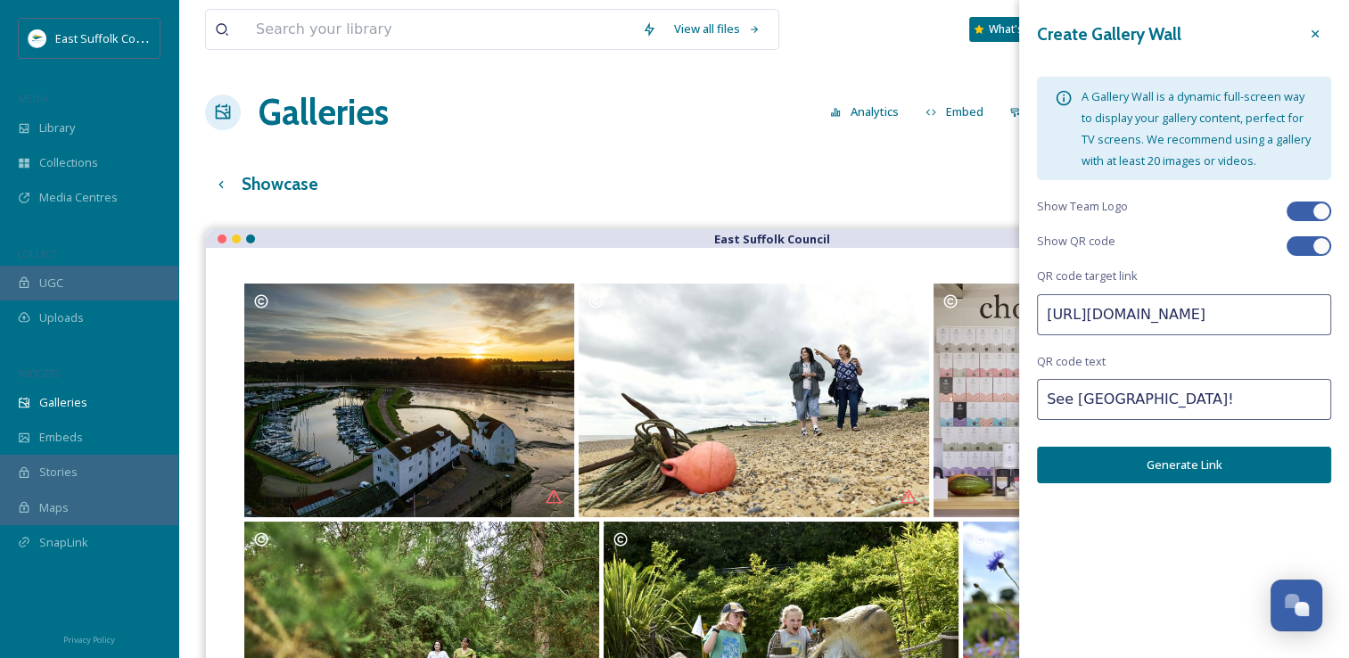
type input "See East Suffolk!"
click at [1251, 440] on div "Create Gallery Wall A Gallery Wall is a dynamic full-screen way to display your…" at bounding box center [1184, 250] width 330 height 501
click at [1253, 461] on button "Generate Link" at bounding box center [1184, 465] width 294 height 37
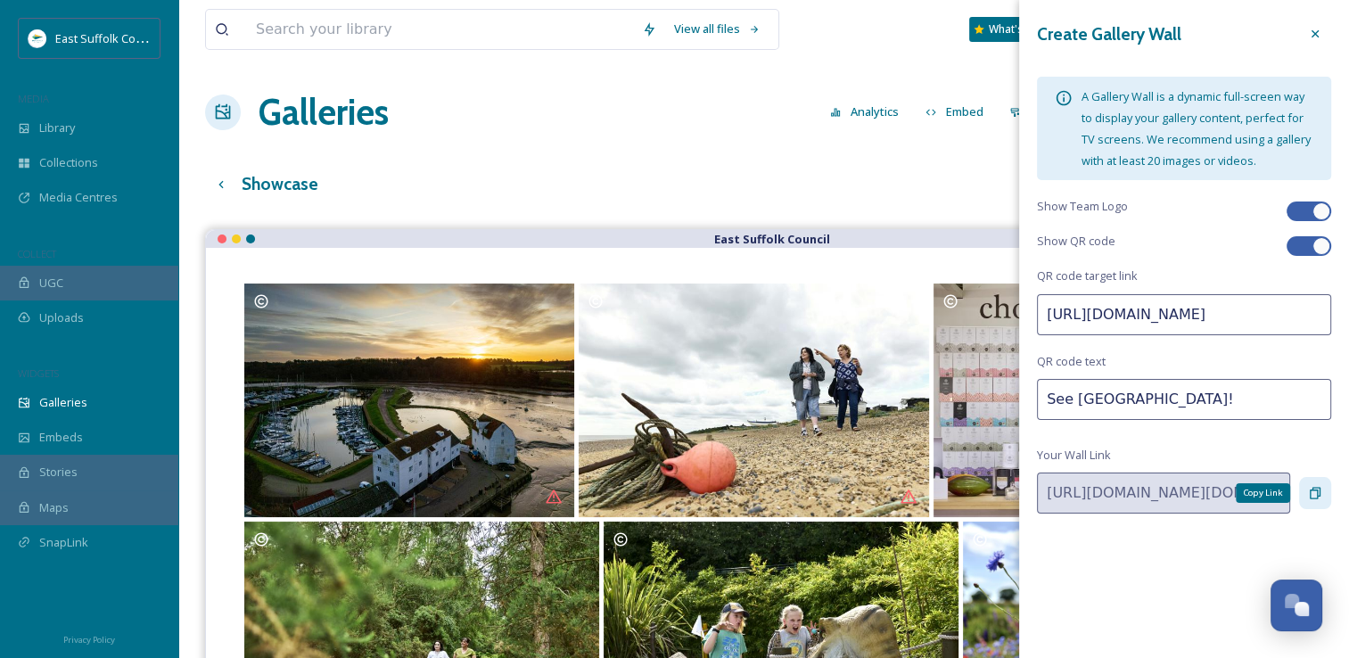
click at [1323, 496] on div "Copy Link" at bounding box center [1315, 493] width 32 height 32
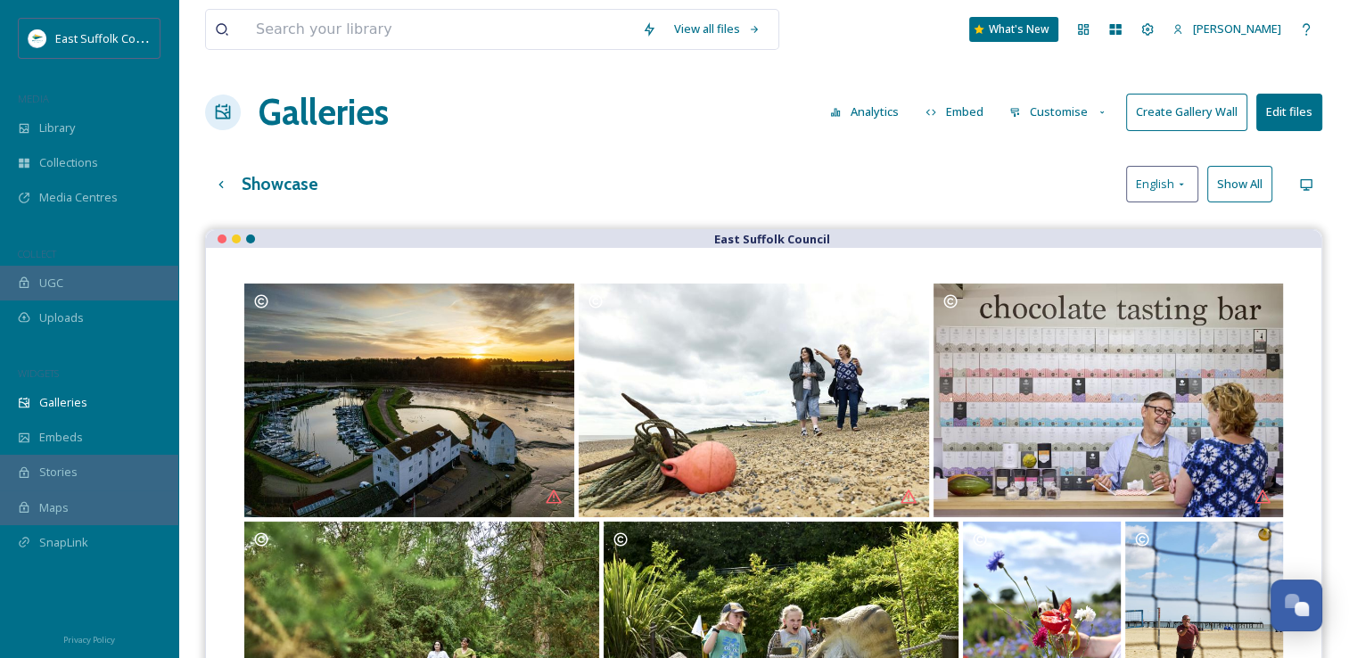
click at [849, 177] on div "Showcase English Show All" at bounding box center [763, 184] width 1117 height 37
click at [1075, 107] on button "Customise" at bounding box center [1058, 112] width 117 height 35
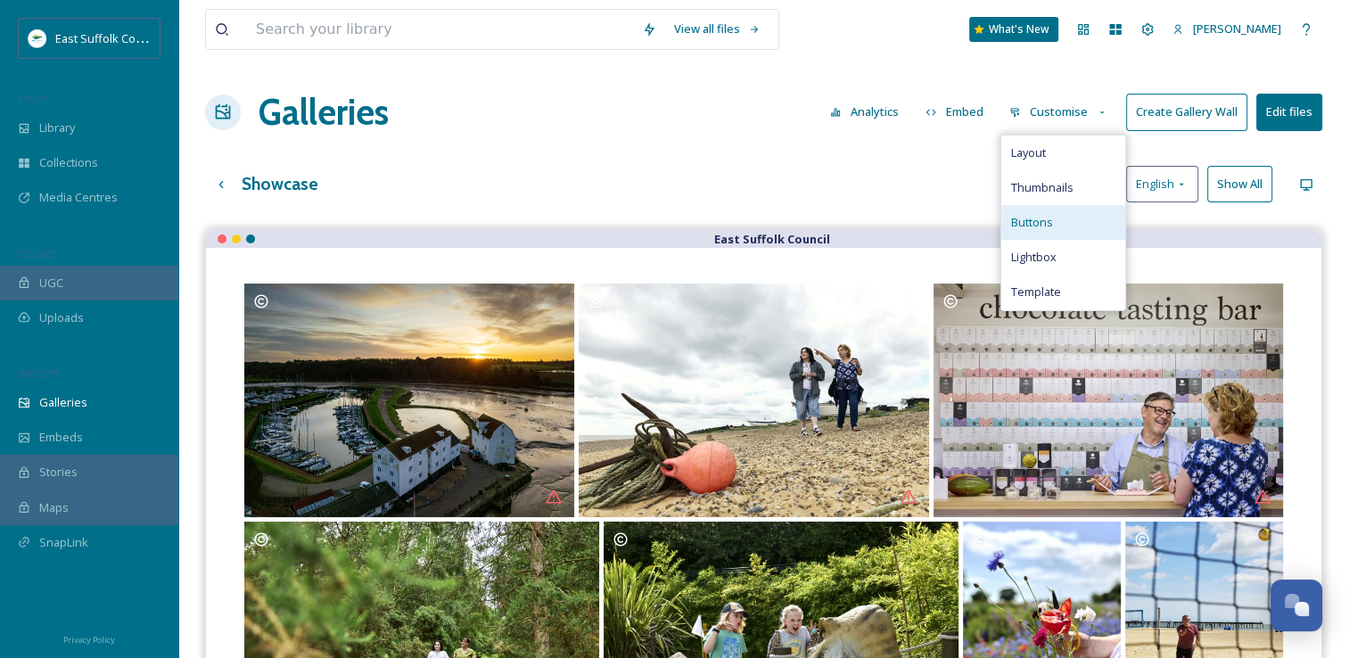
click at [1037, 230] on div "Buttons" at bounding box center [1063, 222] width 124 height 35
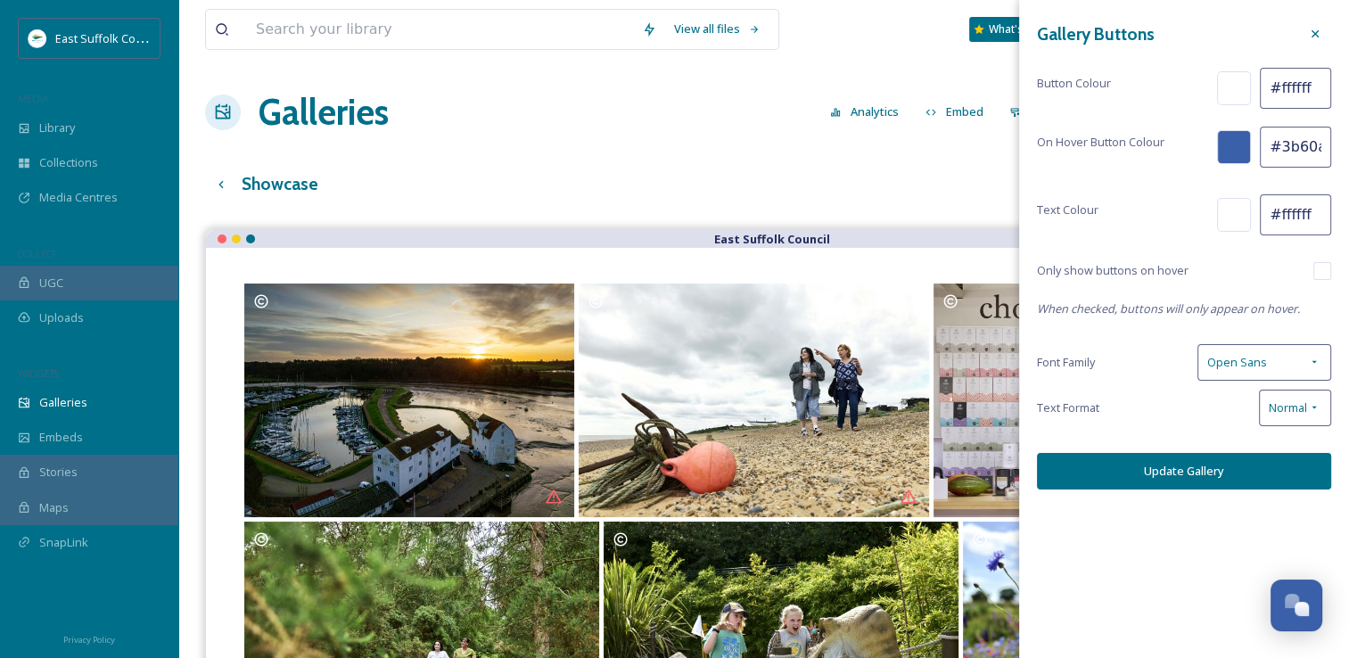
drag, startPoint x: 1305, startPoint y: 95, endPoint x: 1278, endPoint y: 99, distance: 28.0
click at [1278, 99] on input "#ffffff" at bounding box center [1295, 88] width 71 height 41
type input "#"
drag, startPoint x: 1309, startPoint y: 217, endPoint x: 1280, endPoint y: 219, distance: 29.5
click at [1280, 219] on input "#ffffff" at bounding box center [1295, 214] width 71 height 41
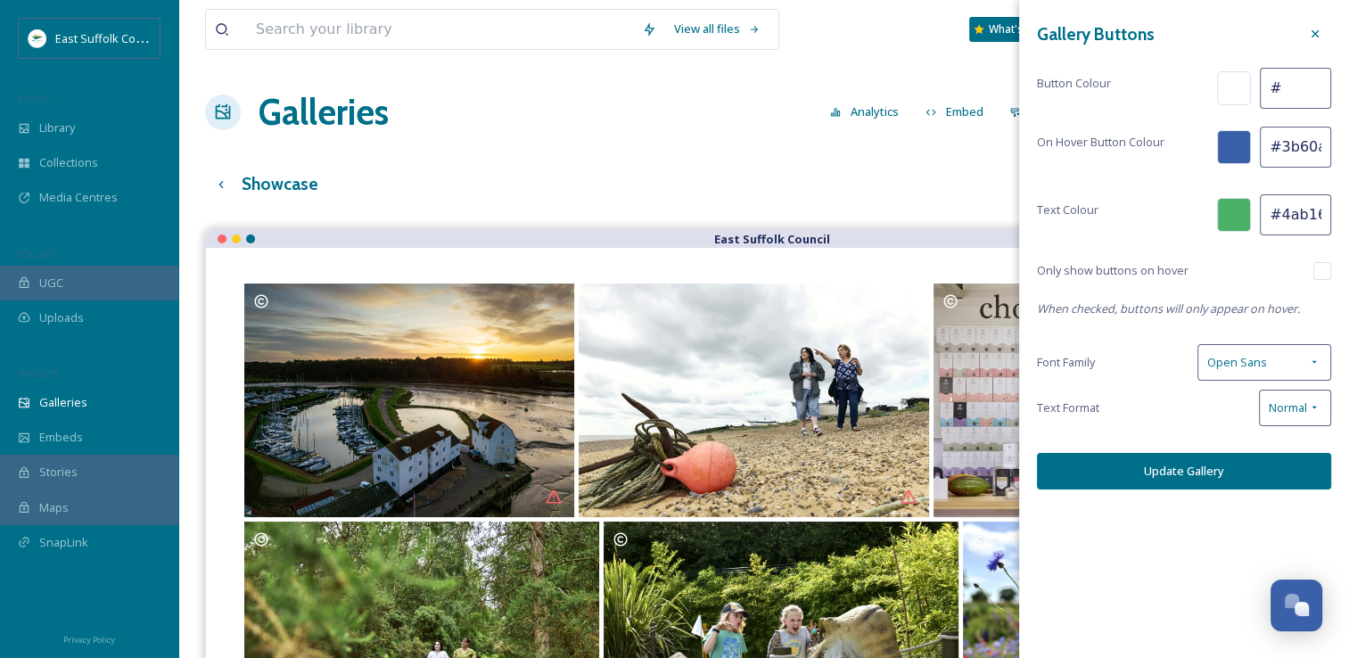
scroll to position [0, 3]
type input "#4ab169"
click at [1198, 198] on div "Text Colour #4ab169" at bounding box center [1184, 214] width 294 height 41
click at [1295, 86] on input "#" at bounding box center [1295, 88] width 71 height 41
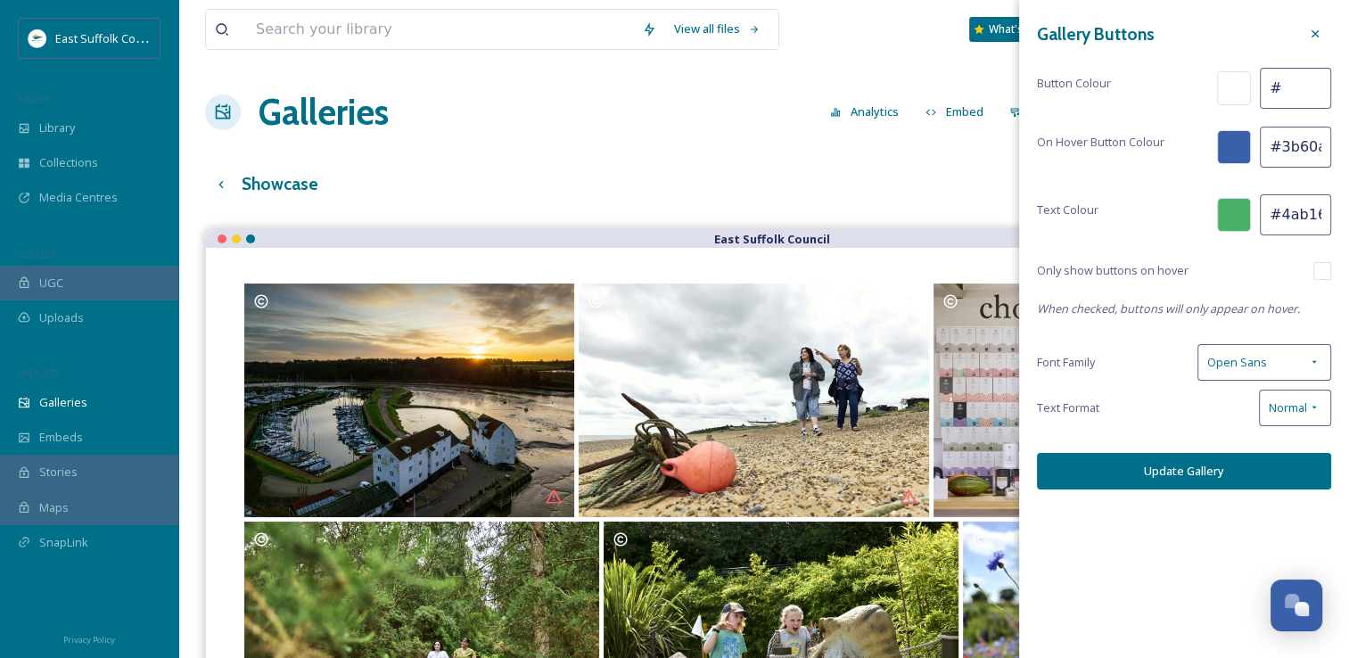
click at [1295, 86] on input "#" at bounding box center [1295, 88] width 71 height 41
type input "#"
type input "#d0eaf6"
click at [1197, 458] on button "Update Gallery" at bounding box center [1184, 471] width 294 height 37
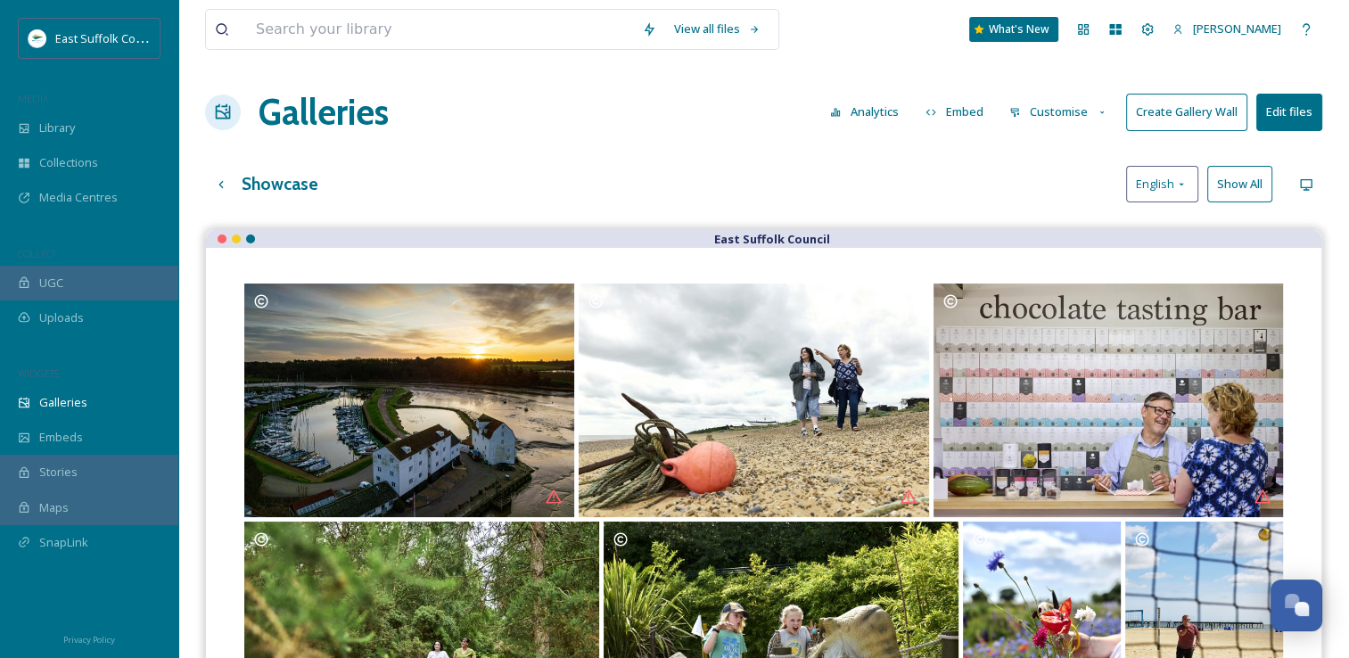
click at [1170, 119] on button "Create Gallery Wall" at bounding box center [1186, 112] width 121 height 37
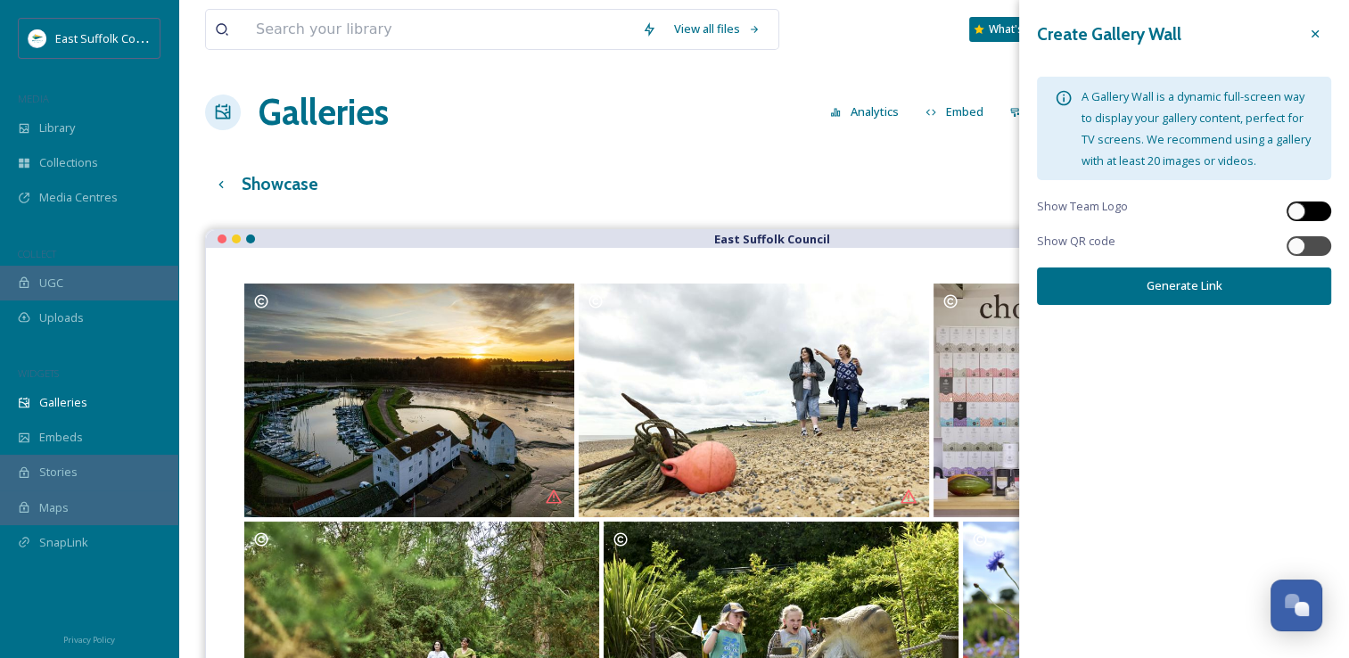
click at [1315, 207] on div at bounding box center [1317, 211] width 9 height 9
checkbox input "true"
click at [1279, 264] on div "Create Gallery Wall A Gallery Wall is a dynamic full-screen way to display your…" at bounding box center [1184, 161] width 330 height 323
click at [1296, 239] on div at bounding box center [1297, 246] width 18 height 18
checkbox input "true"
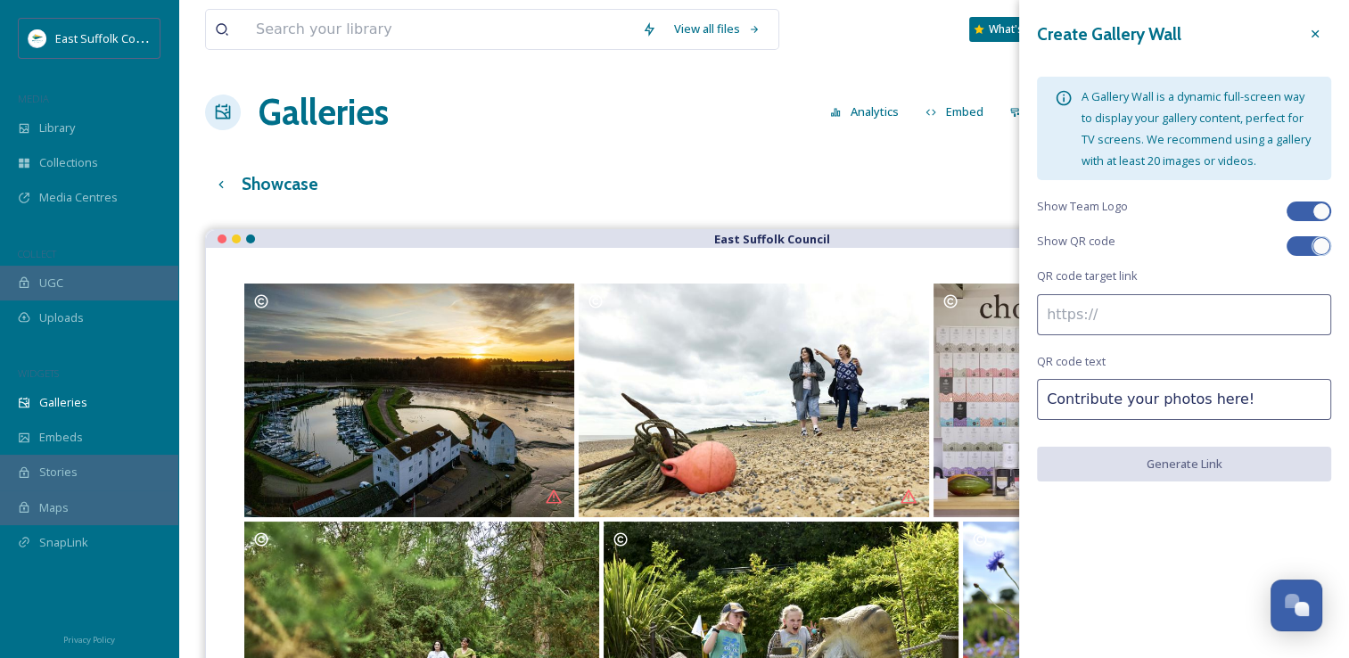
click at [1166, 323] on input at bounding box center [1184, 314] width 294 height 41
paste input "https://app.snapsea.io/p/wall/891b9422-861e-4c46-8939-15e3af475acd?tile=true&lo…"
type input "https://app.snapsea.io/p/wall/891b9422-861e-4c46-8939-15e3af475acd?tile=true&lo…"
paste input "https://app.snapsea.io/p/media-centre/east-suffolk-council/east-suffolk-tourism…"
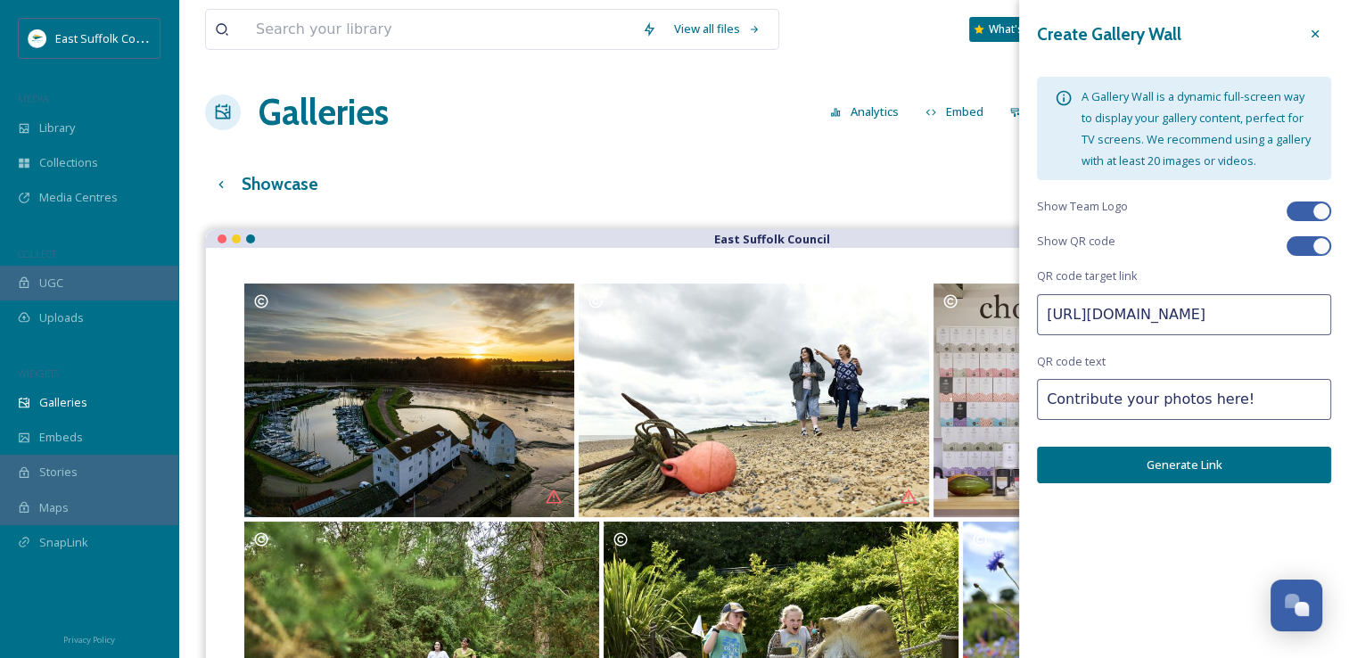
scroll to position [0, 590]
type input "https://app.snapsea.io/p/media-centre/east-suffolk-council/east-suffolk-tourism…"
click at [1223, 462] on button "Generate Link" at bounding box center [1184, 465] width 294 height 37
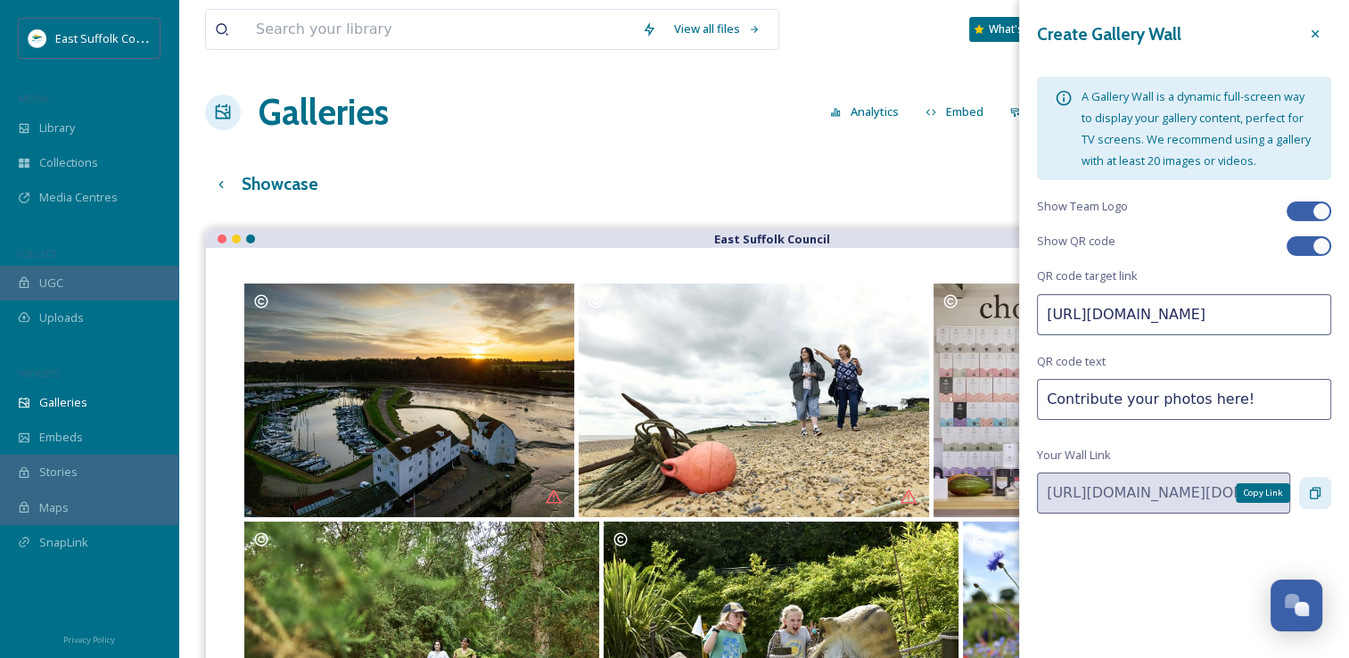
click at [1313, 488] on icon at bounding box center [1315, 493] width 14 height 14
click at [732, 127] on div "Galleries Analytics Embed Customise Create Gallery Wall Edit files" at bounding box center [763, 113] width 1117 height 54
